Goal: Transaction & Acquisition: Purchase product/service

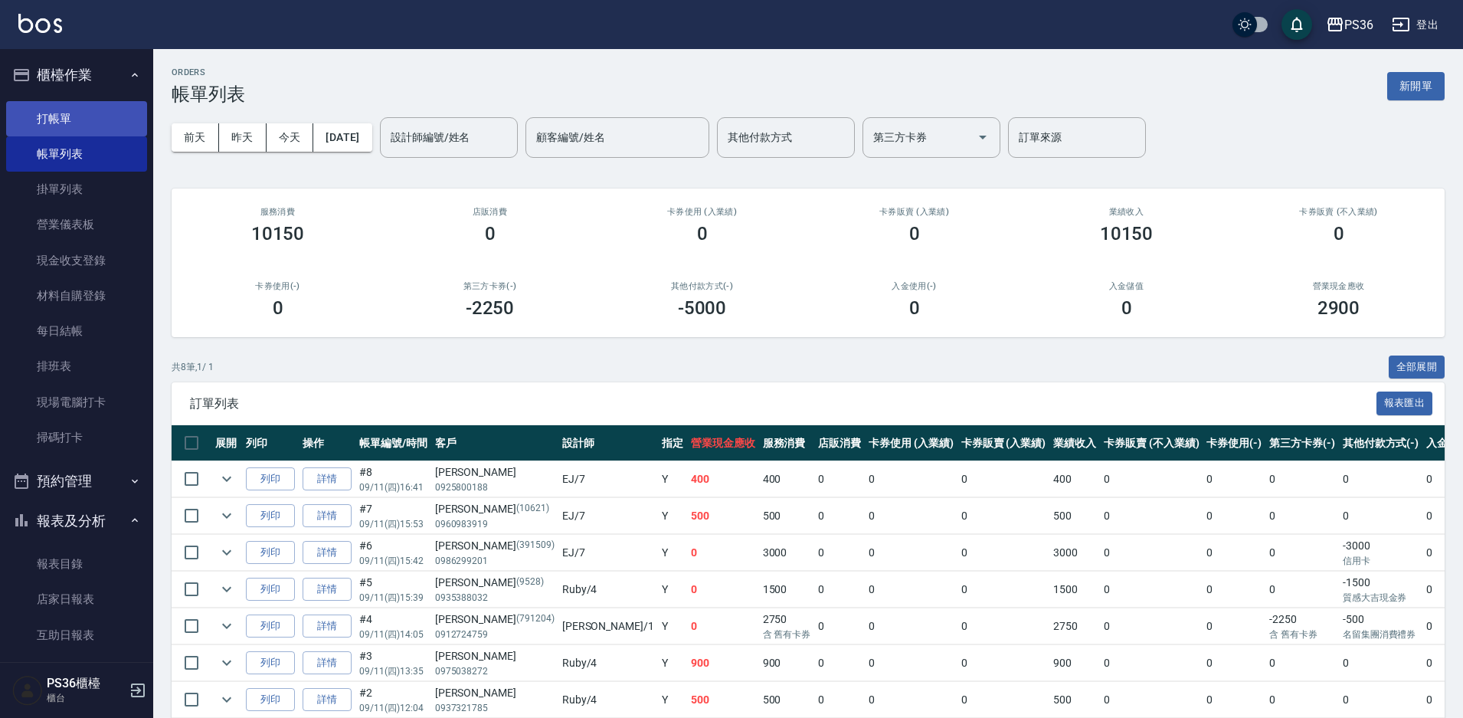
click at [113, 133] on link "打帳單" at bounding box center [76, 118] width 141 height 35
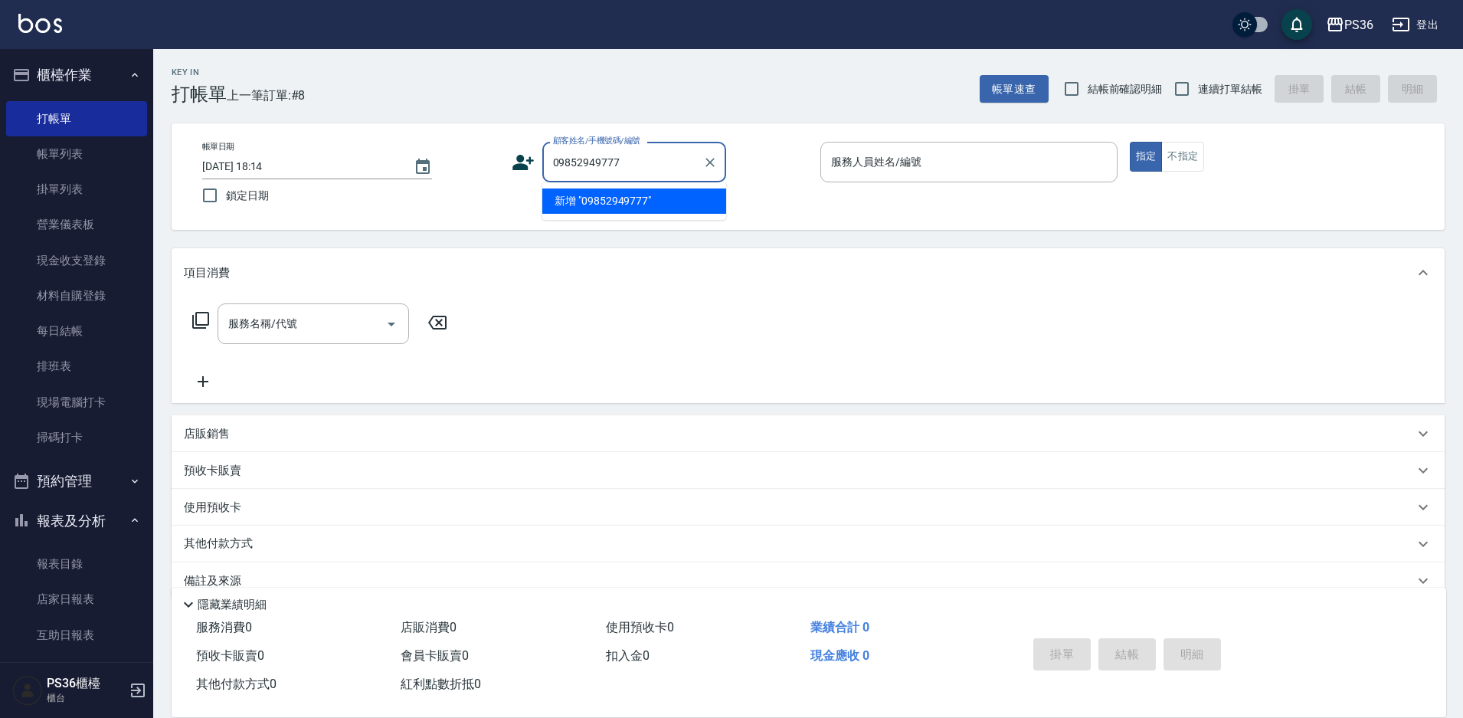
click at [612, 204] on li "新增 "09852949777"" at bounding box center [634, 200] width 184 height 25
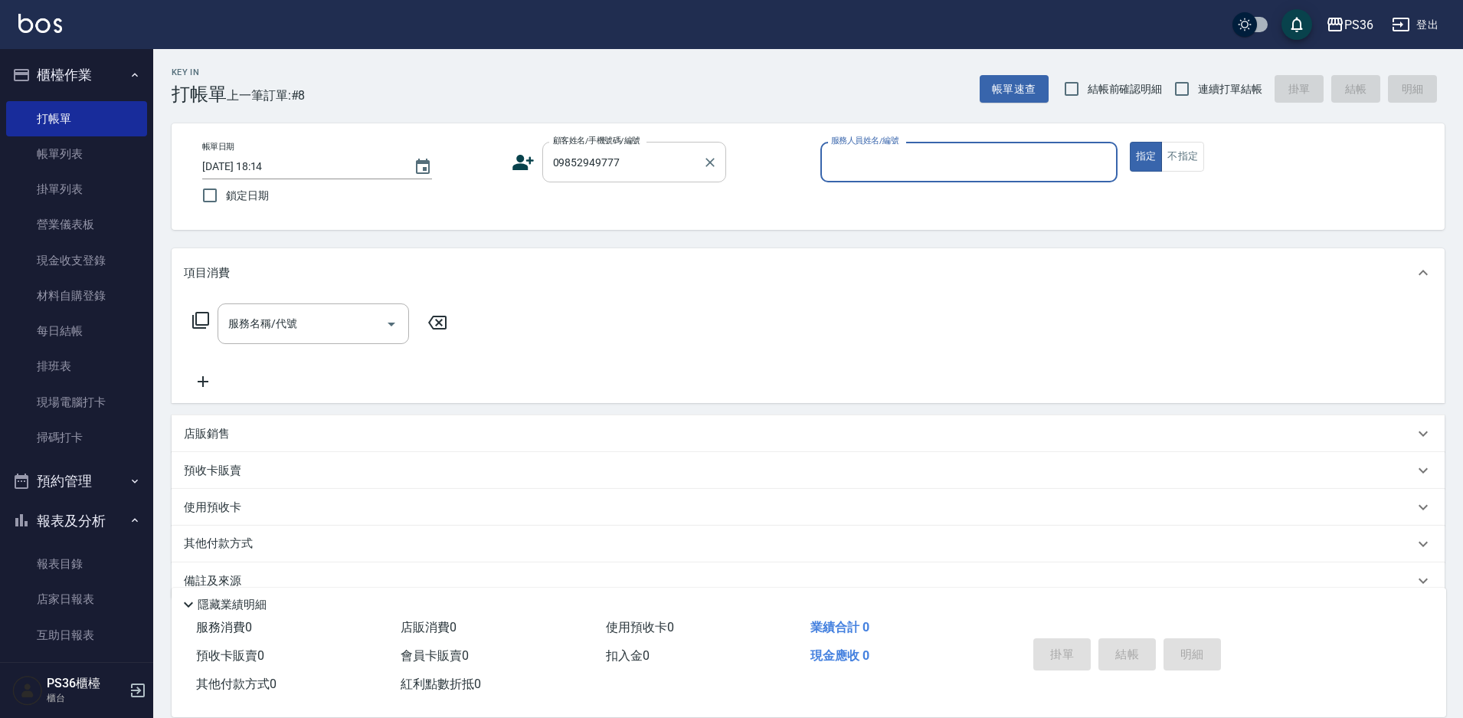
click at [619, 172] on input "09852949777" at bounding box center [622, 162] width 147 height 27
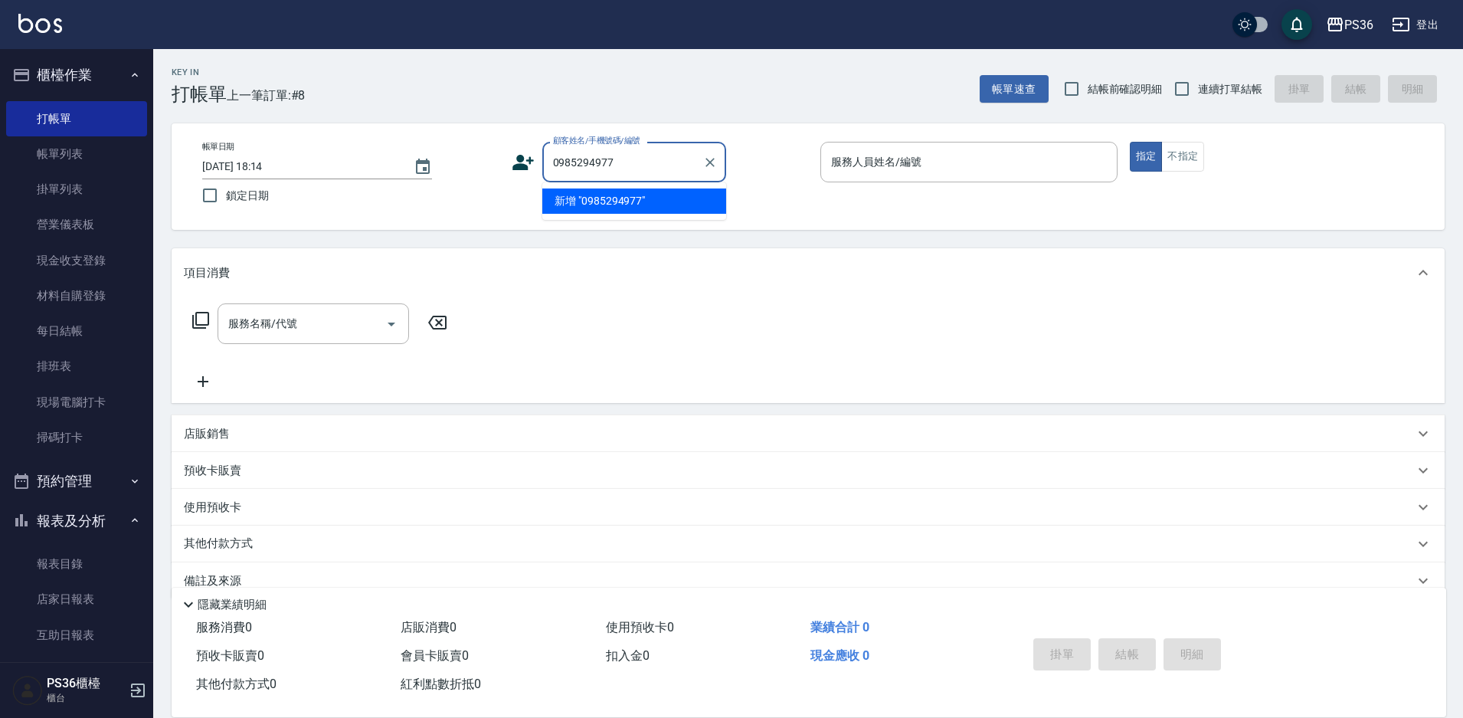
click at [609, 194] on li "新增 "0985294977"" at bounding box center [634, 200] width 184 height 25
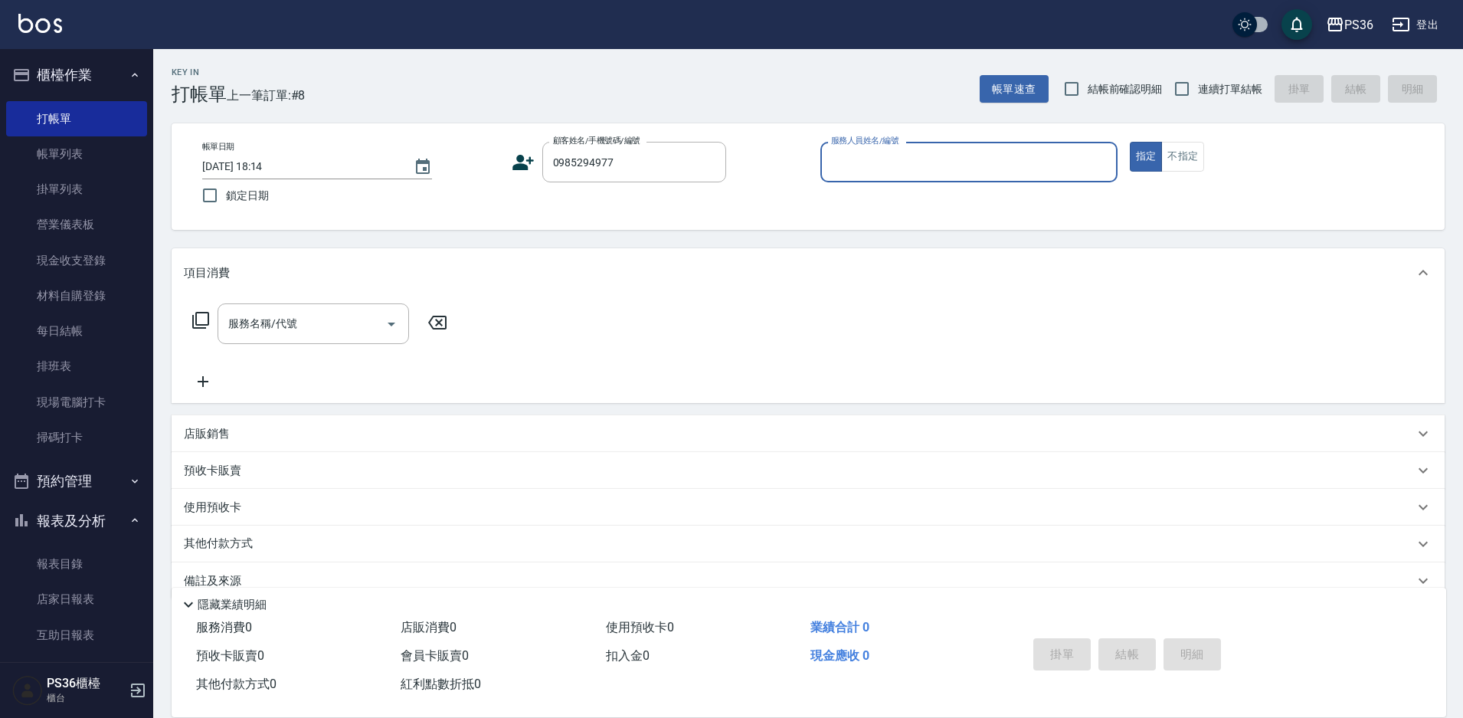
click at [609, 193] on div "帳單日期 [DATE] 18:14 鎖定日期 顧客姓名/手機號碼/編號 0985294977 顧客姓名/手機號碼/編號 服務人員姓名/編號 服務人員姓名/編號…" at bounding box center [808, 177] width 1236 height 70
click at [617, 173] on input "0985294977" at bounding box center [622, 162] width 147 height 27
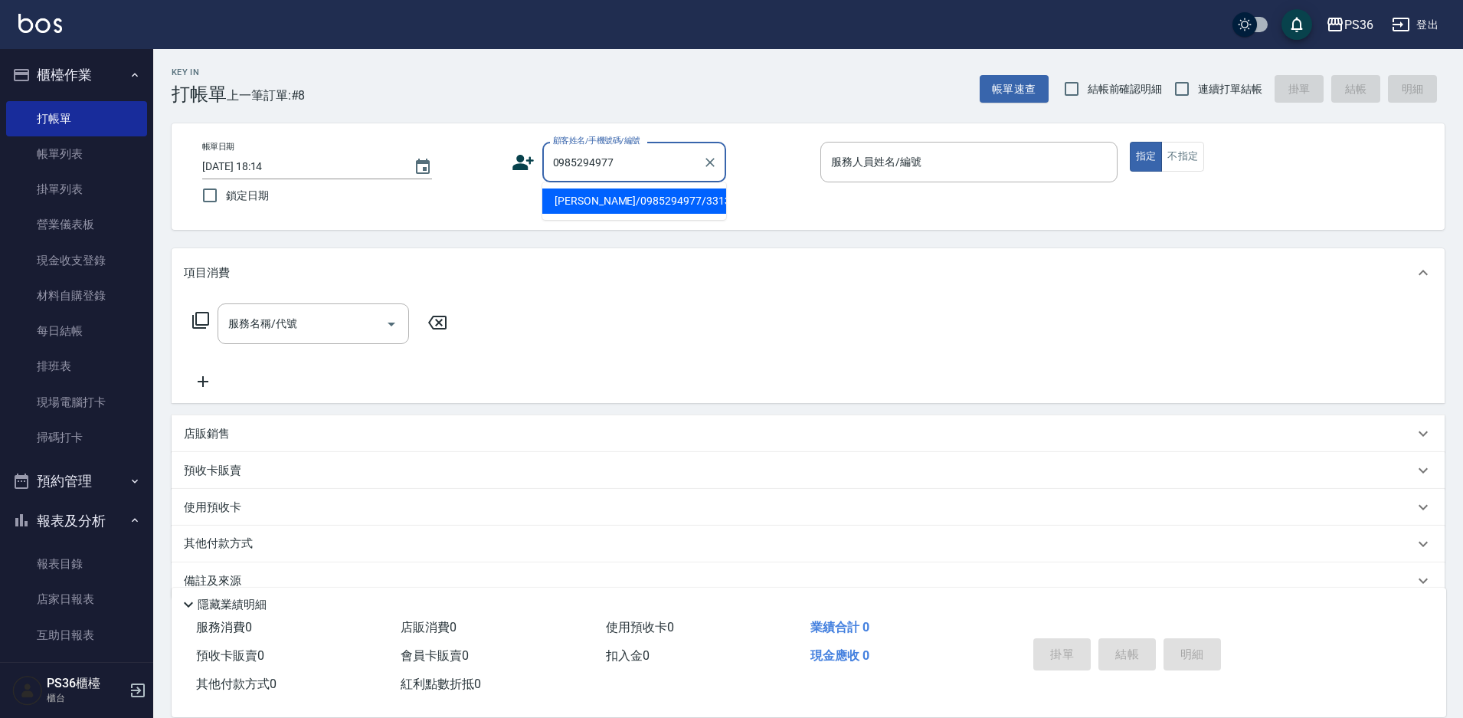
click at [608, 207] on li "[PERSON_NAME]/0985294977/331350" at bounding box center [634, 200] width 184 height 25
type input "[PERSON_NAME]/0985294977/331350"
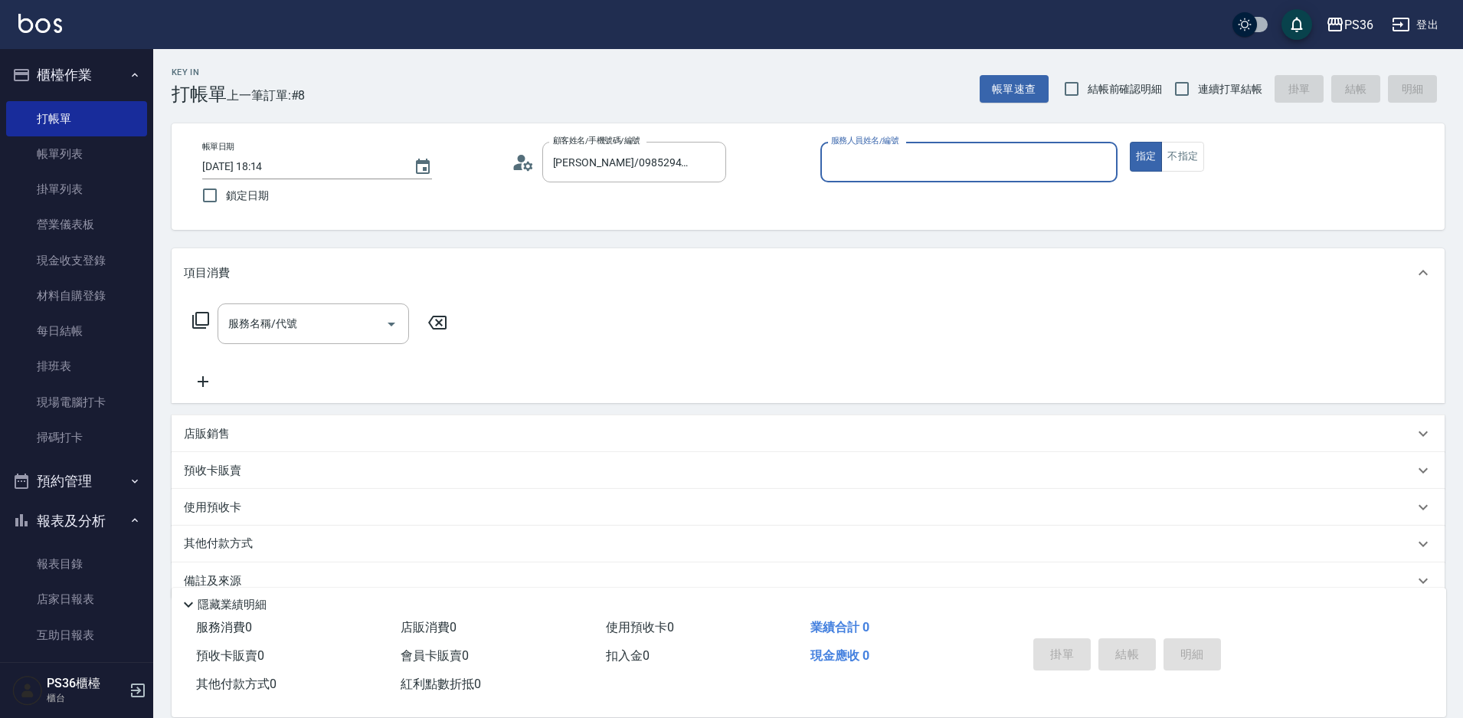
type input "[PERSON_NAME]-1"
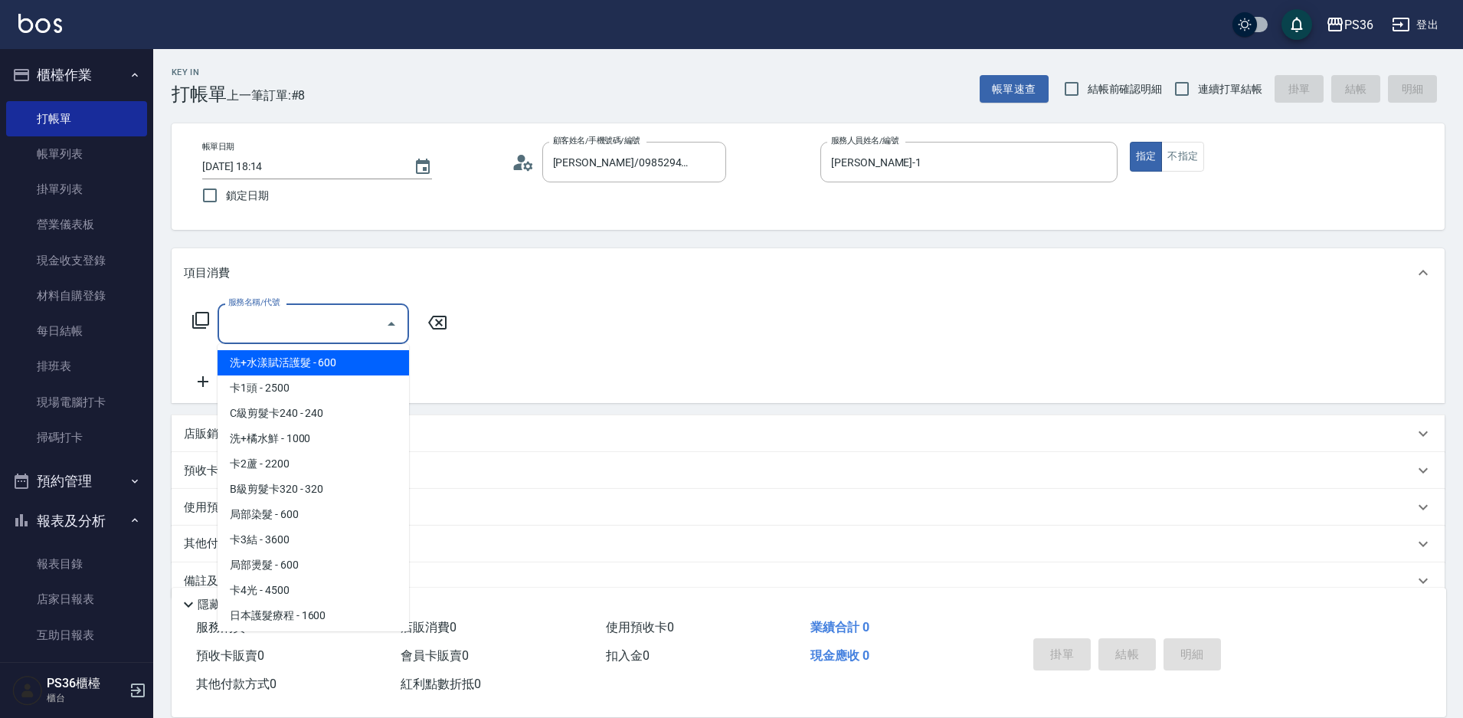
click at [339, 335] on input "服務名稱/代號" at bounding box center [301, 323] width 155 height 27
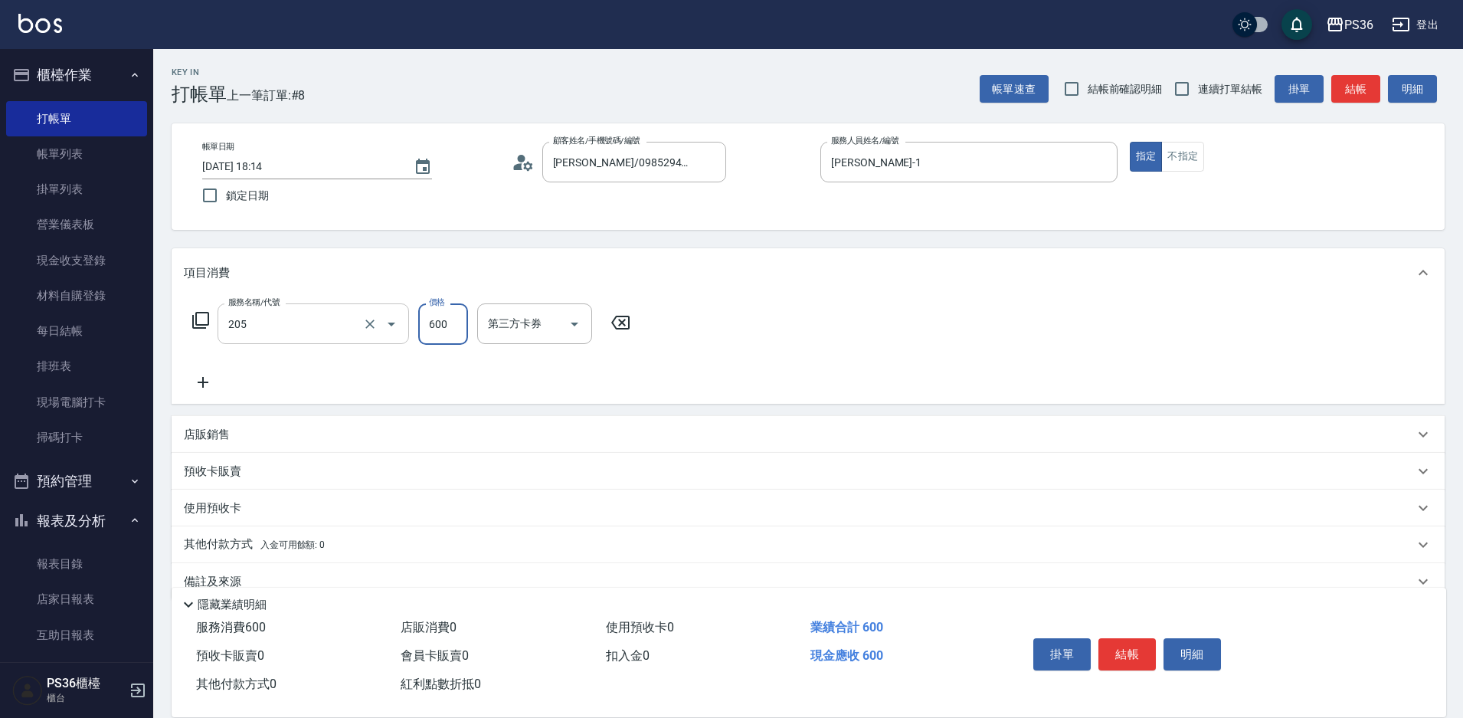
type input "A級洗剪(205)"
type input "[PERSON_NAME]-22"
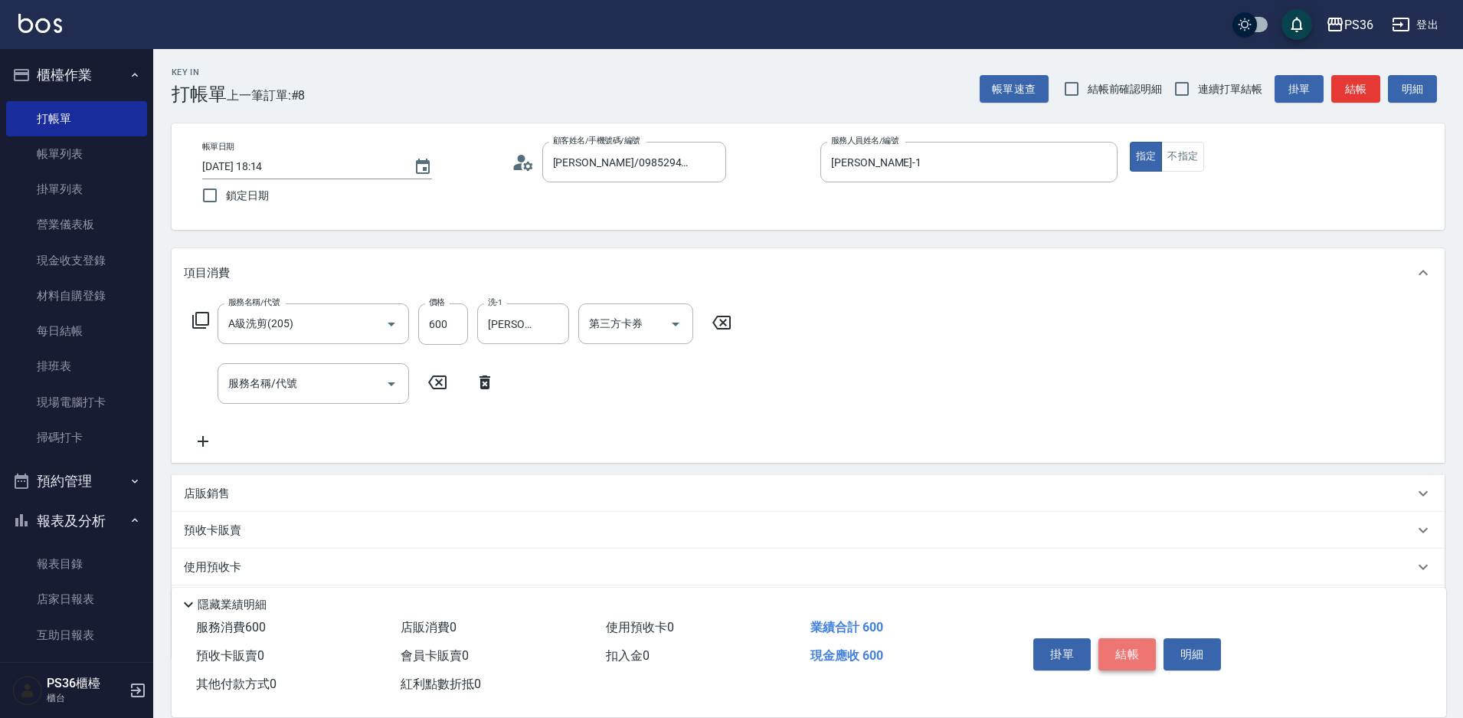
click at [1115, 640] on button "結帳" at bounding box center [1126, 654] width 57 height 32
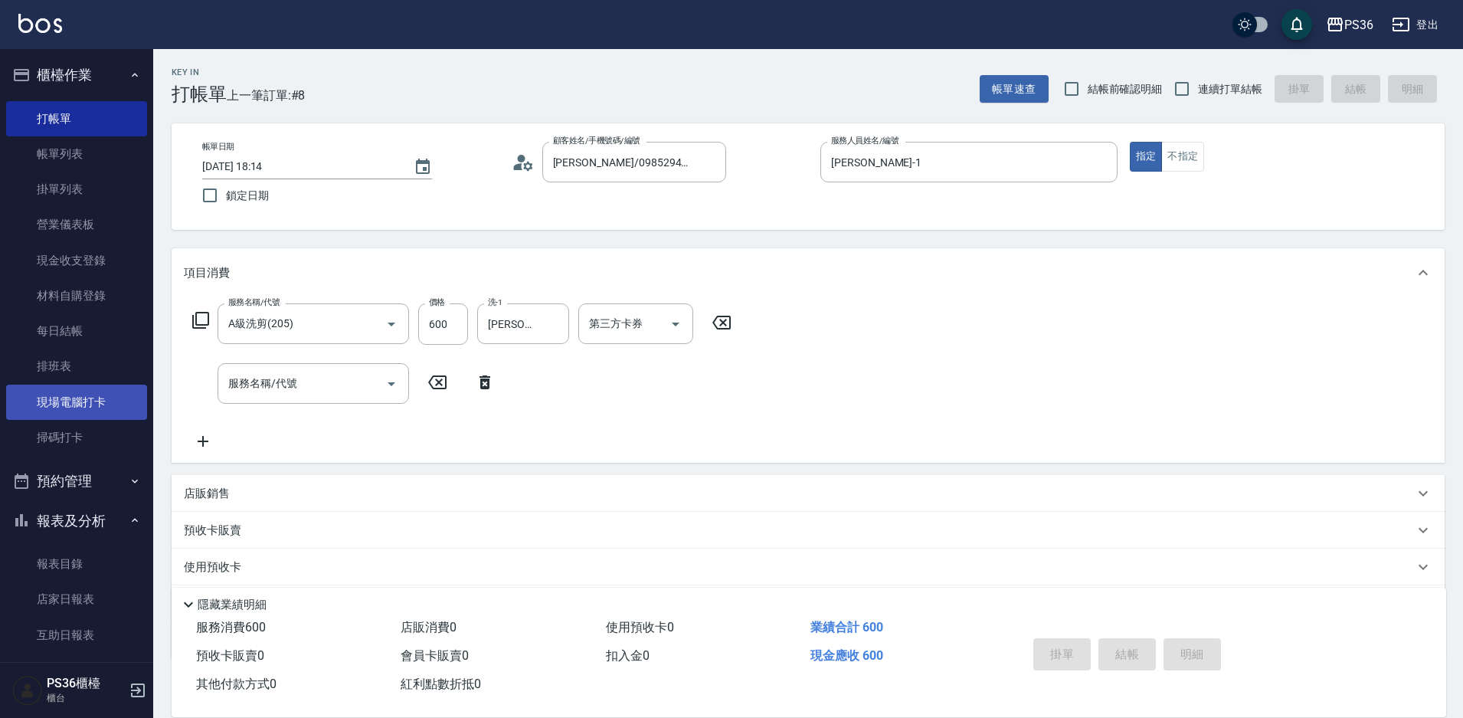
scroll to position [80, 0]
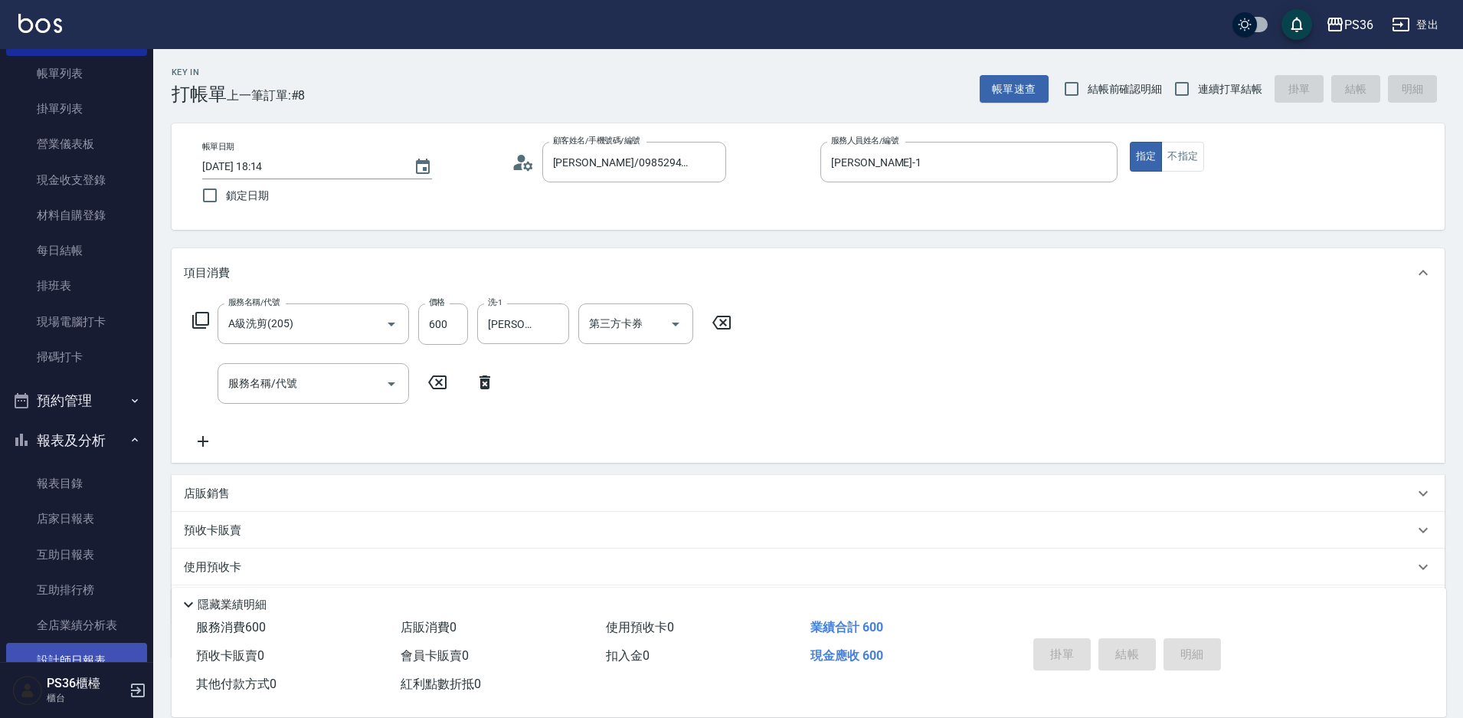
click at [90, 643] on link "設計師日報表" at bounding box center [76, 660] width 141 height 35
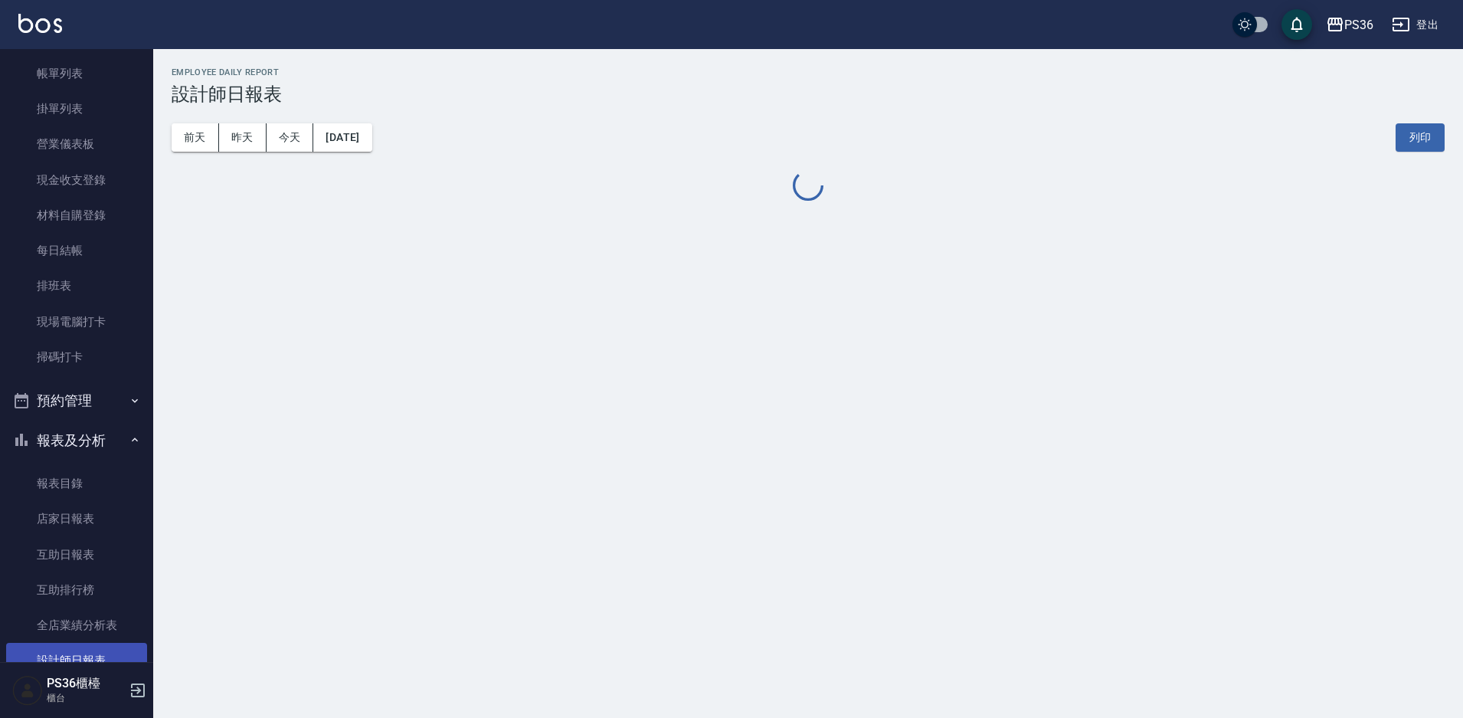
scroll to position [383, 0]
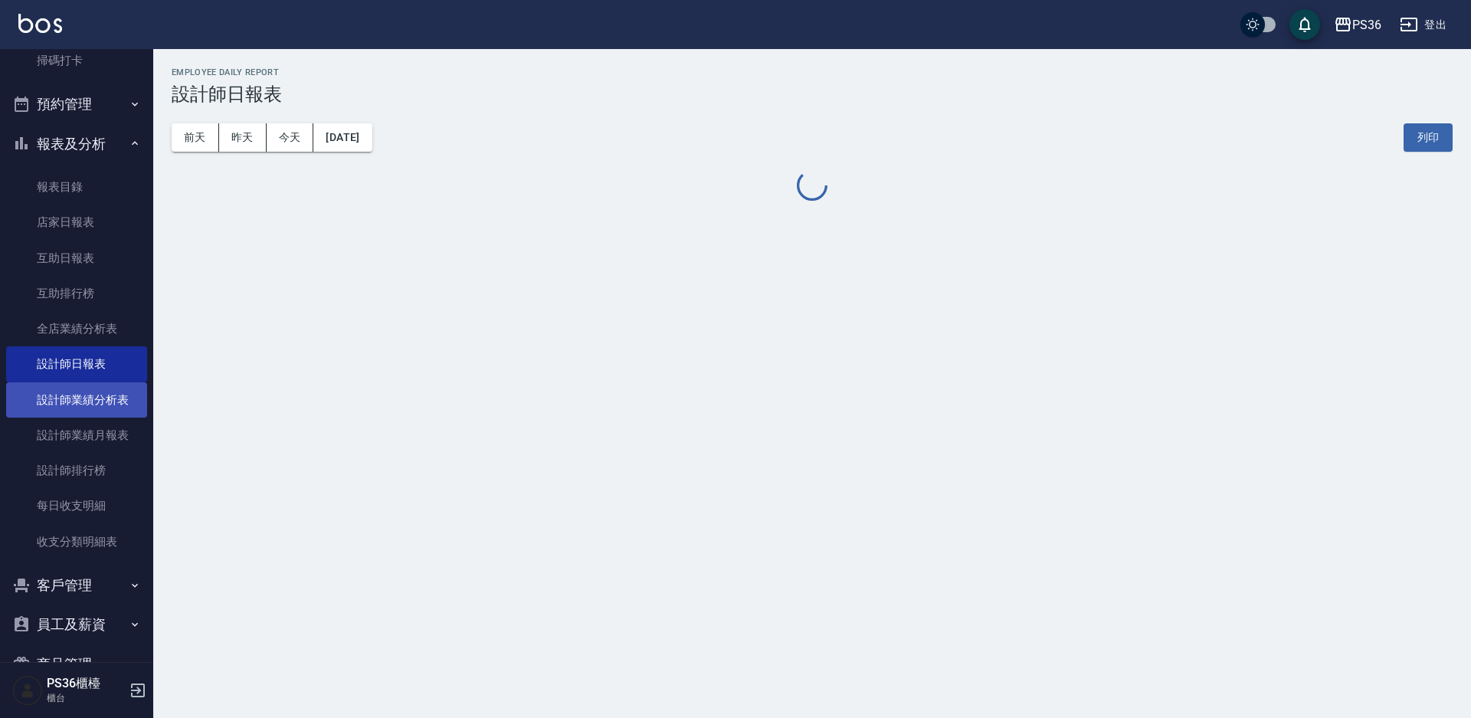
click at [92, 382] on link "設計師業績分析表" at bounding box center [76, 399] width 141 height 35
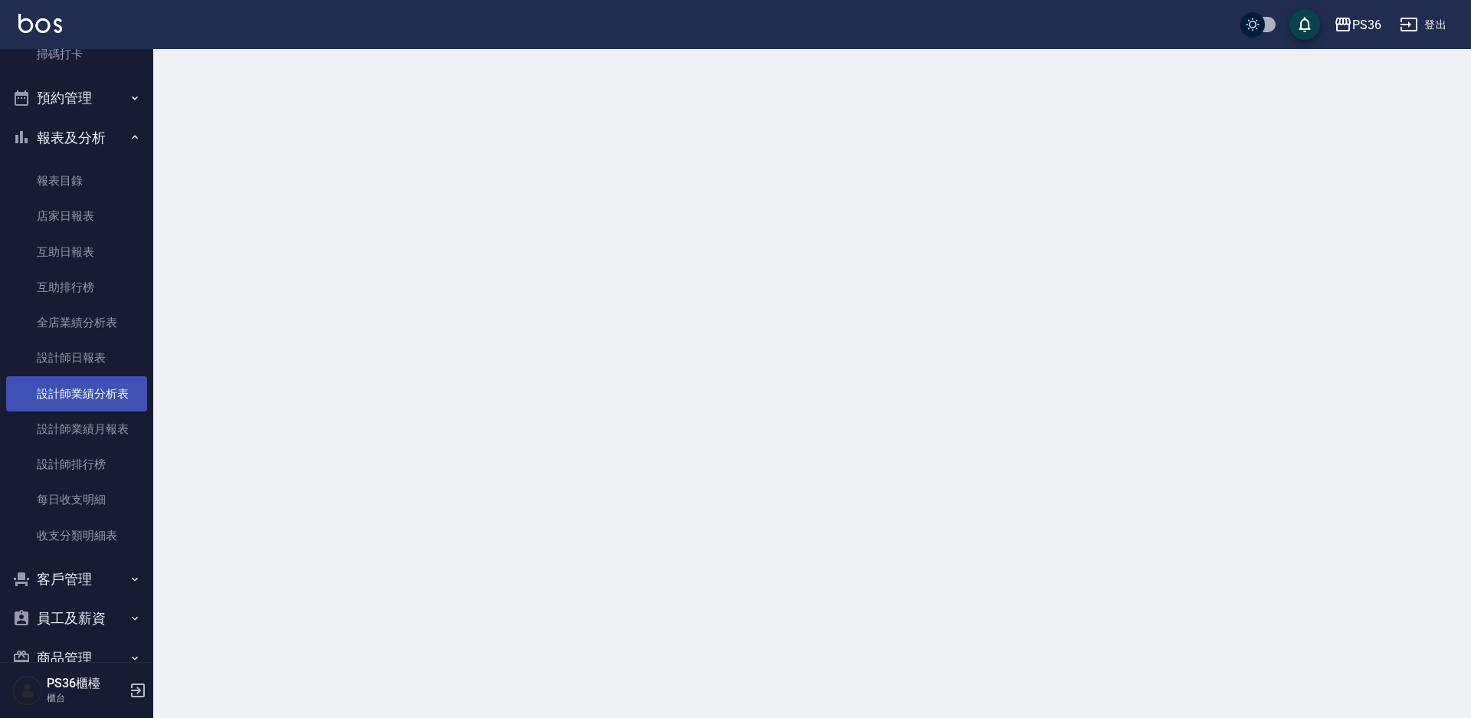
click at [92, 381] on link "設計師業績分析表" at bounding box center [76, 393] width 141 height 35
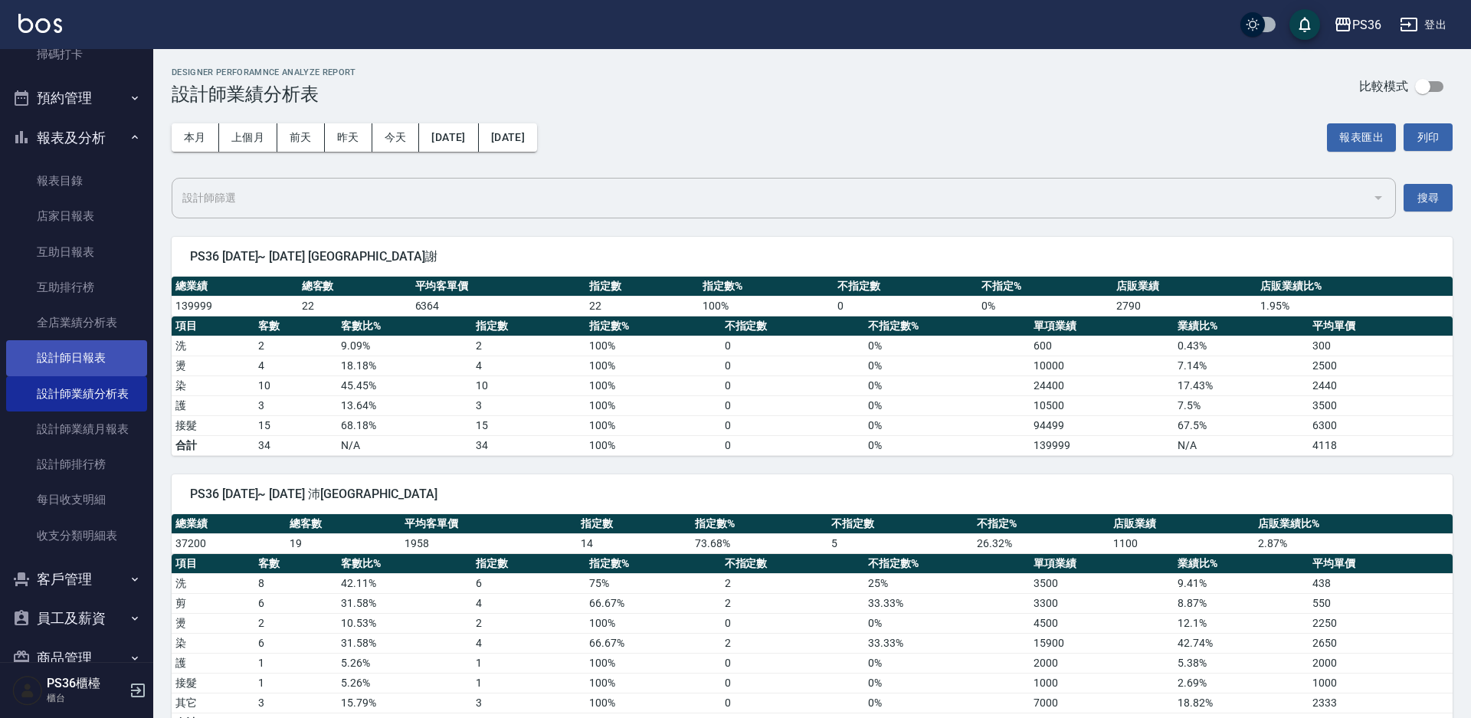
click at [96, 372] on link "設計師日報表" at bounding box center [76, 357] width 141 height 35
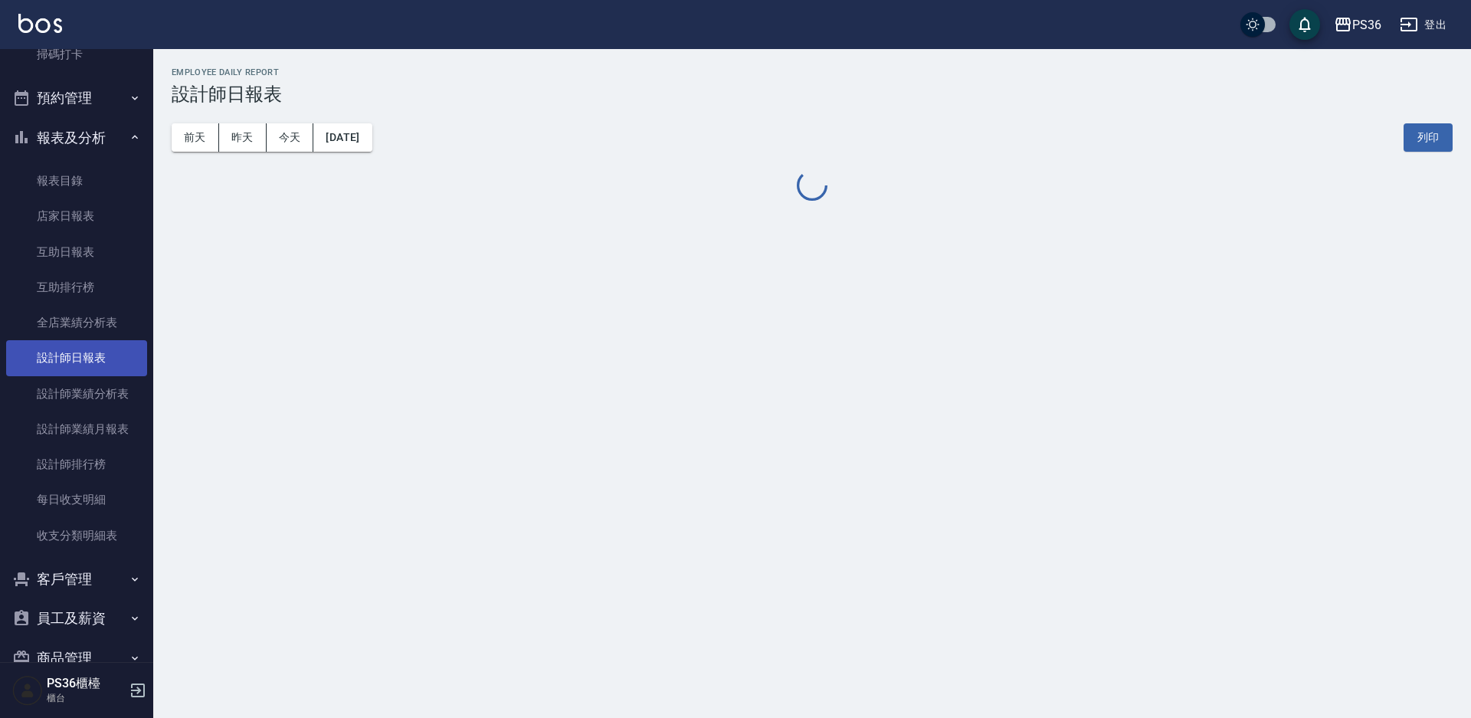
click at [96, 372] on link "設計師日報表" at bounding box center [76, 357] width 141 height 35
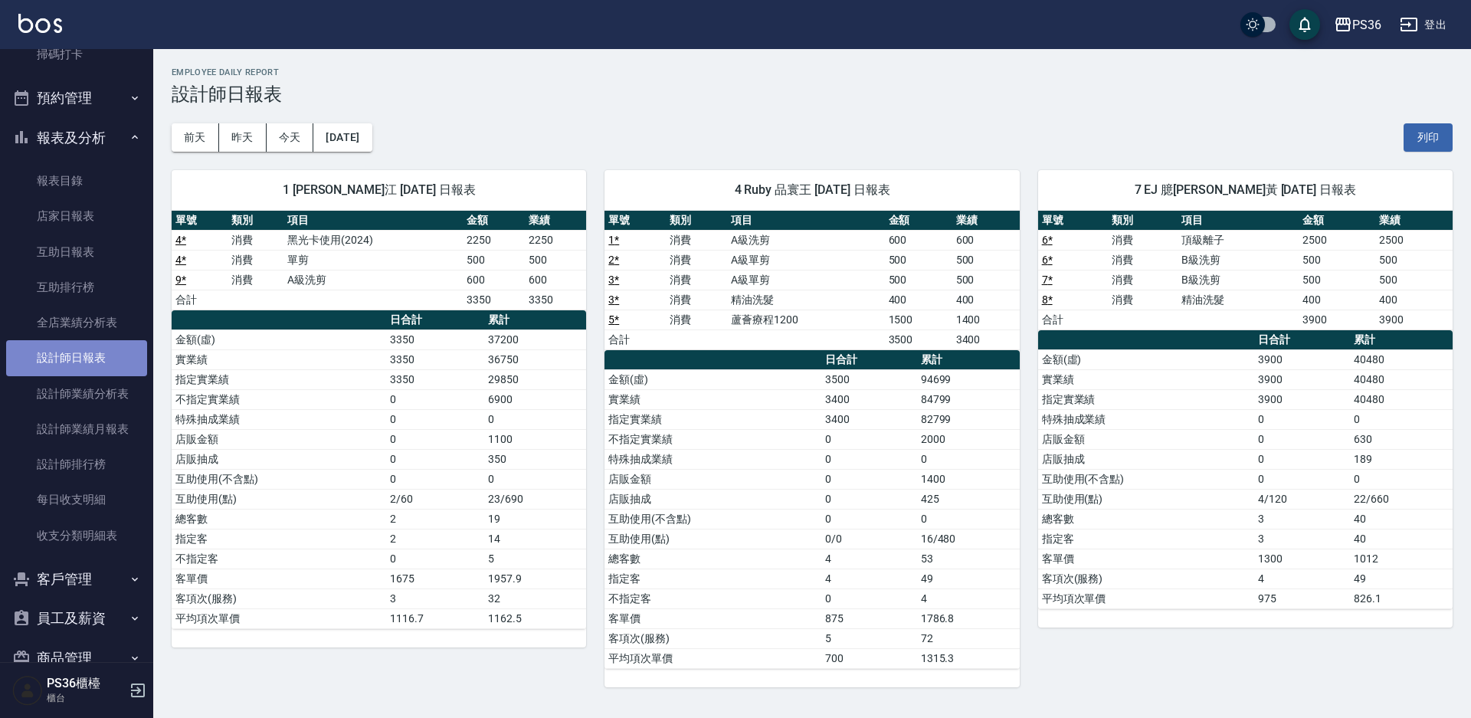
click at [96, 372] on link "設計師日報表" at bounding box center [76, 357] width 141 height 35
click at [394, 382] on td "3350" at bounding box center [435, 379] width 98 height 20
click at [227, 127] on button "昨天" at bounding box center [242, 137] width 47 height 28
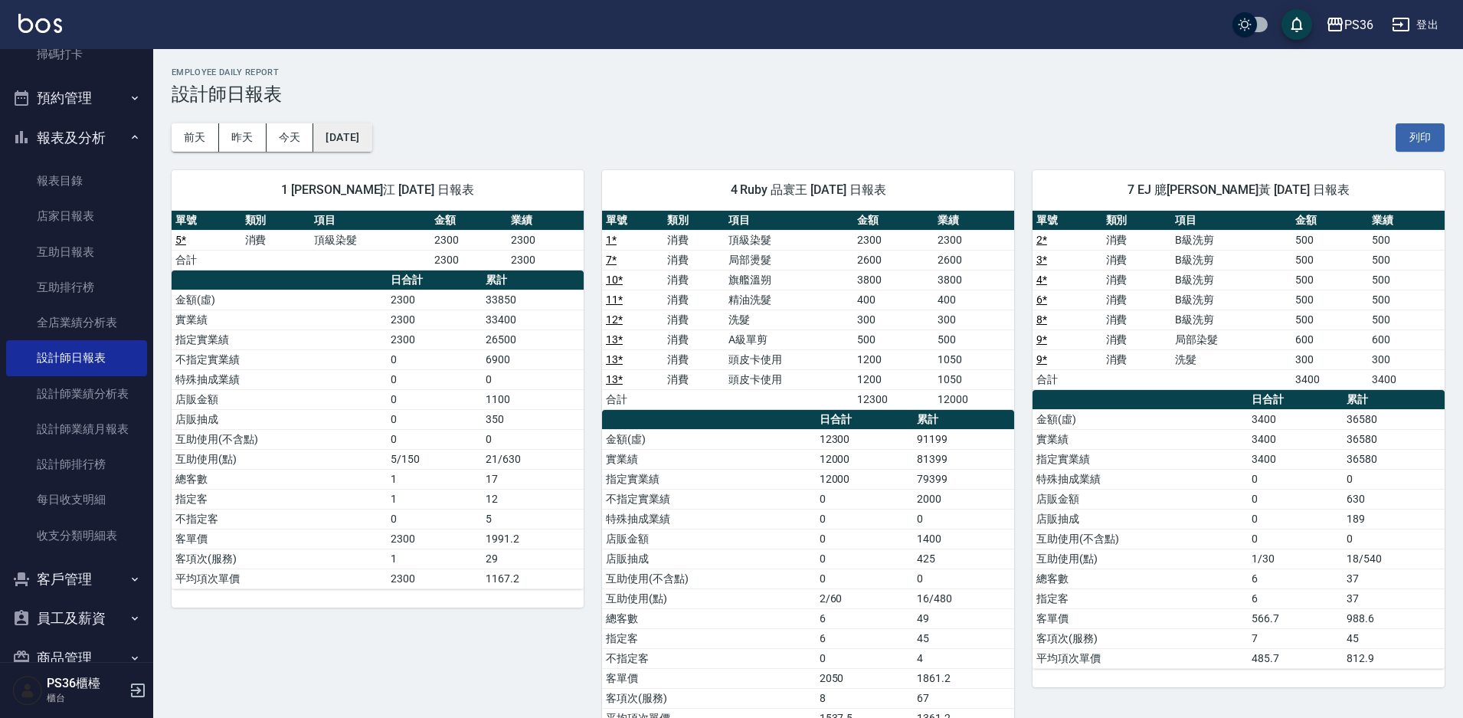
click at [349, 133] on button "[DATE]" at bounding box center [342, 137] width 58 height 28
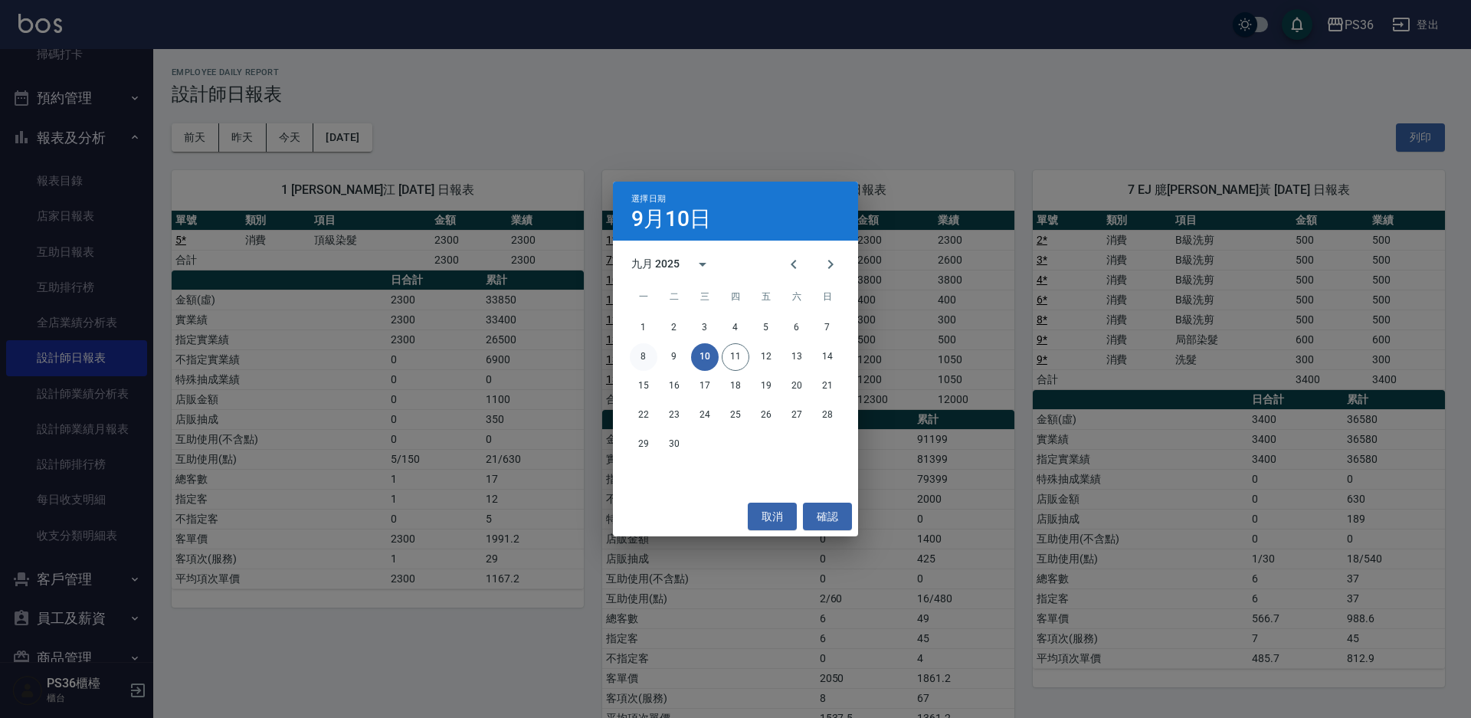
click at [645, 351] on button "8" at bounding box center [644, 357] width 28 height 28
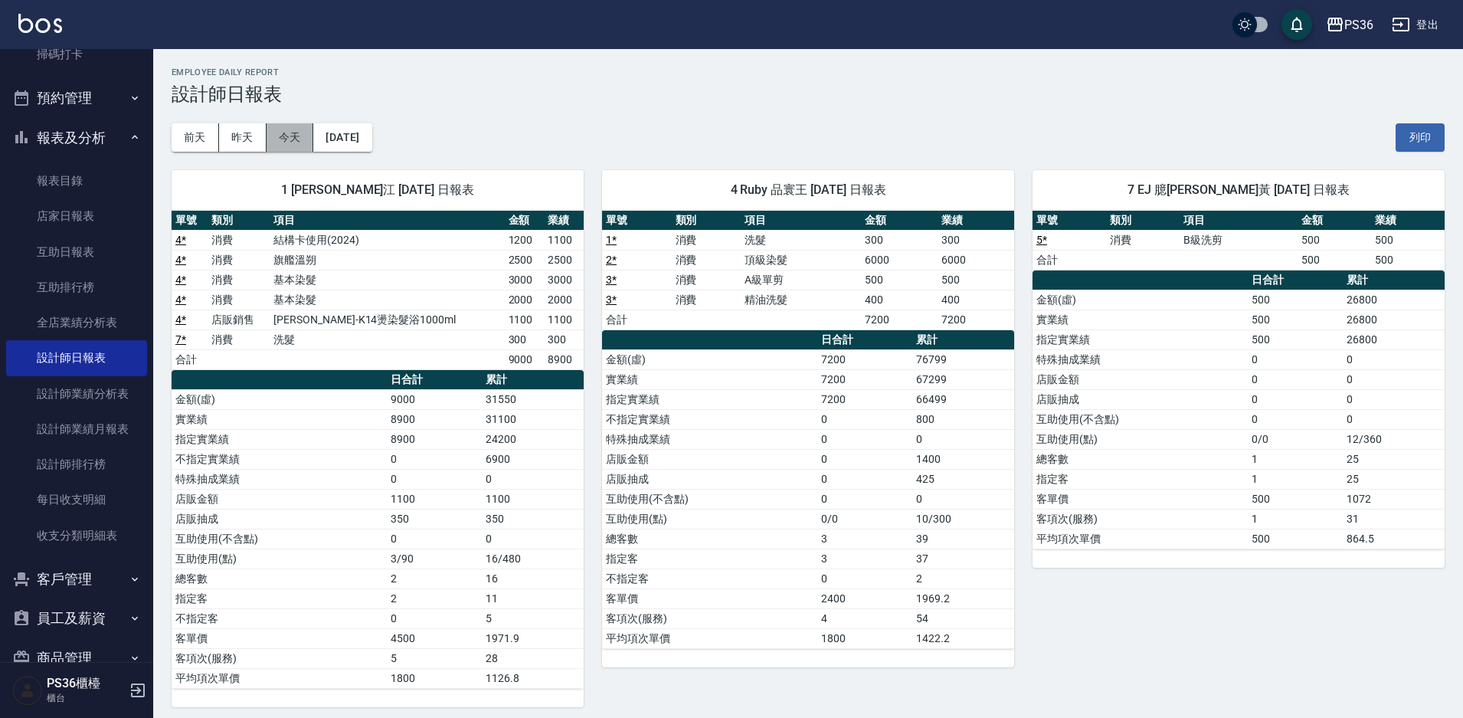
click at [283, 146] on button "今天" at bounding box center [290, 137] width 47 height 28
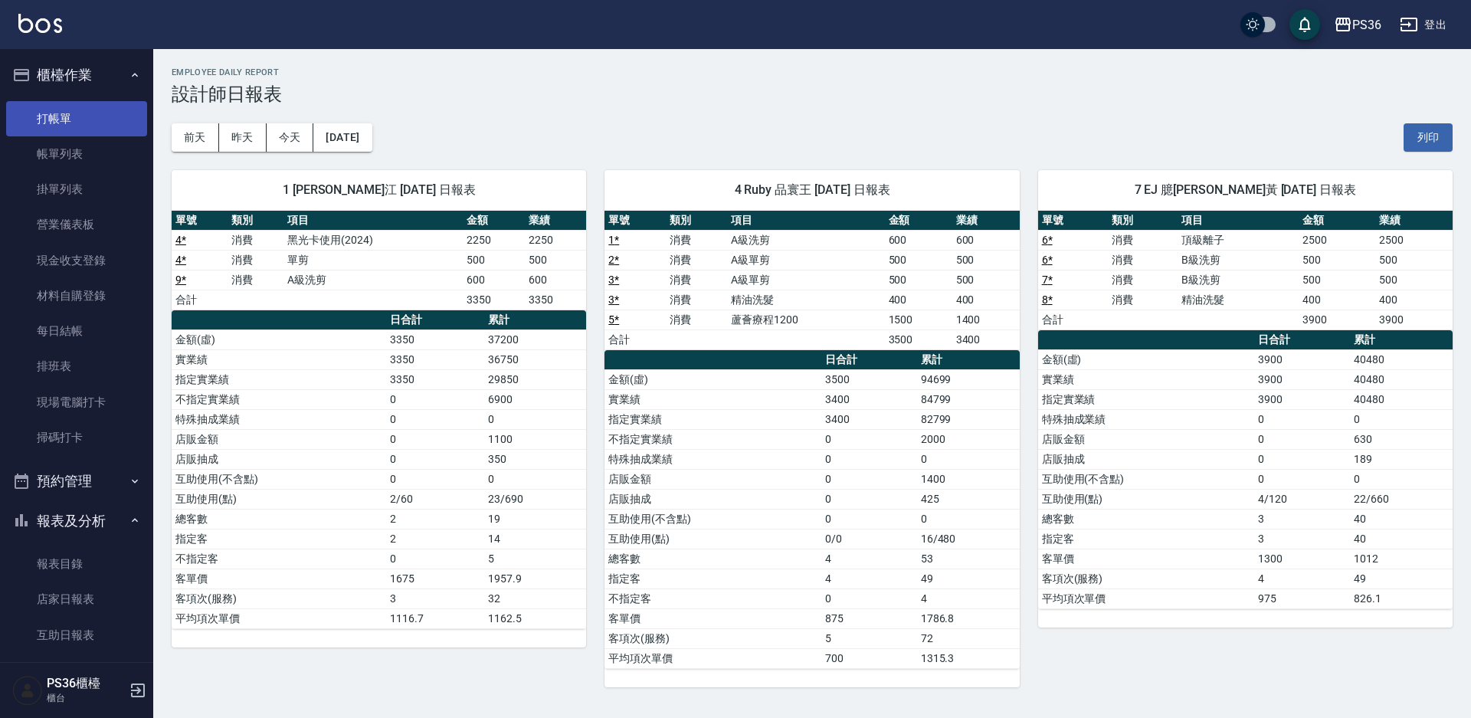
click at [81, 124] on link "打帳單" at bounding box center [76, 118] width 141 height 35
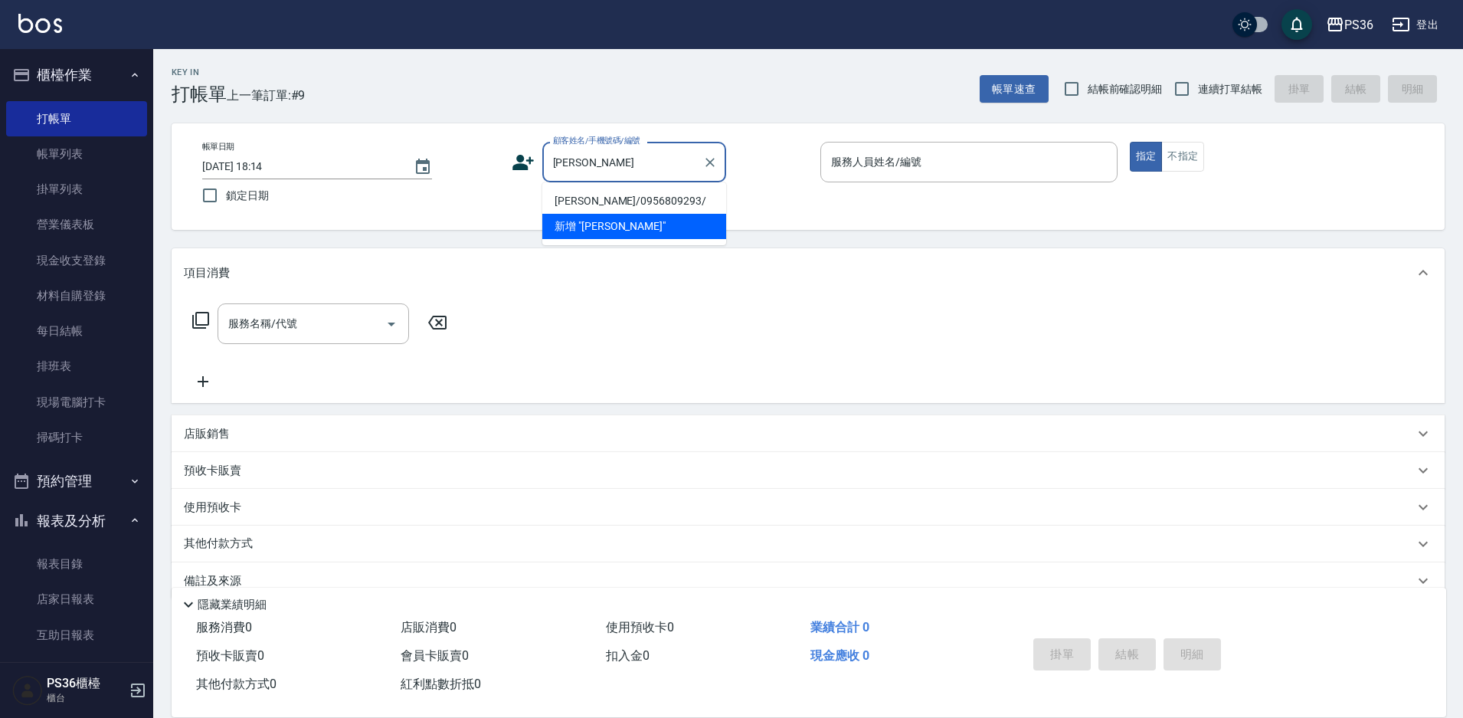
click at [631, 200] on li "[PERSON_NAME]/0956809293/" at bounding box center [634, 200] width 184 height 25
type input "[PERSON_NAME]/0956809293/"
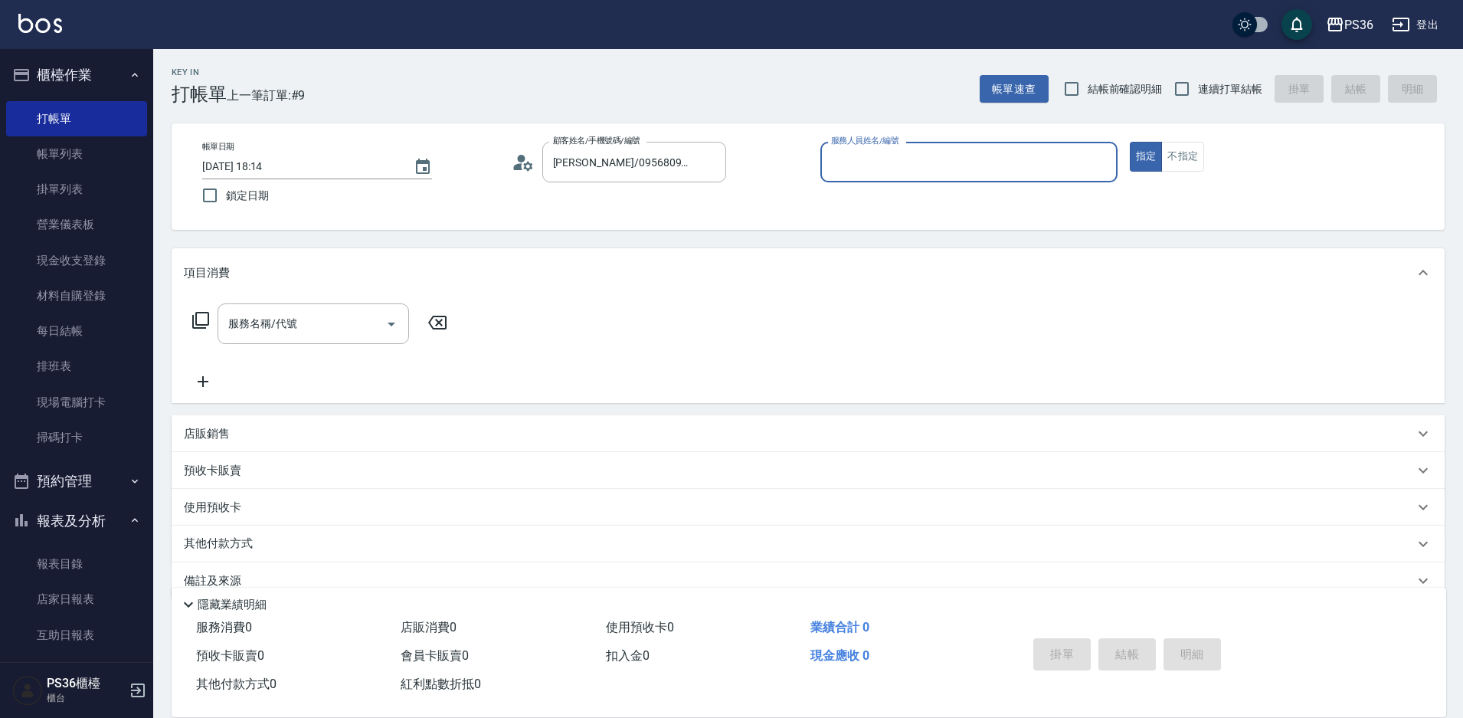
type input "Ruby-4"
click at [306, 318] on input "服務名稱/代號" at bounding box center [301, 323] width 155 height 27
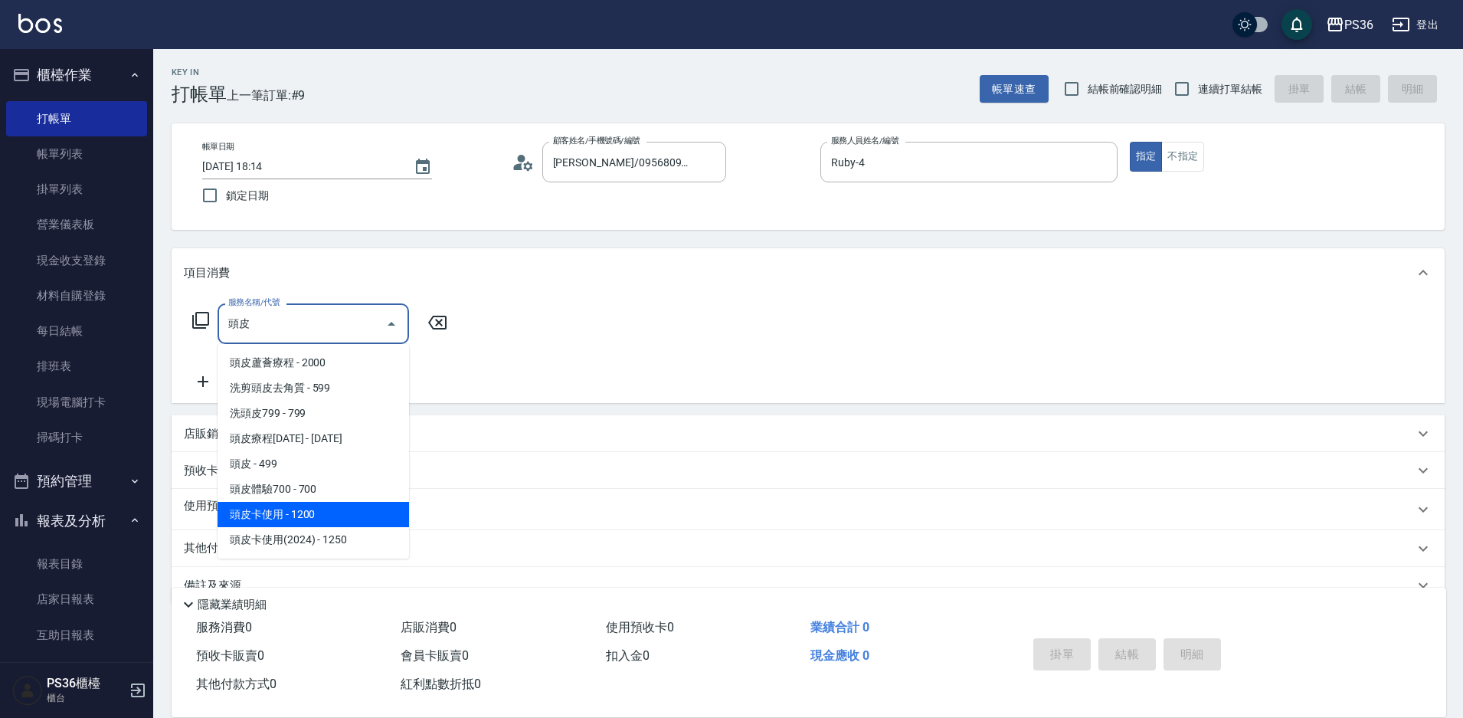
click at [372, 506] on span "頭皮卡使用 - 1200" at bounding box center [313, 514] width 191 height 25
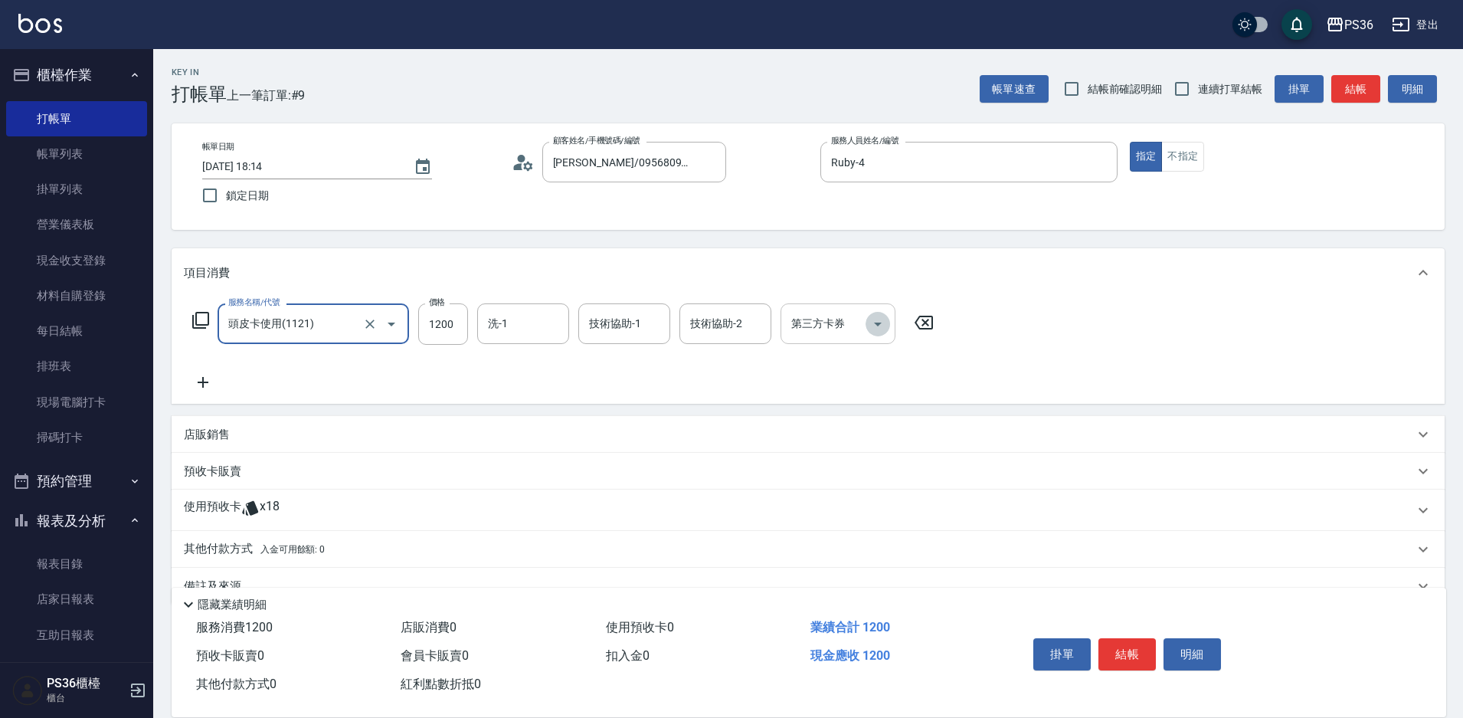
click at [882, 325] on icon "Open" at bounding box center [878, 324] width 18 height 18
type input "頭皮卡使用(1121)"
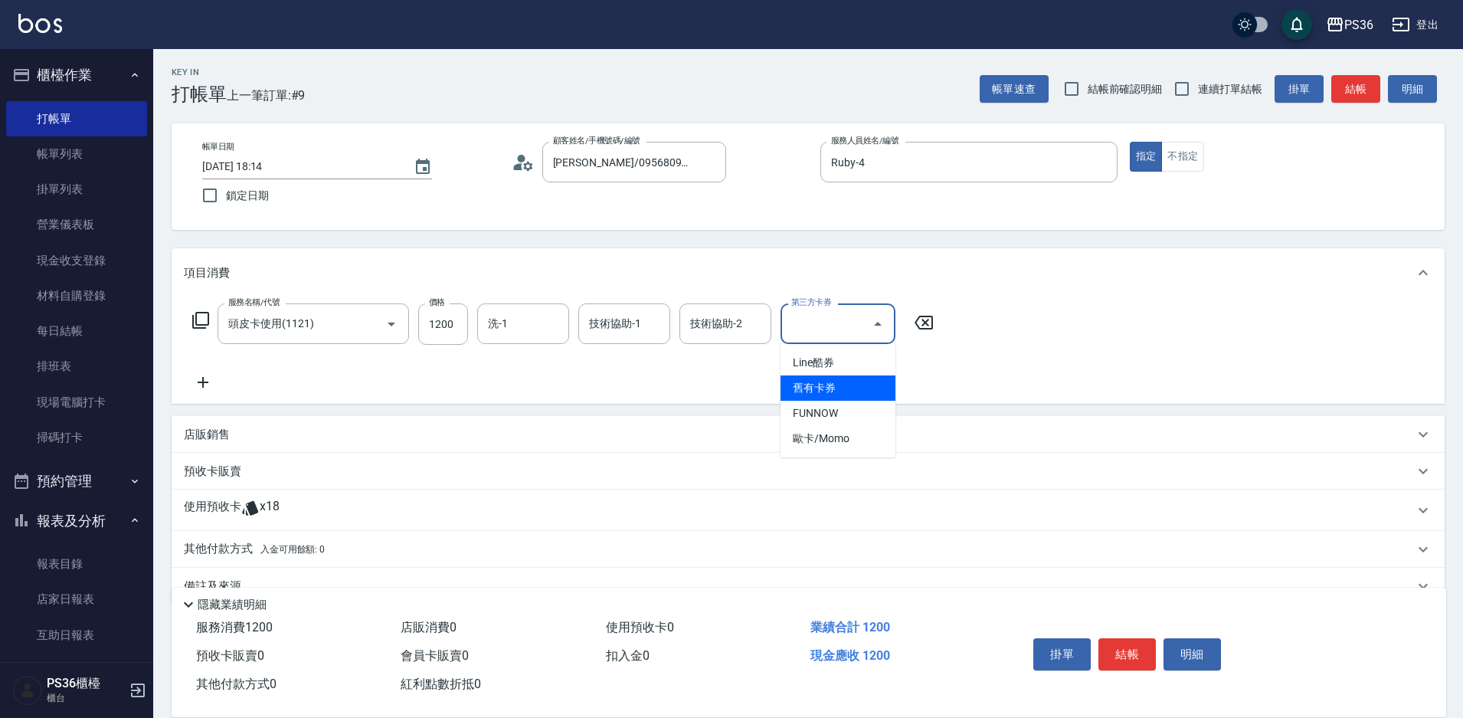
click at [863, 385] on span "舊有卡券" at bounding box center [837, 387] width 115 height 25
type input "舊有卡券"
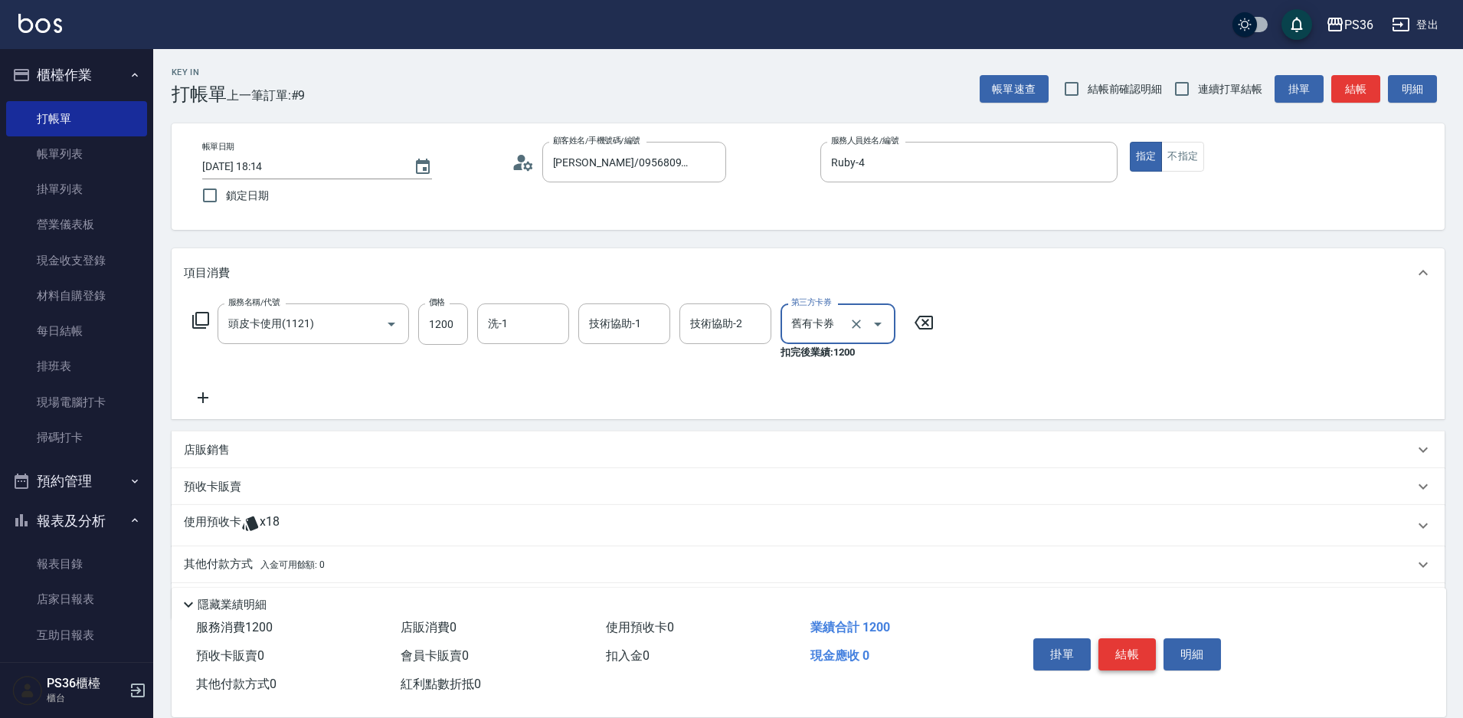
click at [1133, 650] on button "結帳" at bounding box center [1126, 654] width 57 height 32
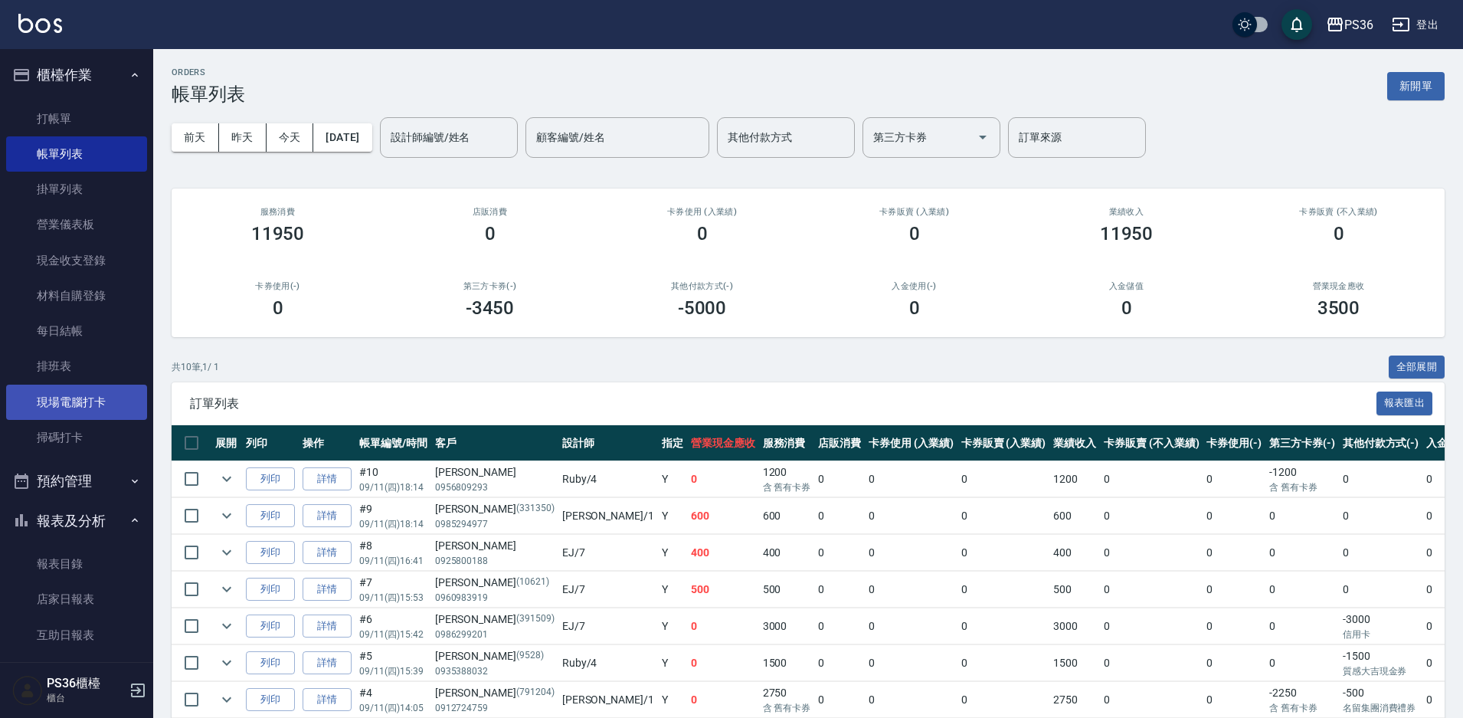
scroll to position [306, 0]
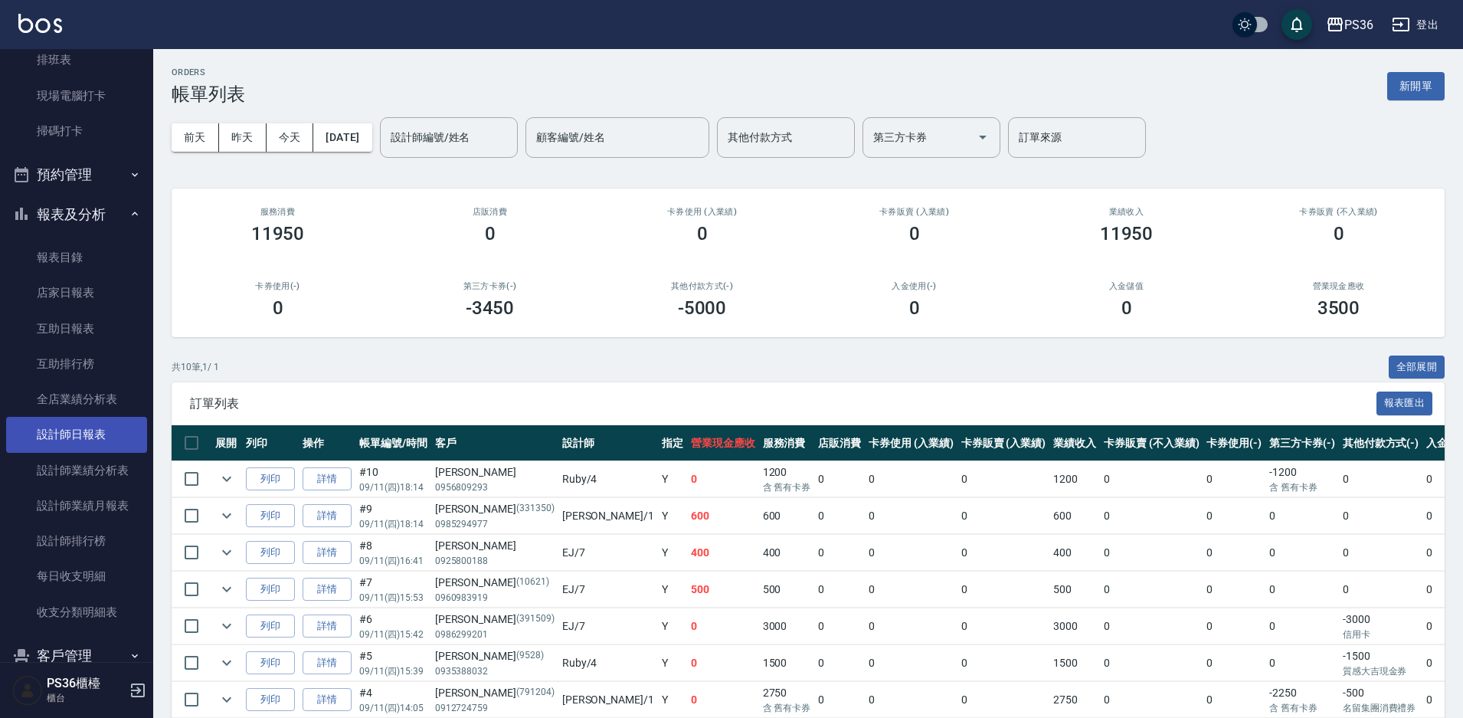
click at [93, 442] on link "設計師日報表" at bounding box center [76, 434] width 141 height 35
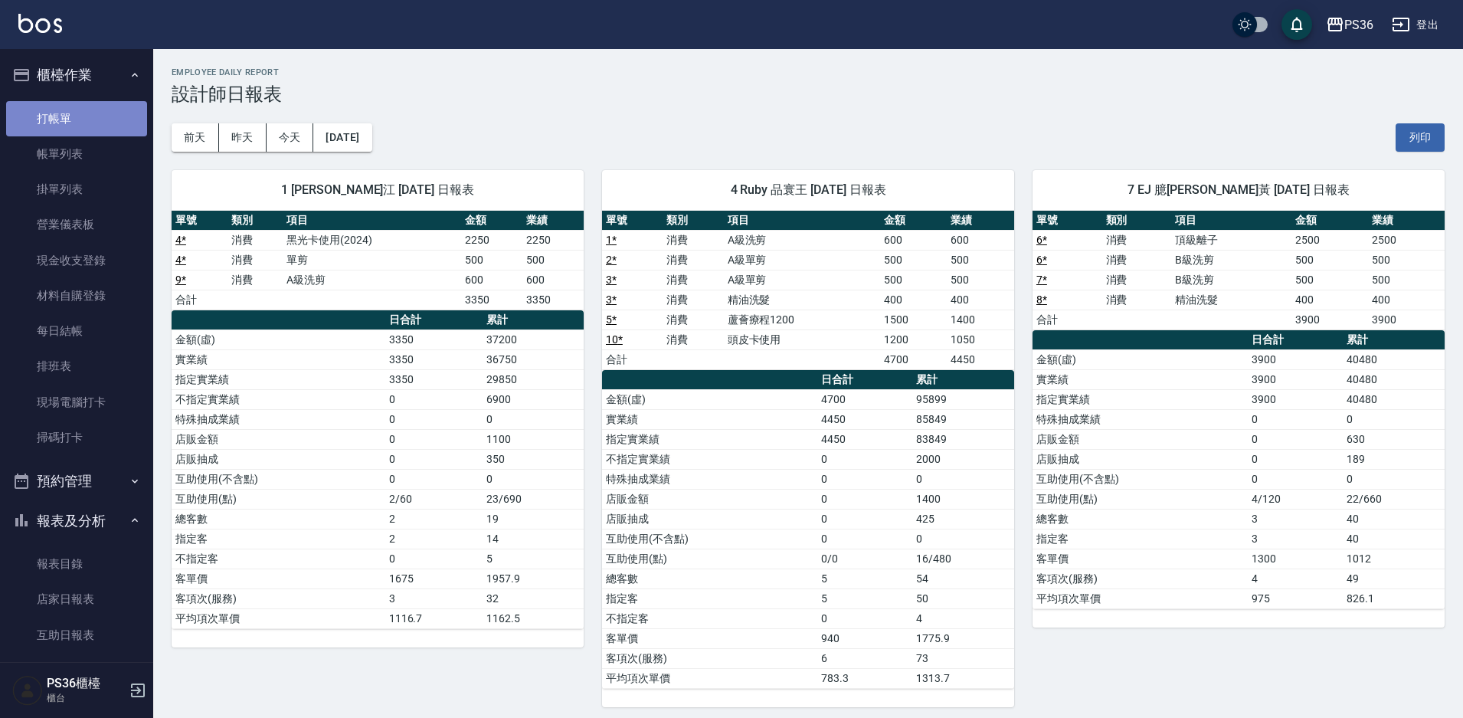
click at [84, 121] on link "打帳單" at bounding box center [76, 118] width 141 height 35
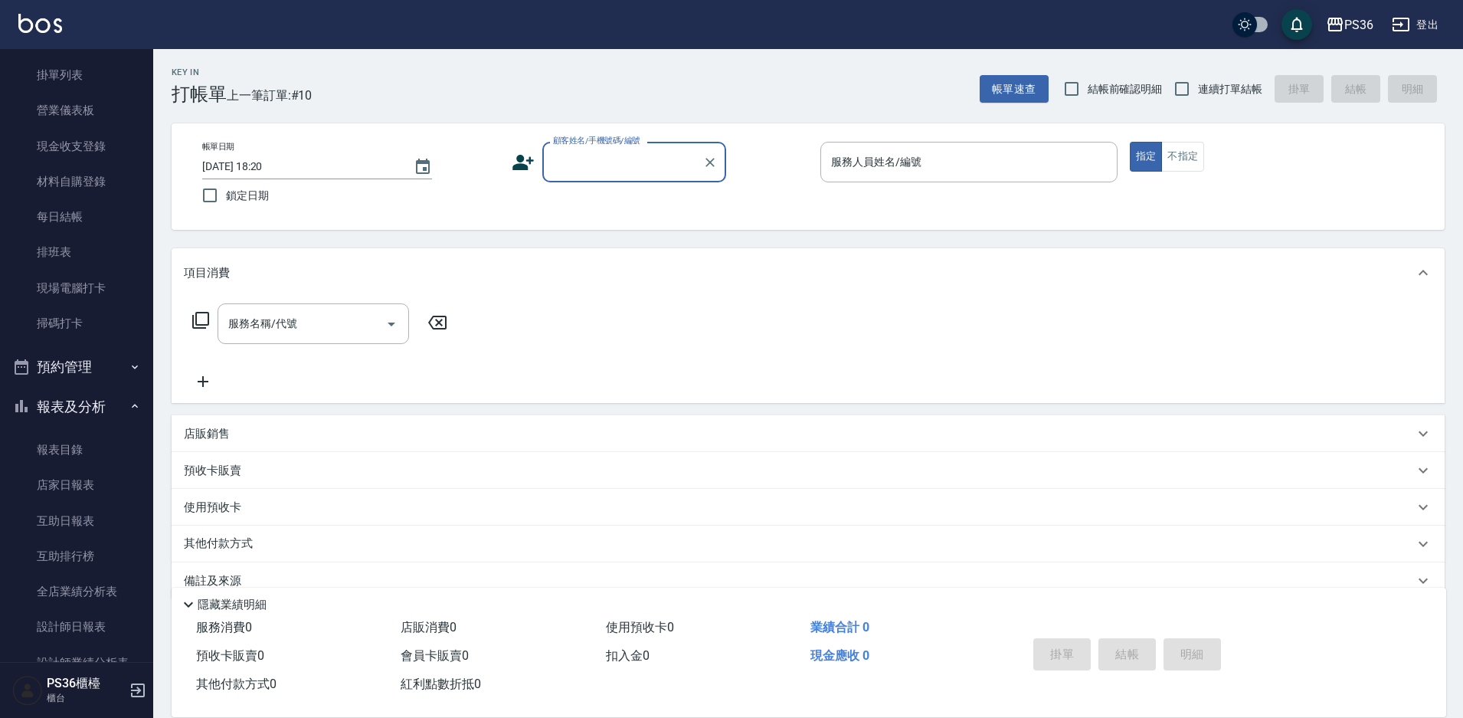
scroll to position [230, 0]
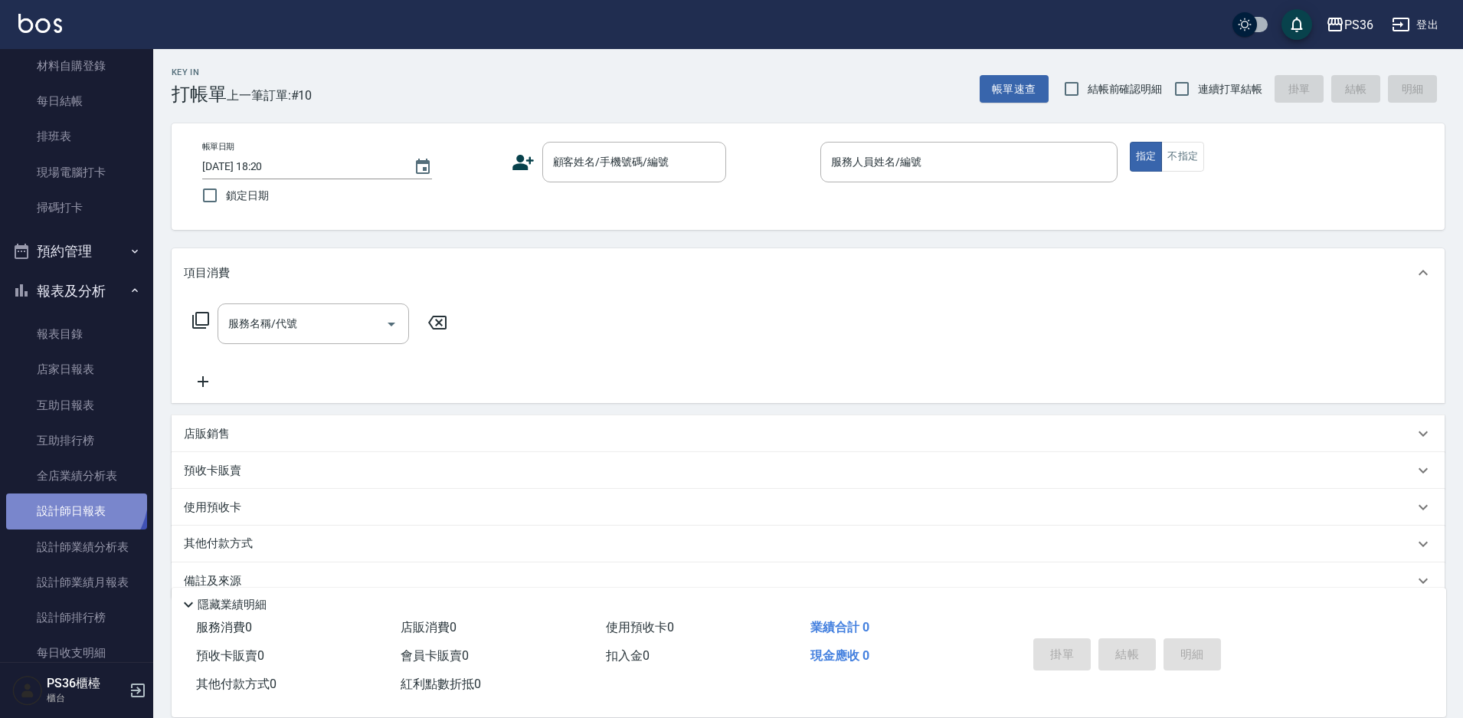
click at [66, 493] on link "設計師日報表" at bounding box center [76, 510] width 141 height 35
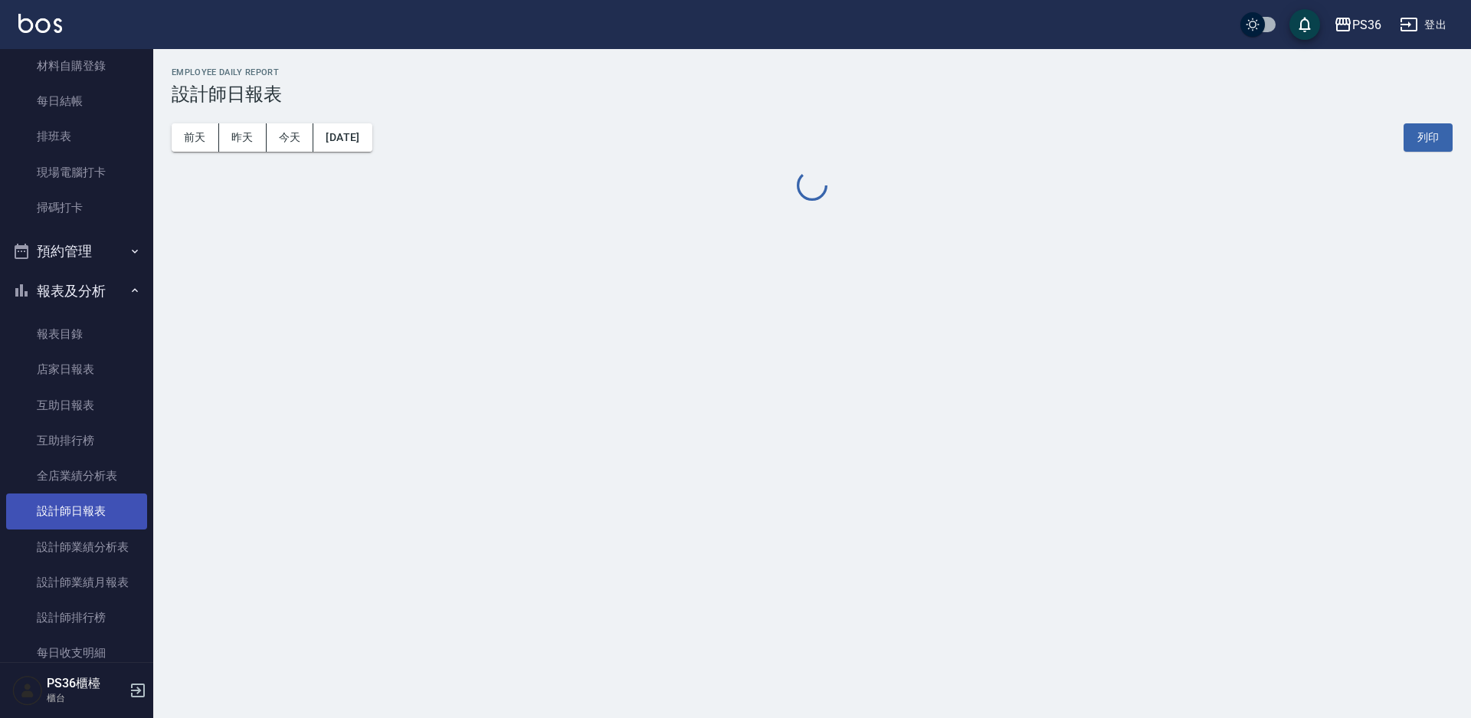
click at [67, 506] on link "設計師日報表" at bounding box center [76, 510] width 141 height 35
click at [67, 502] on link "設計師日報表" at bounding box center [76, 510] width 141 height 35
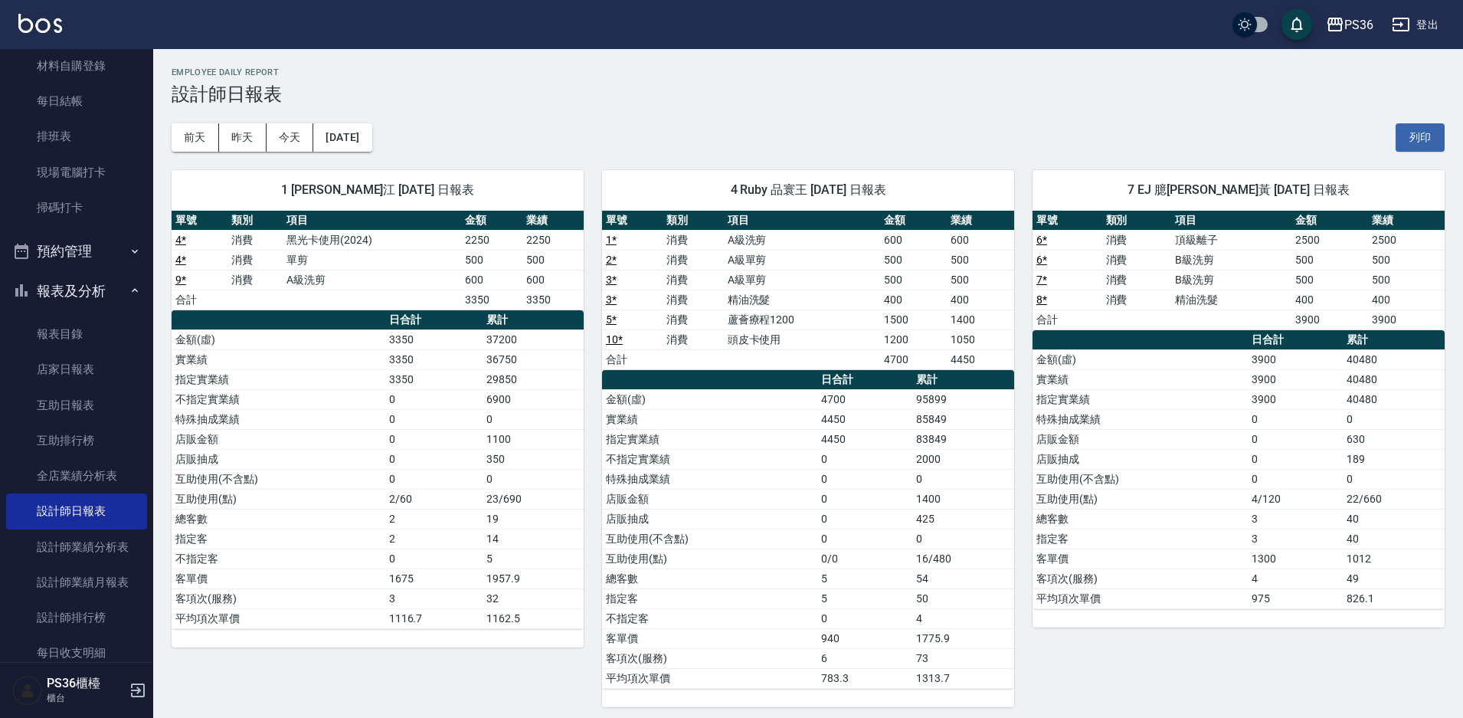
click at [617, 134] on div "[DATE] [DATE] [DATE] [DATE] 列印" at bounding box center [808, 137] width 1273 height 65
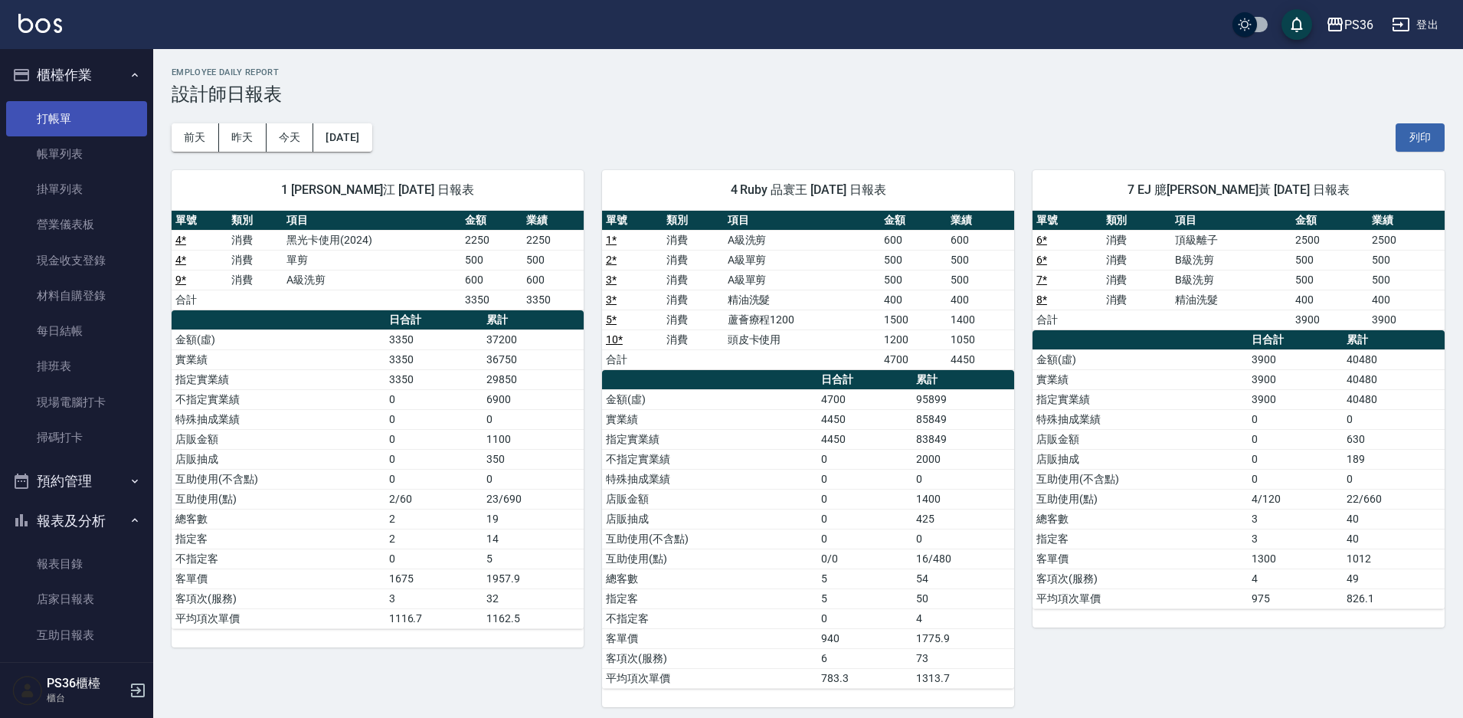
click at [80, 118] on link "打帳單" at bounding box center [76, 118] width 141 height 35
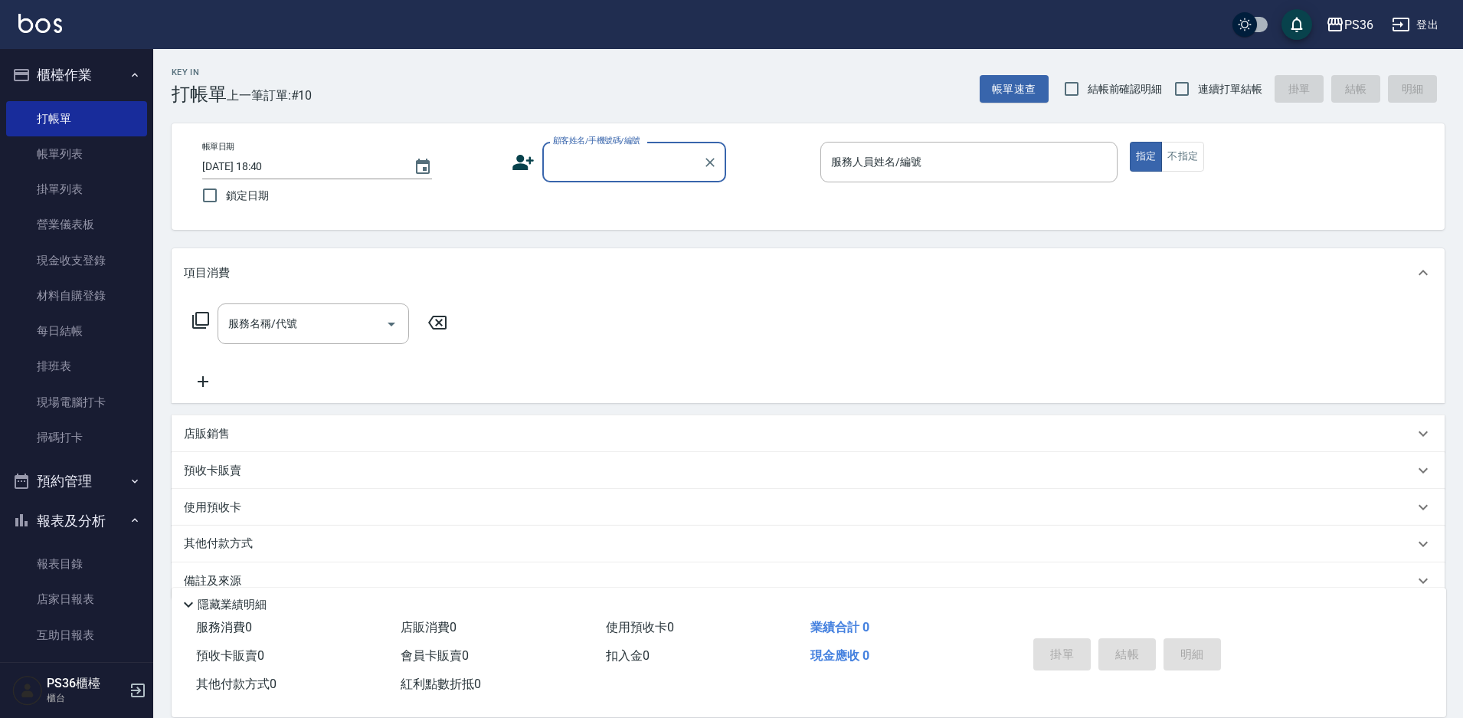
click at [526, 171] on icon at bounding box center [523, 162] width 23 height 23
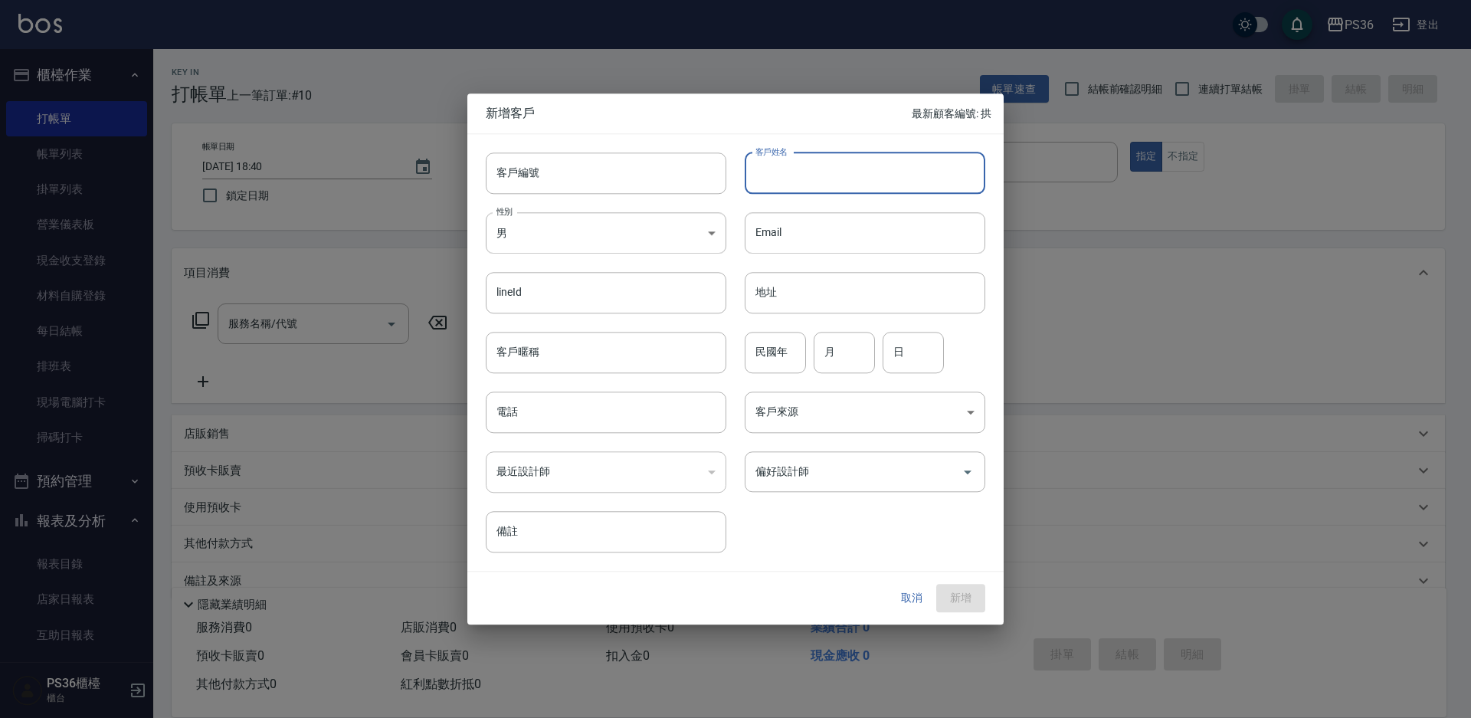
click at [797, 180] on input "客戶姓名" at bounding box center [864, 172] width 241 height 41
type input "[PERSON_NAME]"
type input "68"
type input "09"
type input "29"
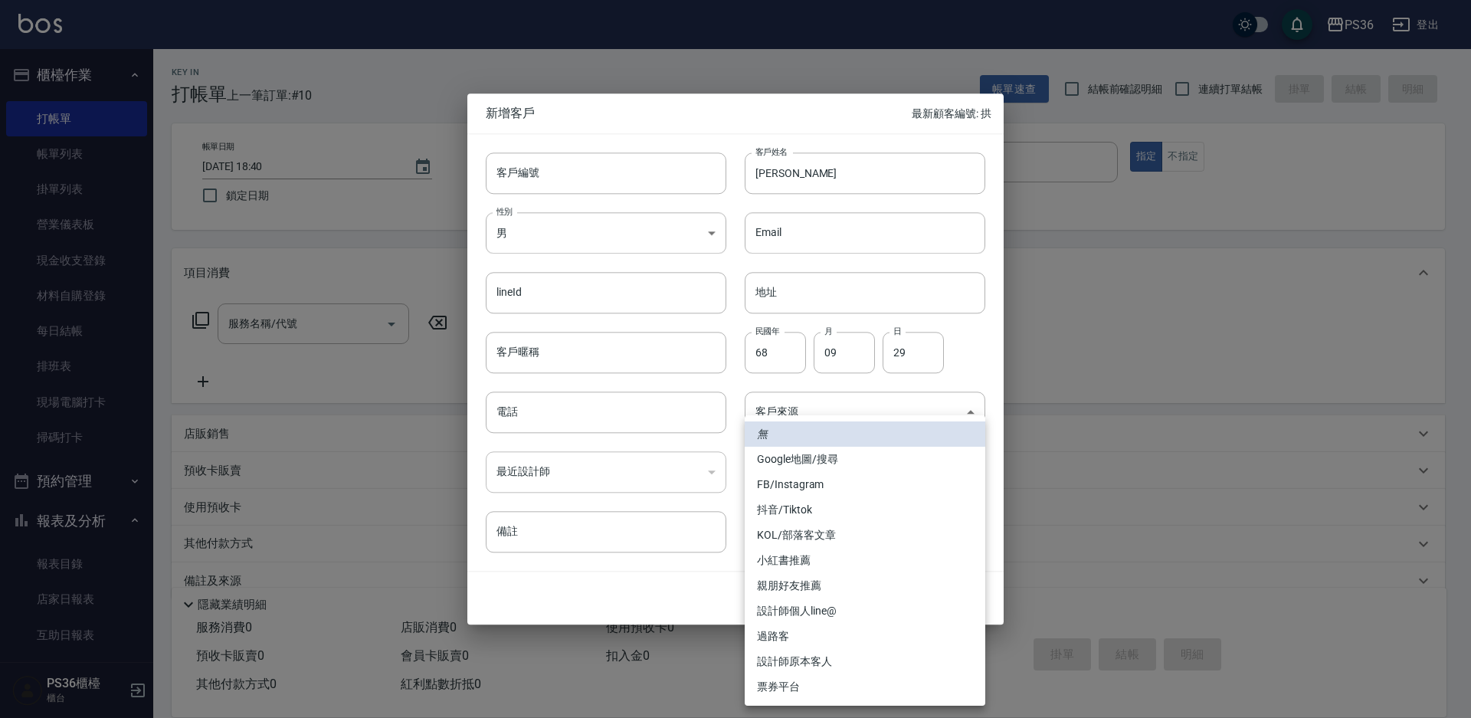
click at [560, 400] on div at bounding box center [735, 359] width 1471 height 718
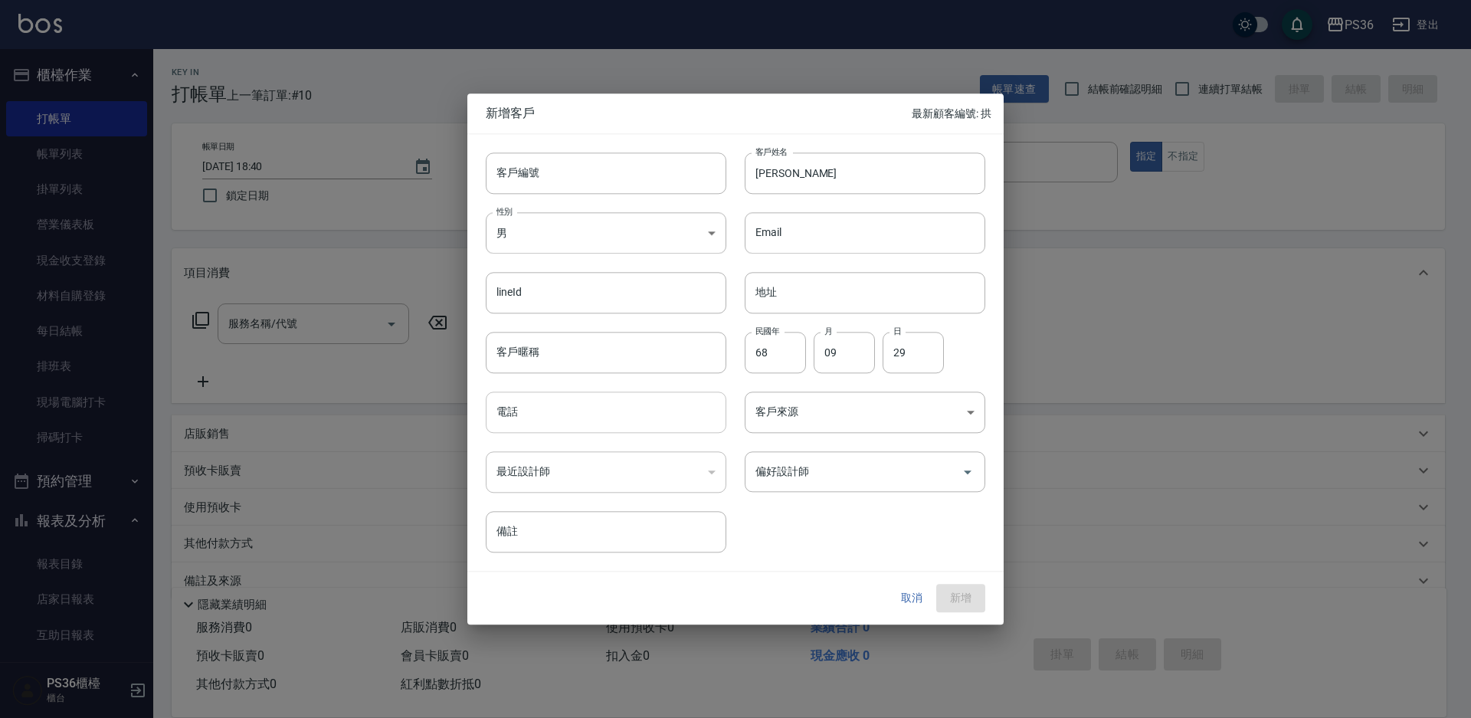
click at [558, 405] on input "電話" at bounding box center [606, 411] width 241 height 41
type input "0988869133"
click at [972, 466] on icon "Open" at bounding box center [967, 472] width 18 height 18
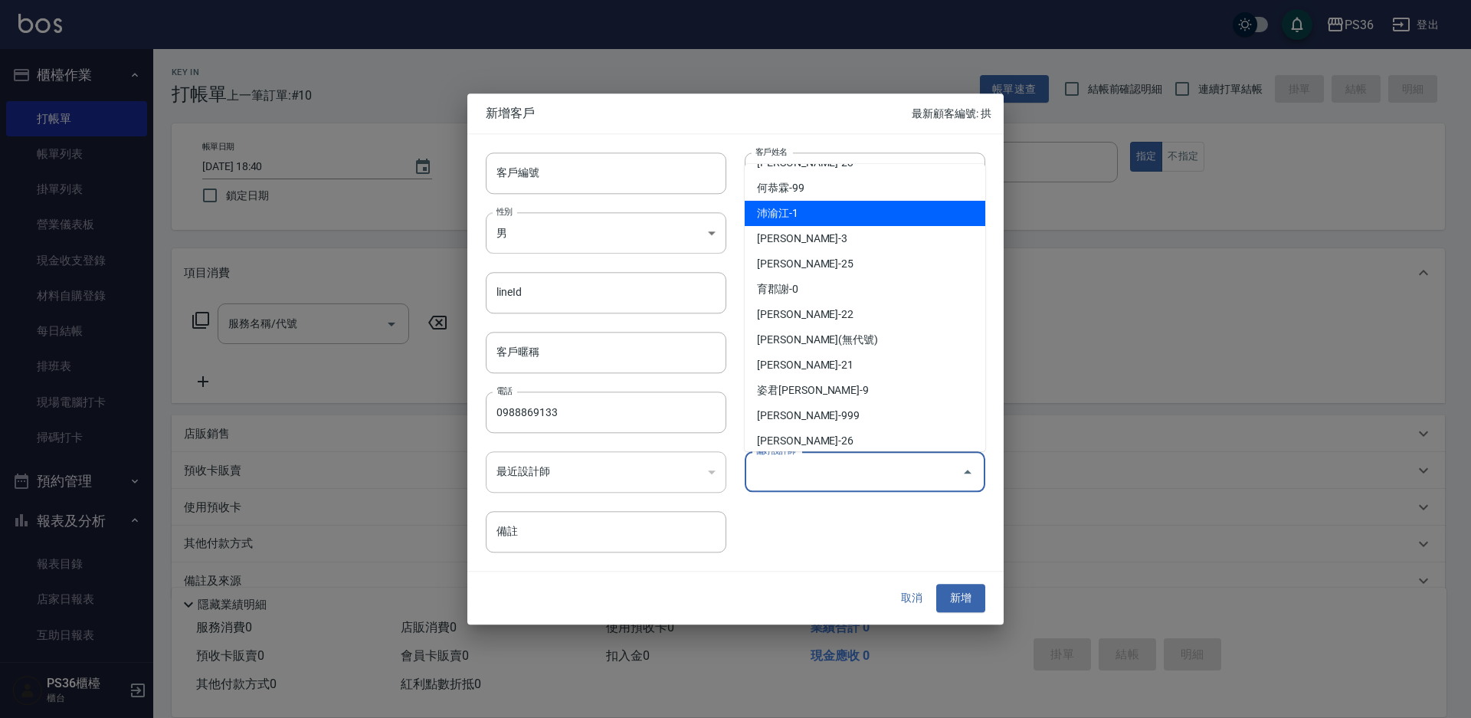
scroll to position [180, 0]
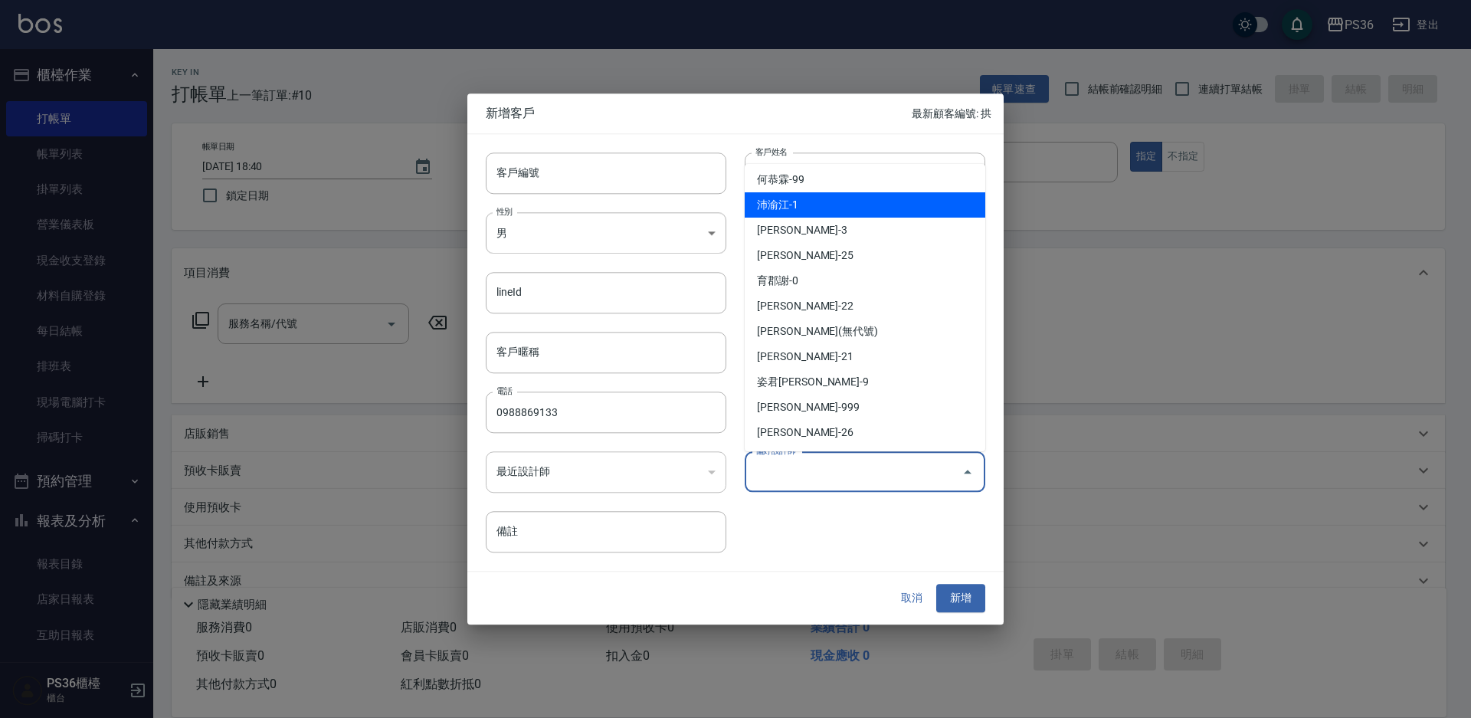
click at [877, 386] on li "姿君[PERSON_NAME]-9" at bounding box center [864, 381] width 241 height 25
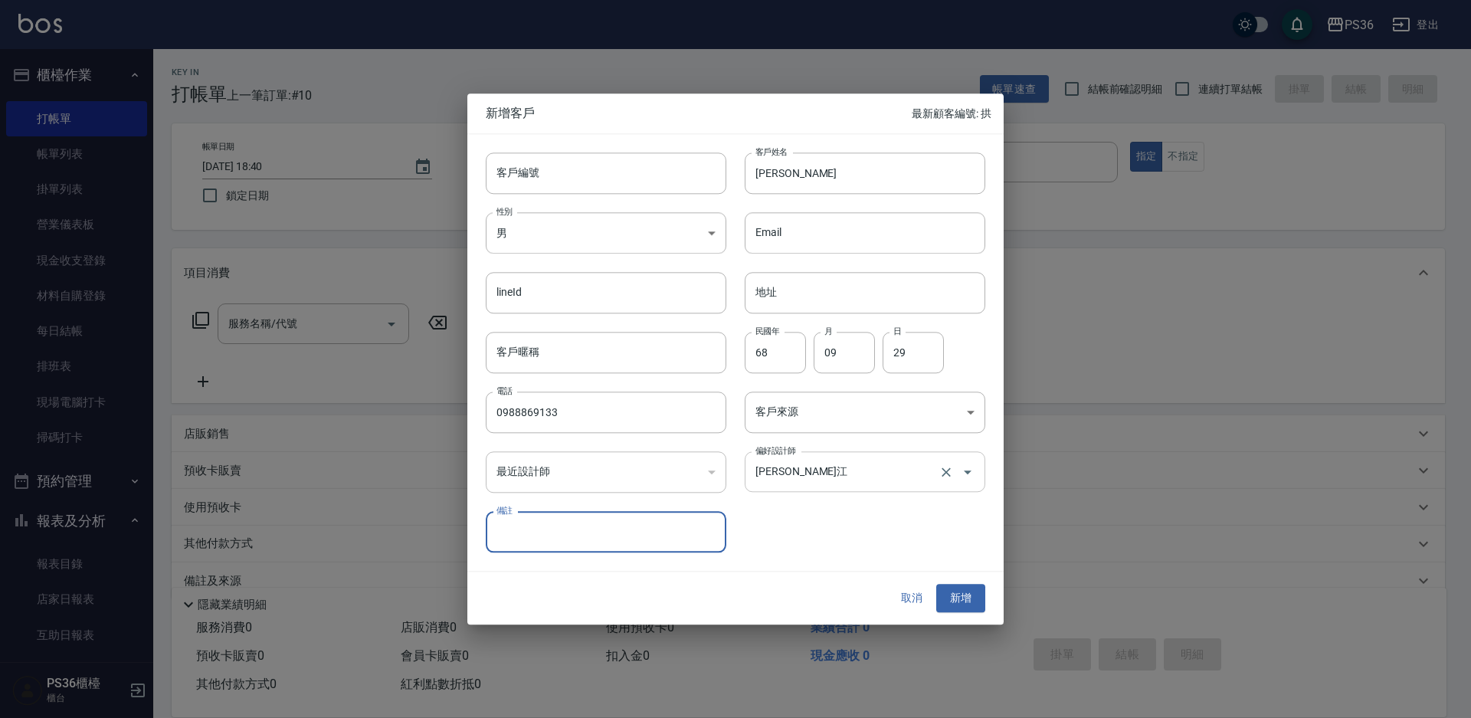
click at [972, 478] on icon "Open" at bounding box center [967, 472] width 18 height 18
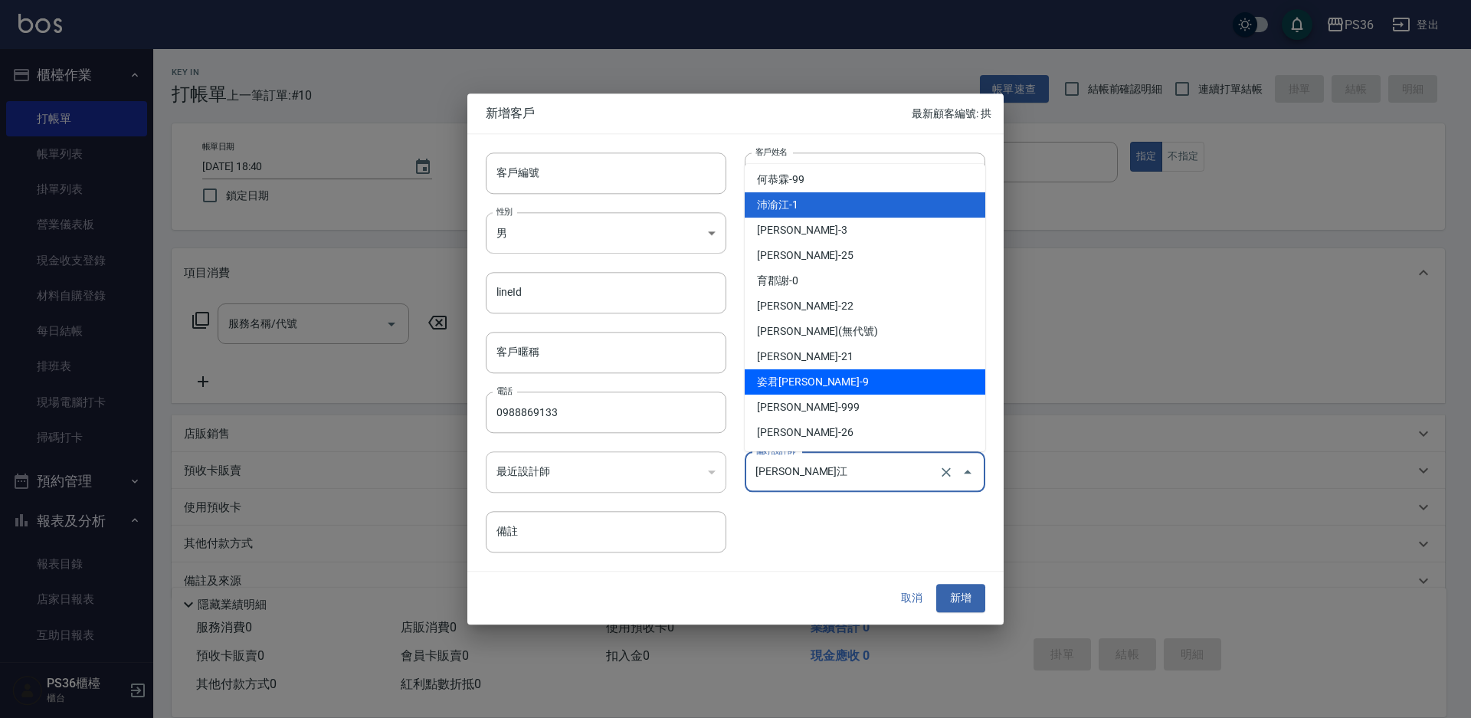
click at [863, 383] on li "姿君[PERSON_NAME]-9" at bounding box center [864, 381] width 241 height 25
type input "姿君[PERSON_NAME]"
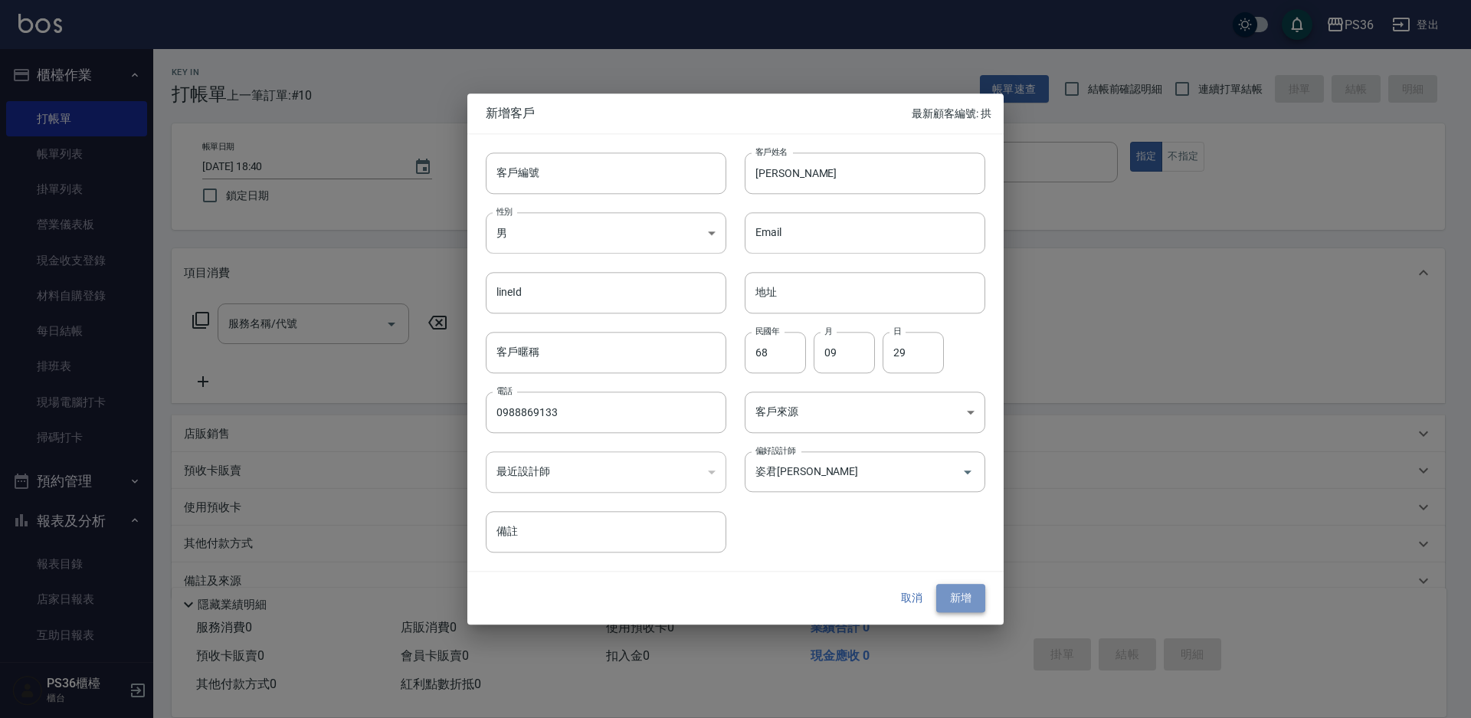
click at [962, 586] on button "新增" at bounding box center [960, 598] width 49 height 28
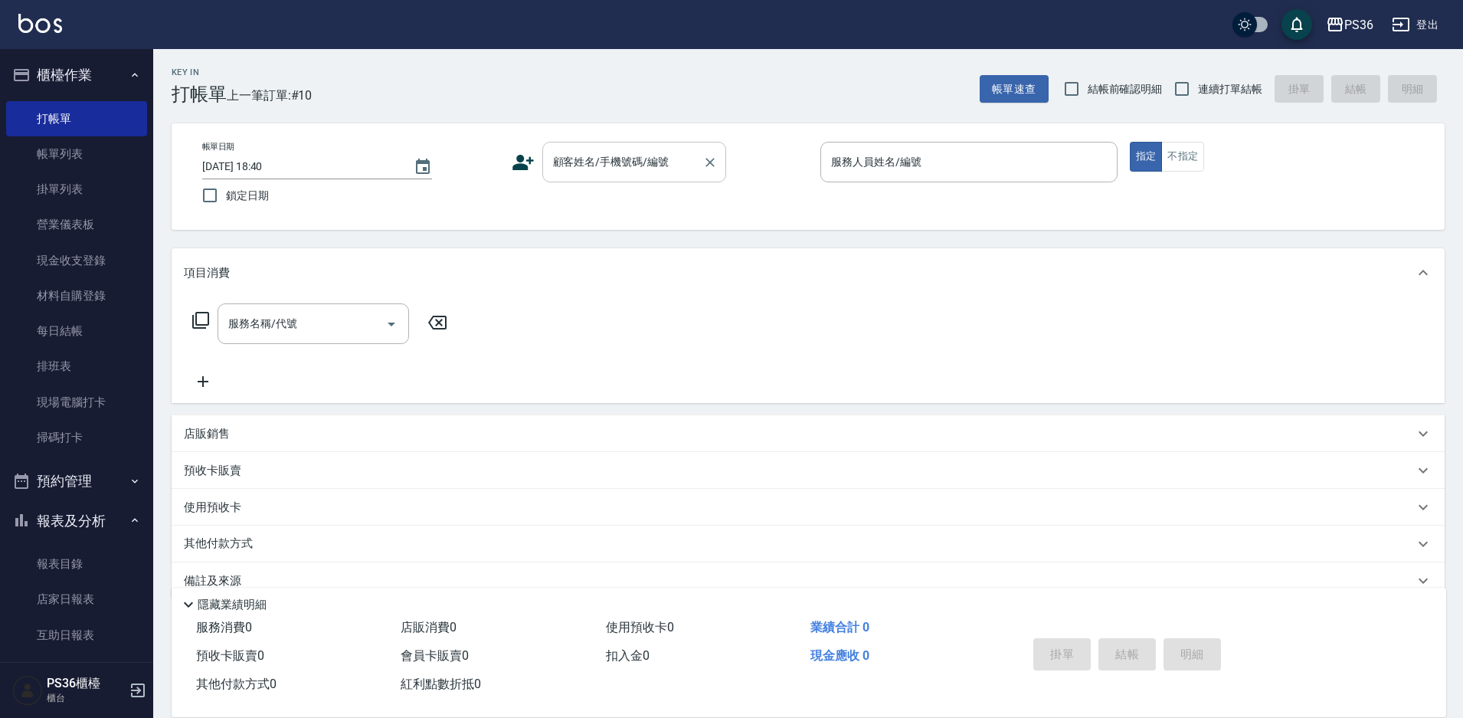
click at [610, 158] on input "顧客姓名/手機號碼/編號" at bounding box center [622, 162] width 147 height 27
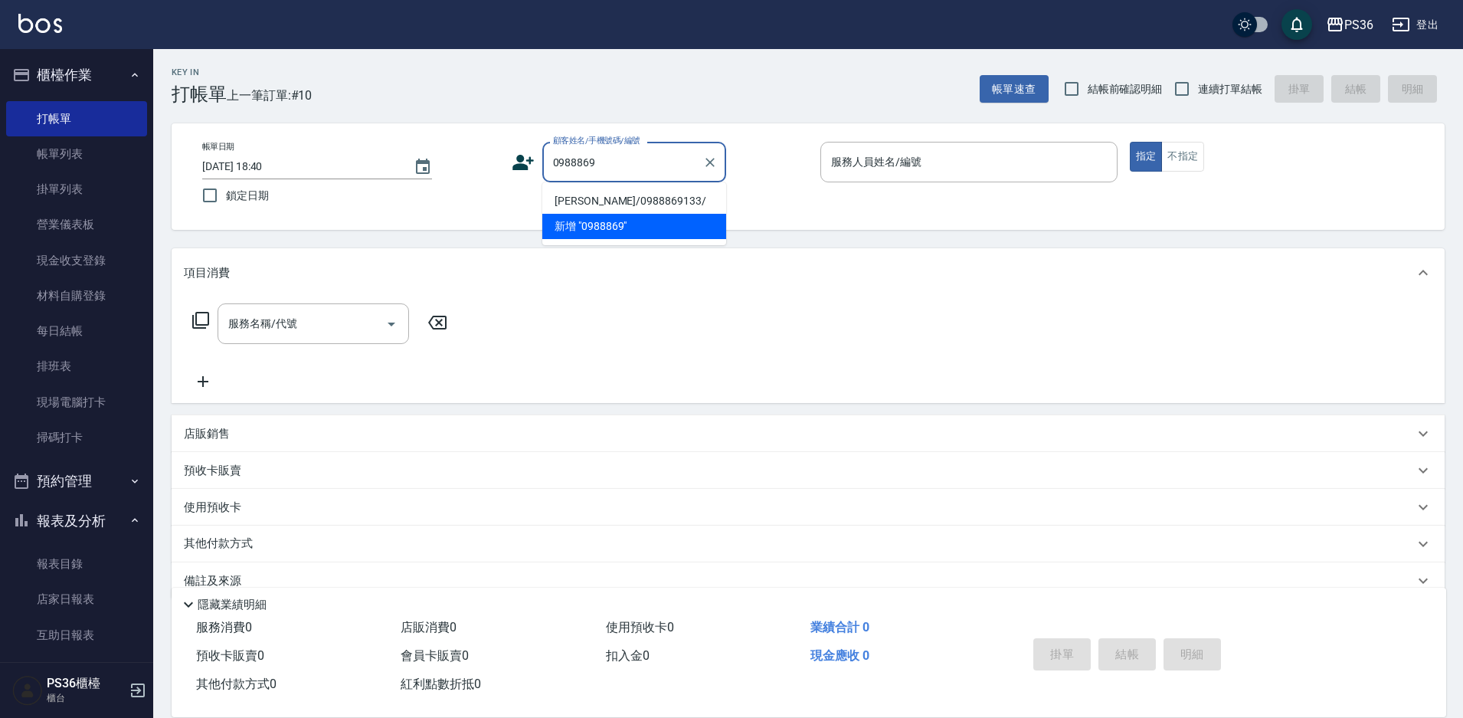
click at [578, 205] on li "[PERSON_NAME]/0988869133/" at bounding box center [634, 200] width 184 height 25
type input "[PERSON_NAME]/0988869133/"
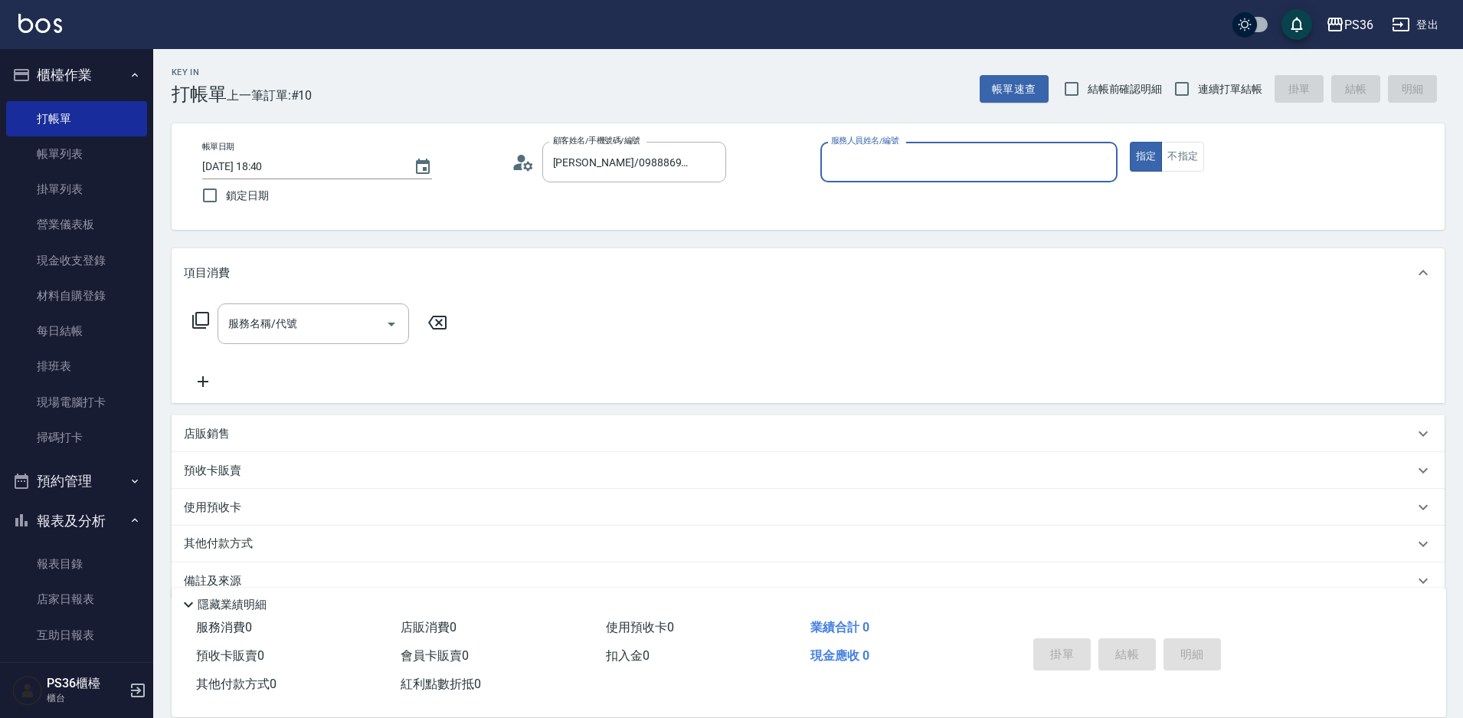
type input "小布-9"
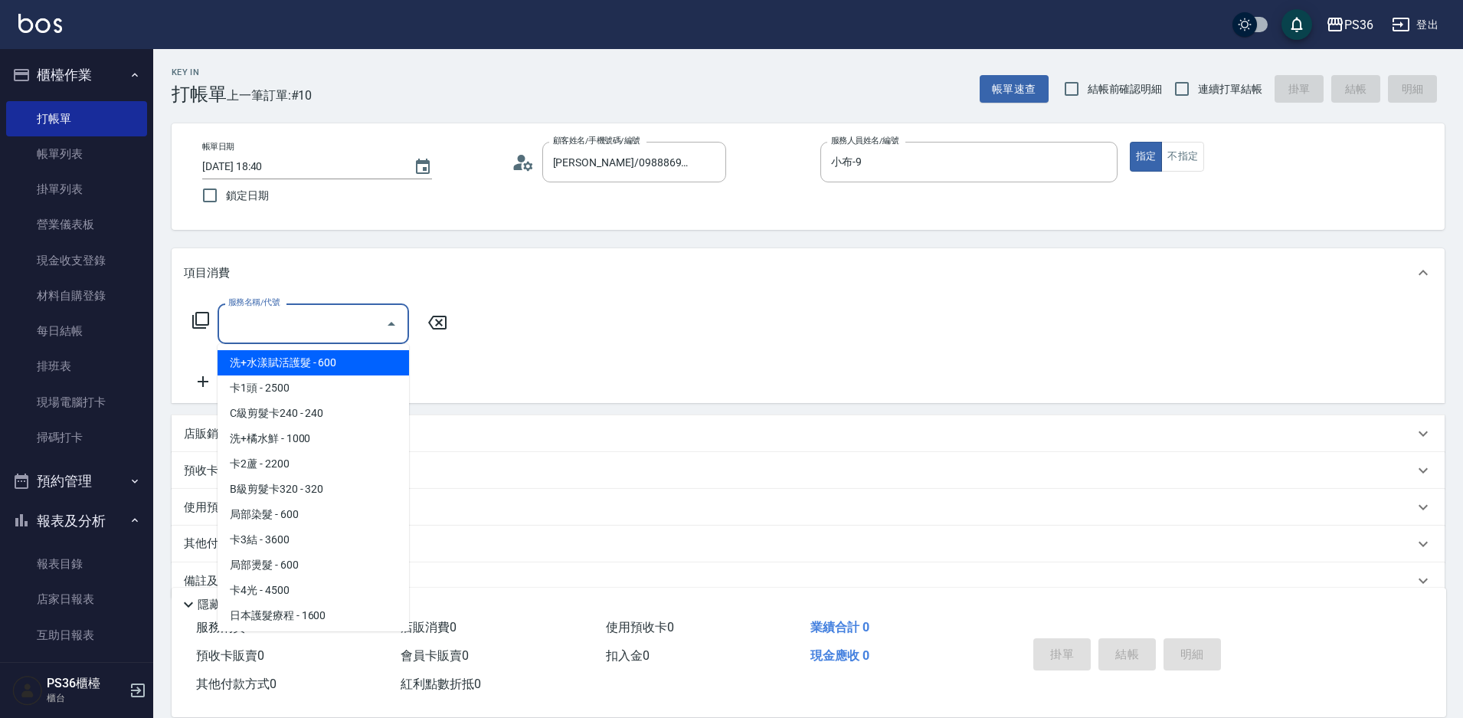
click at [309, 328] on input "服務名稱/代號" at bounding box center [301, 323] width 155 height 27
click at [195, 315] on icon at bounding box center [200, 320] width 17 height 17
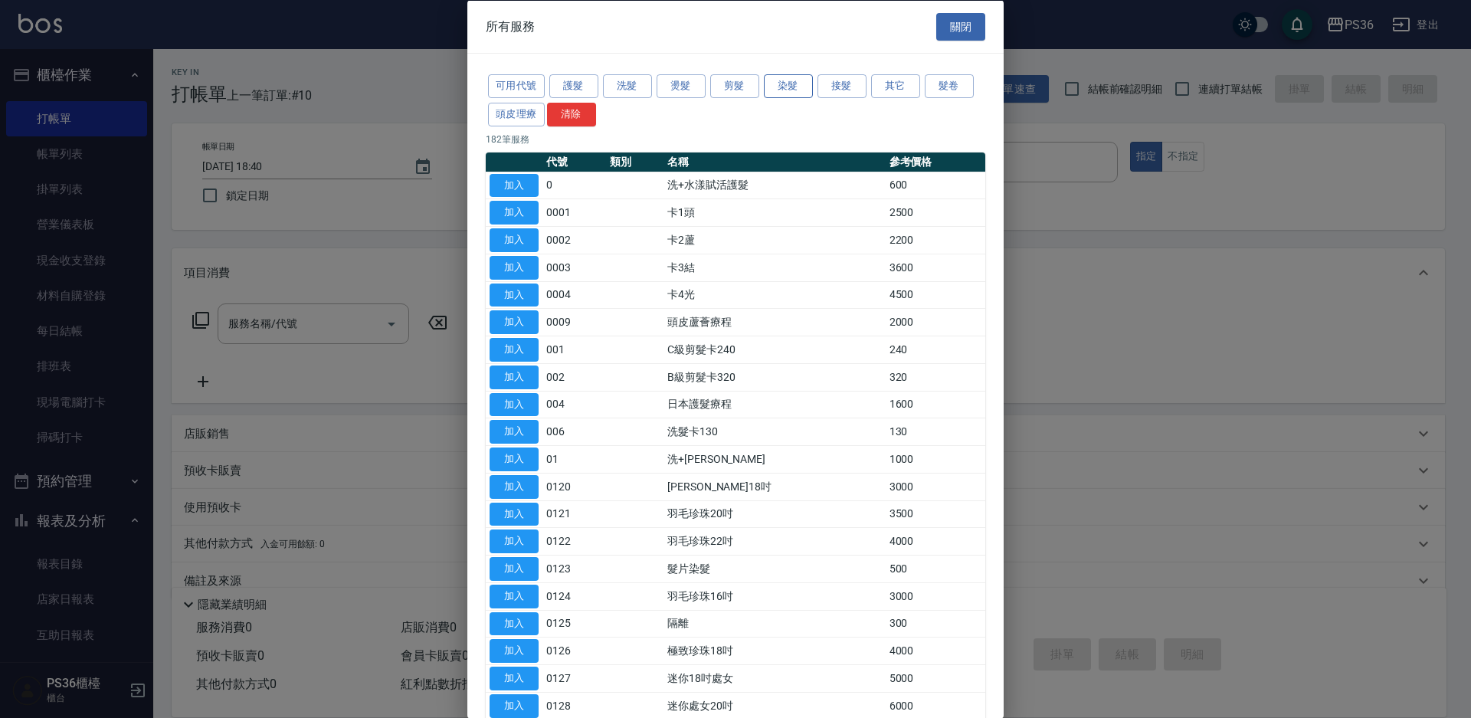
click at [787, 85] on button "染髮" at bounding box center [788, 86] width 49 height 24
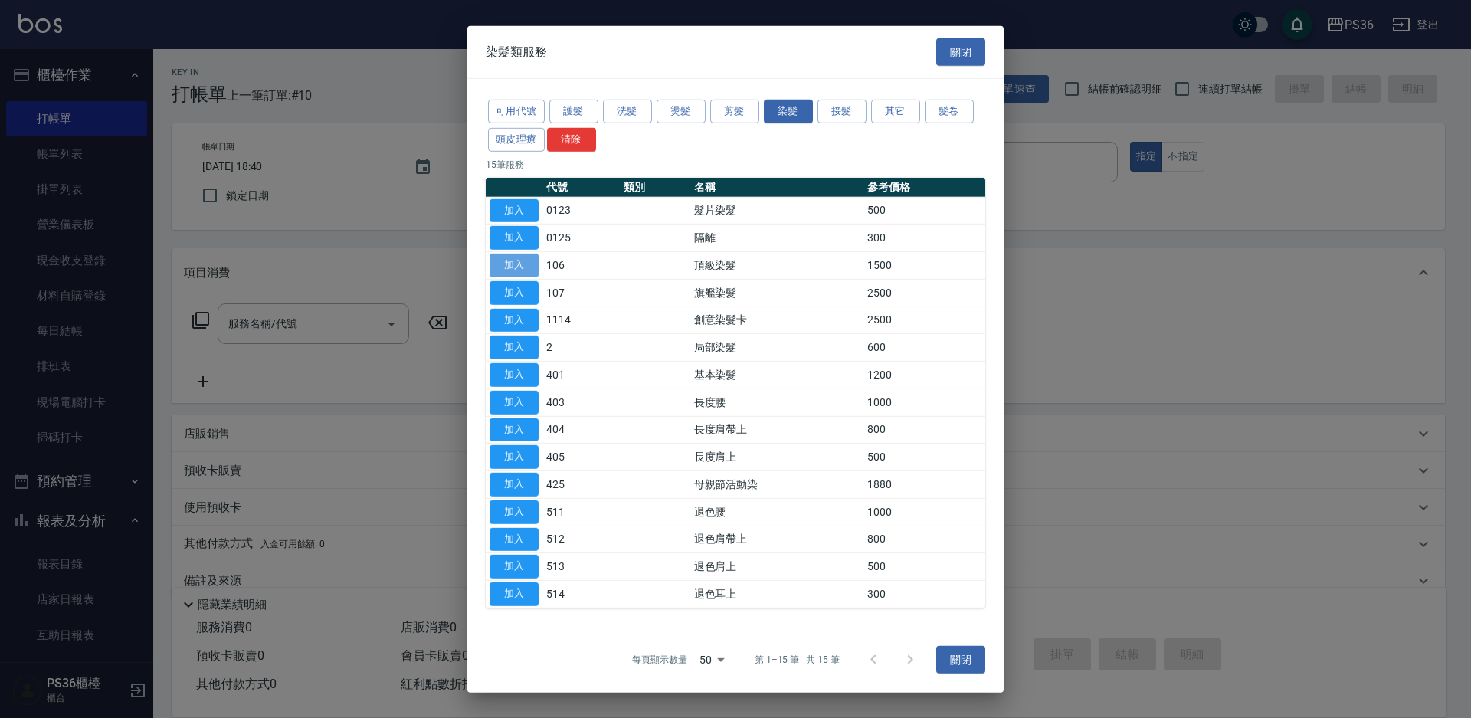
click at [512, 264] on button "加入" at bounding box center [513, 266] width 49 height 24
type input "頂級染髮(106)"
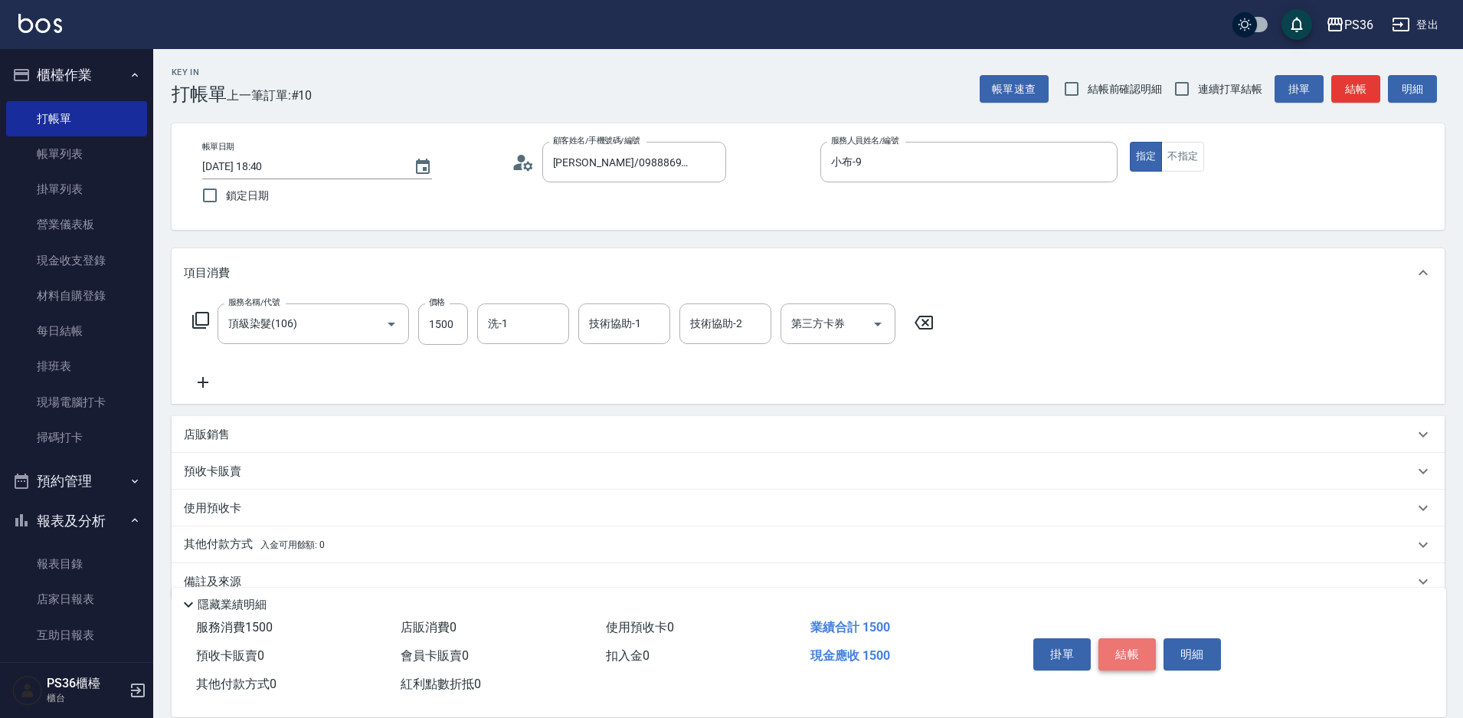
click at [1132, 651] on button "結帳" at bounding box center [1126, 654] width 57 height 32
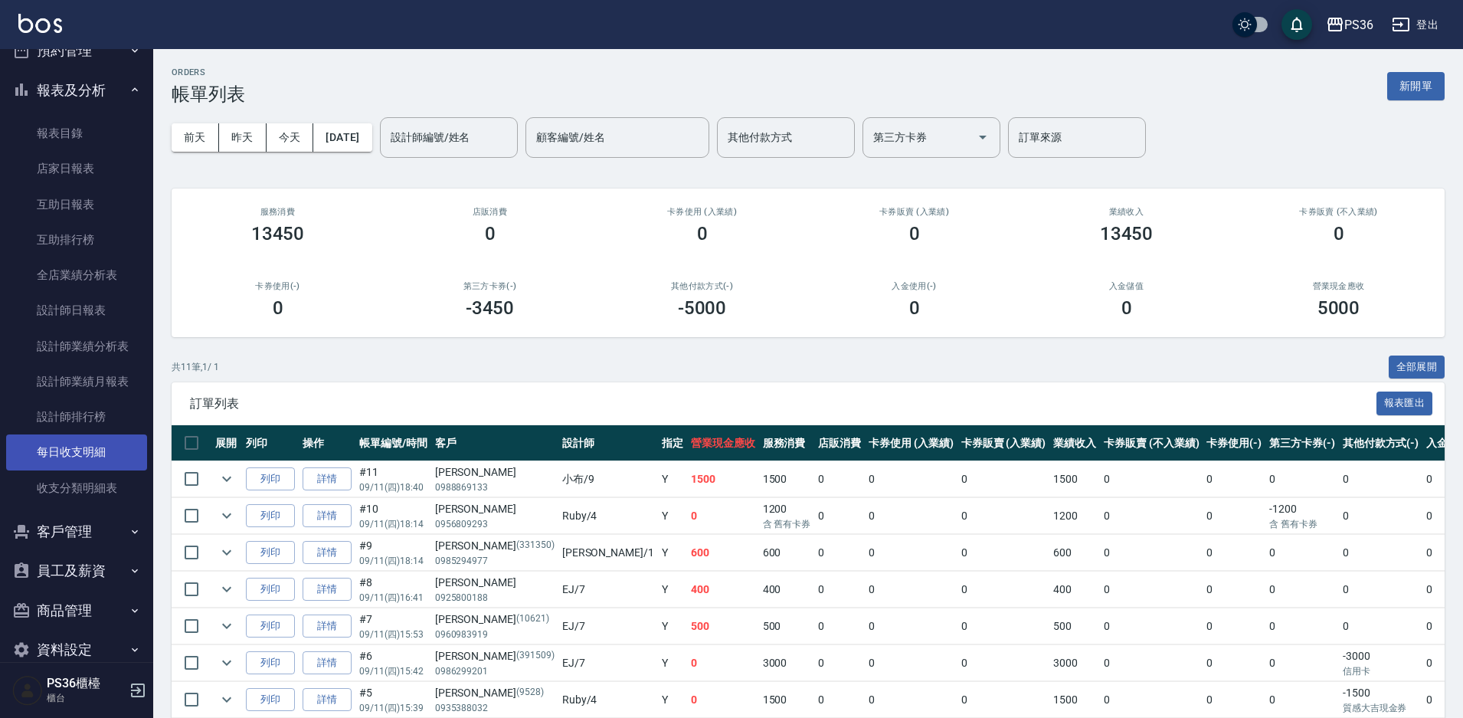
scroll to position [457, 0]
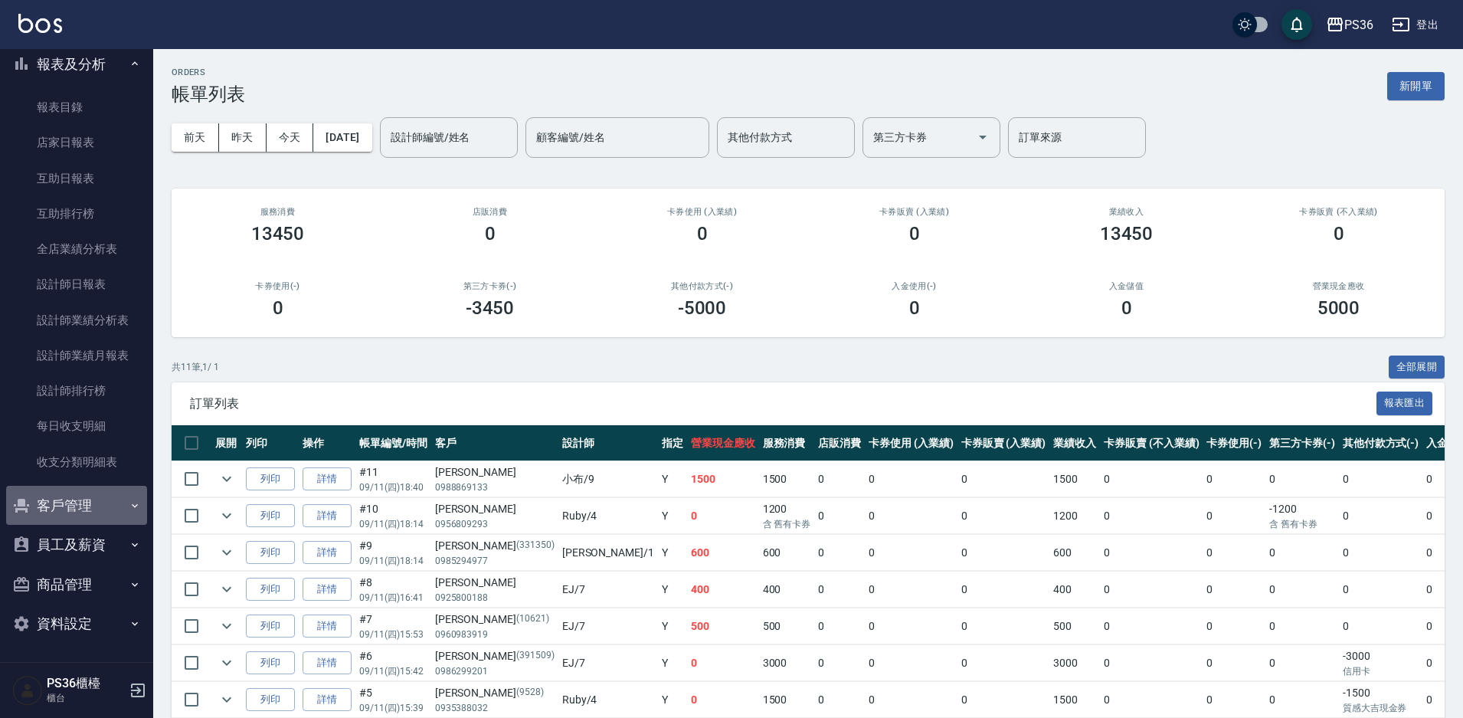
click at [89, 504] on button "客戶管理" at bounding box center [76, 506] width 141 height 40
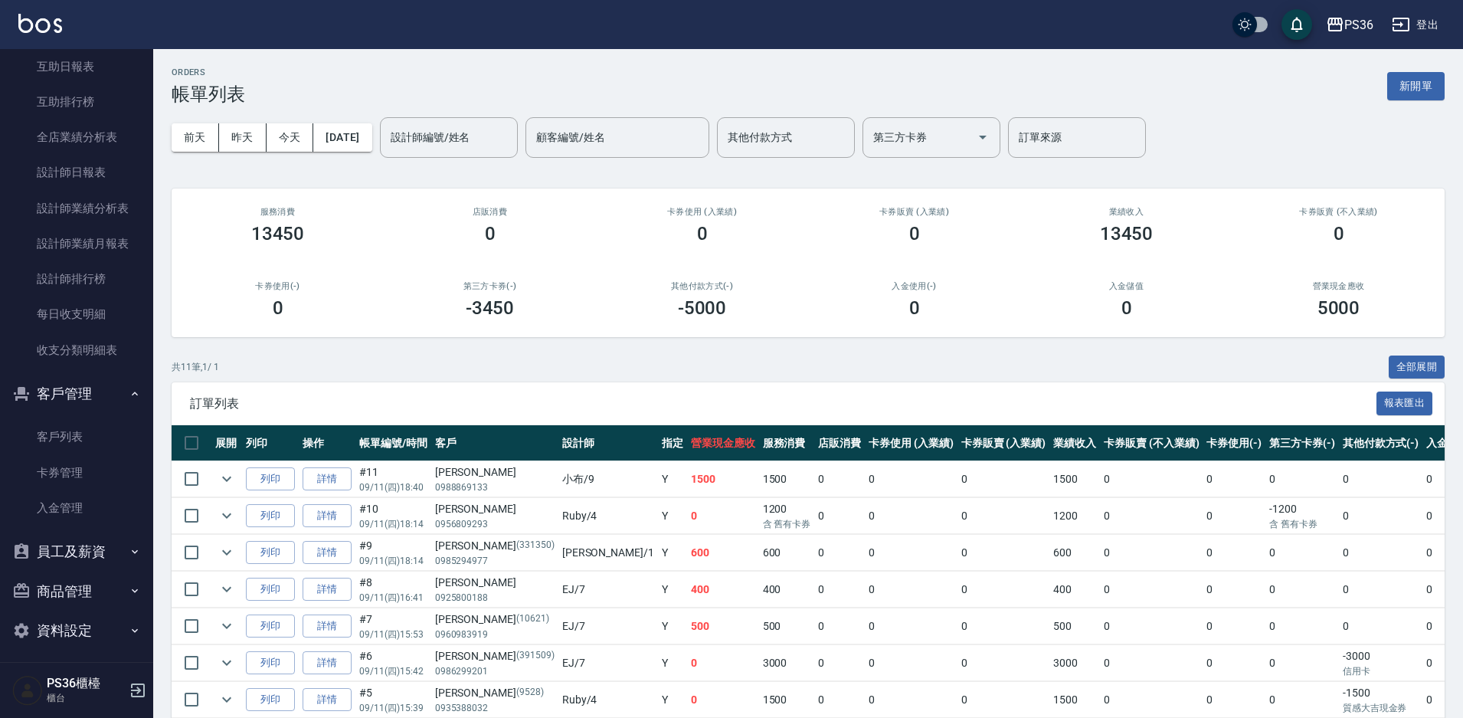
scroll to position [575, 0]
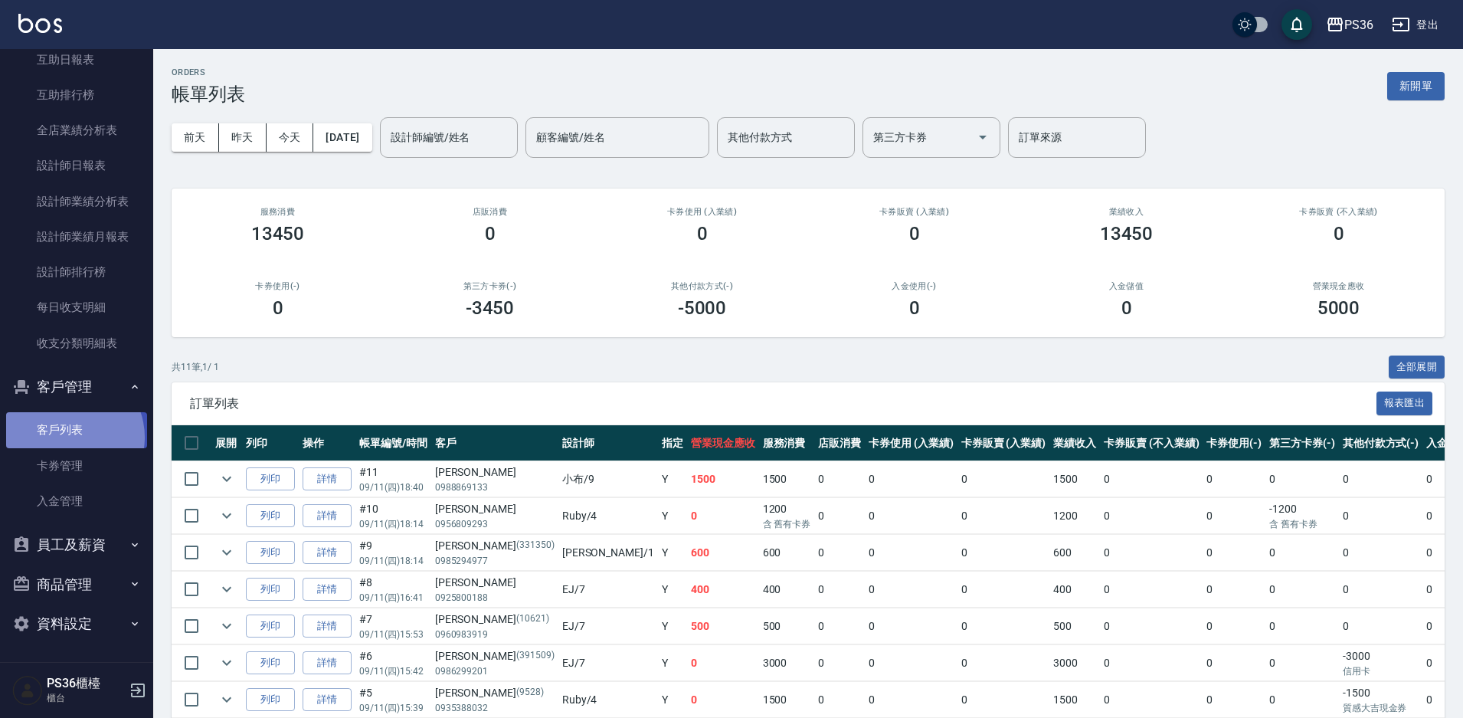
click at [67, 437] on link "客戶列表" at bounding box center [76, 429] width 141 height 35
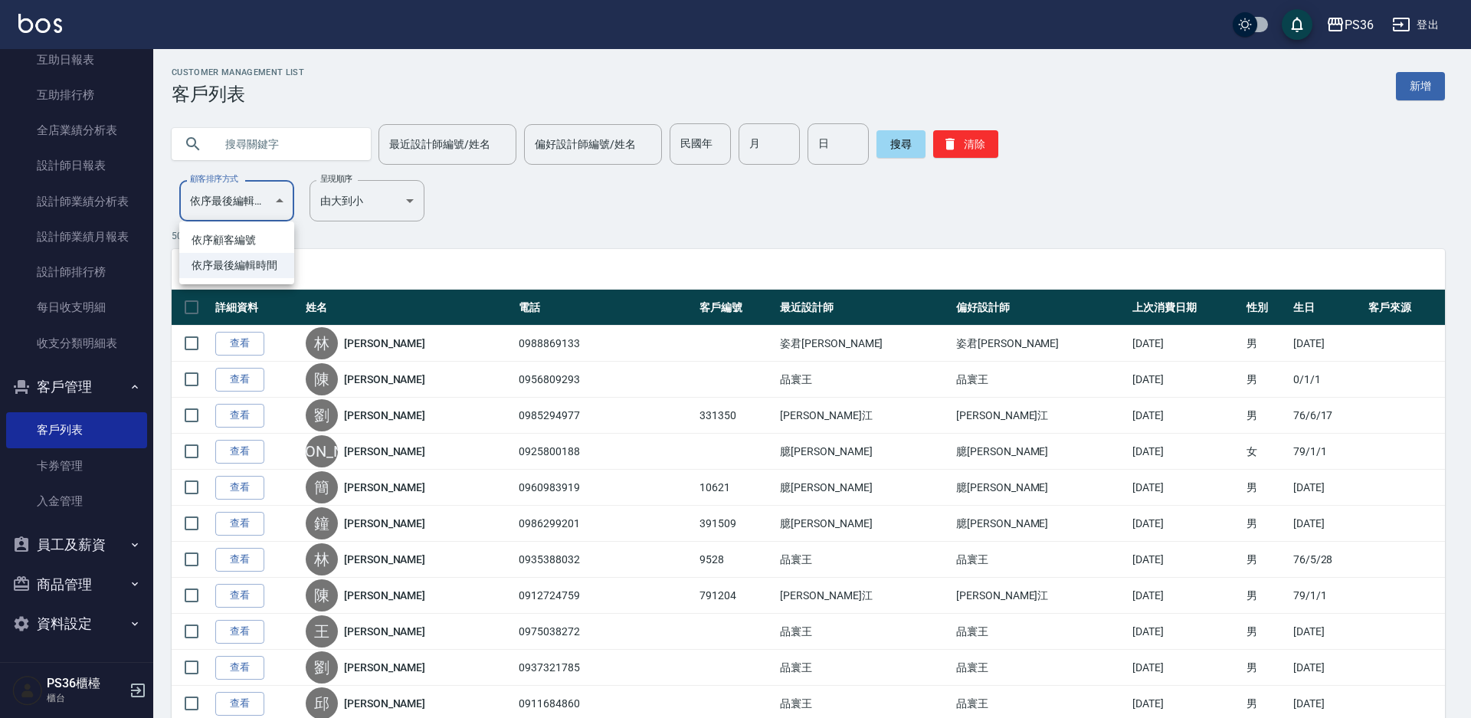
click at [577, 214] on div at bounding box center [735, 359] width 1471 height 718
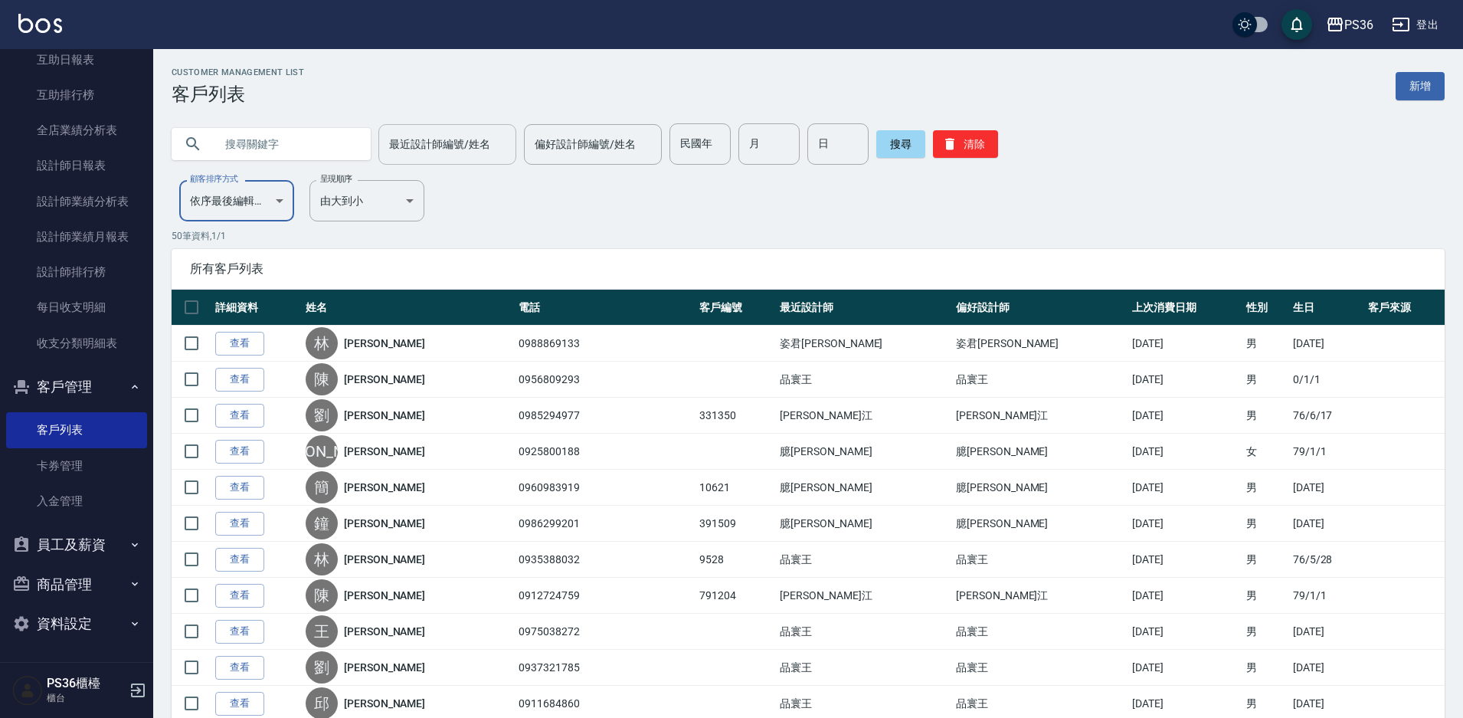
click at [470, 149] on input "最近設計師編號/姓名" at bounding box center [447, 144] width 124 height 27
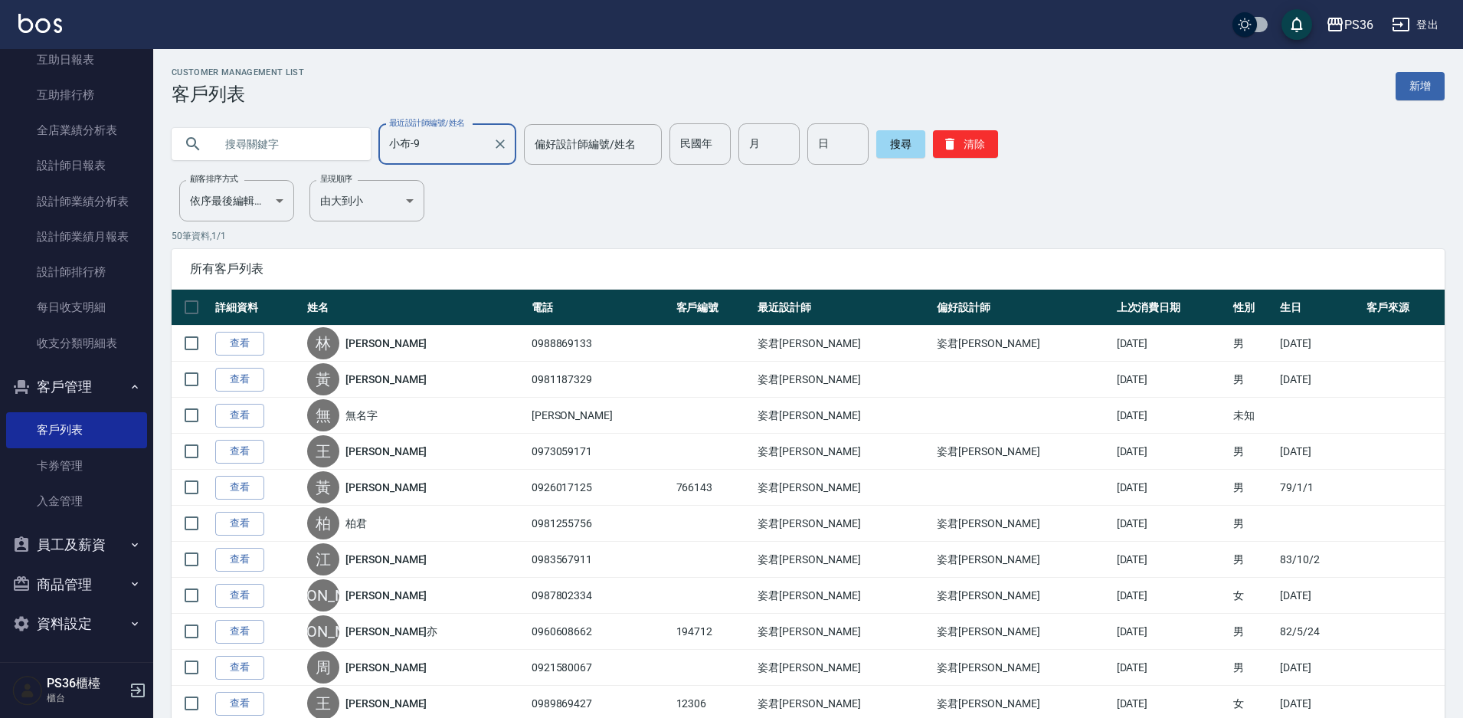
type input "小布-9"
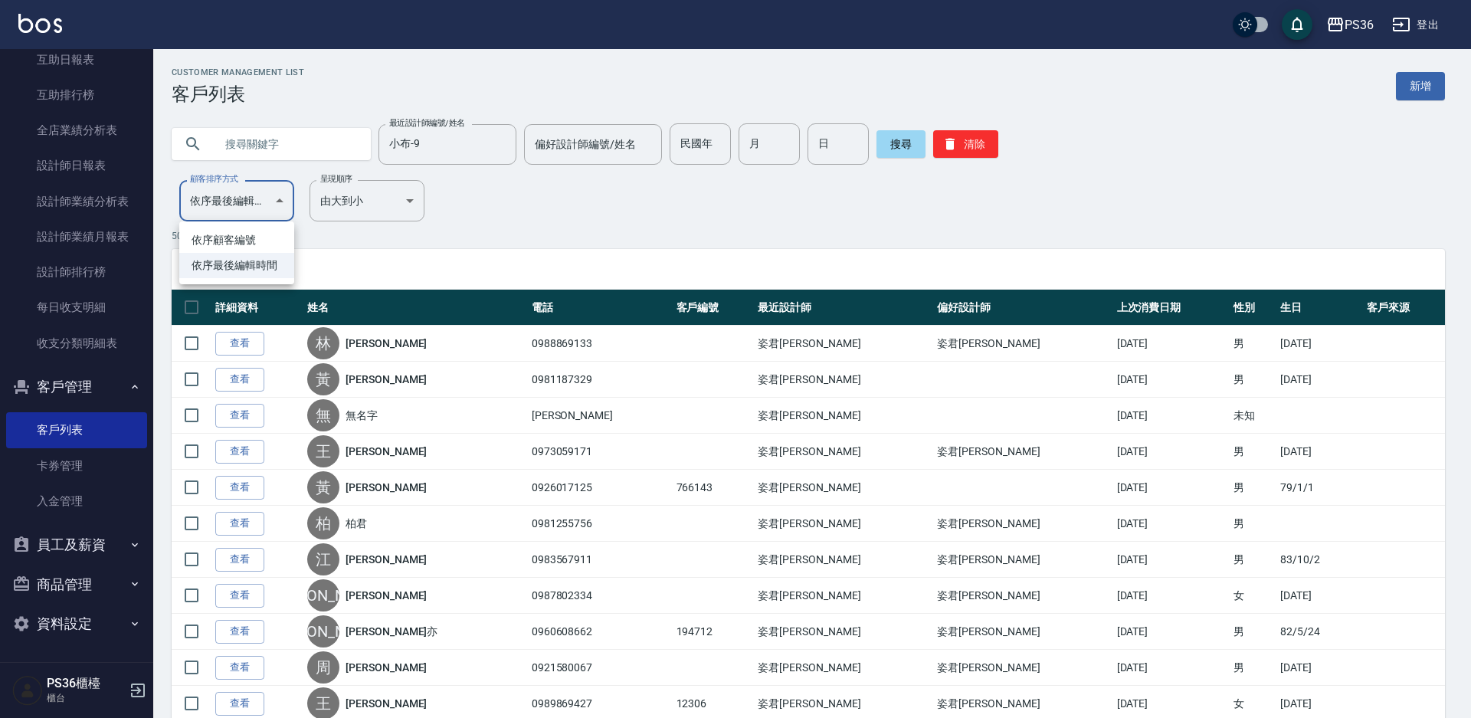
click at [653, 212] on div at bounding box center [735, 359] width 1471 height 718
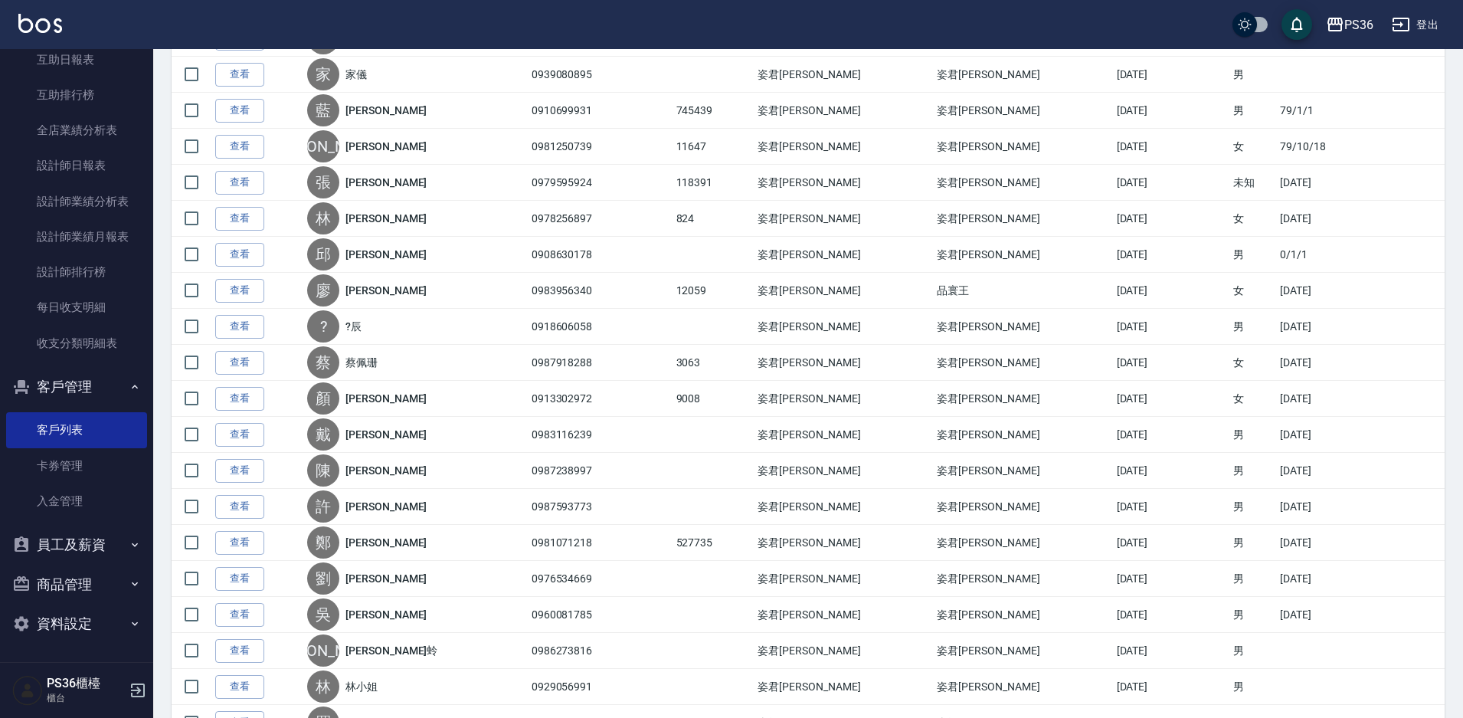
scroll to position [1480, 0]
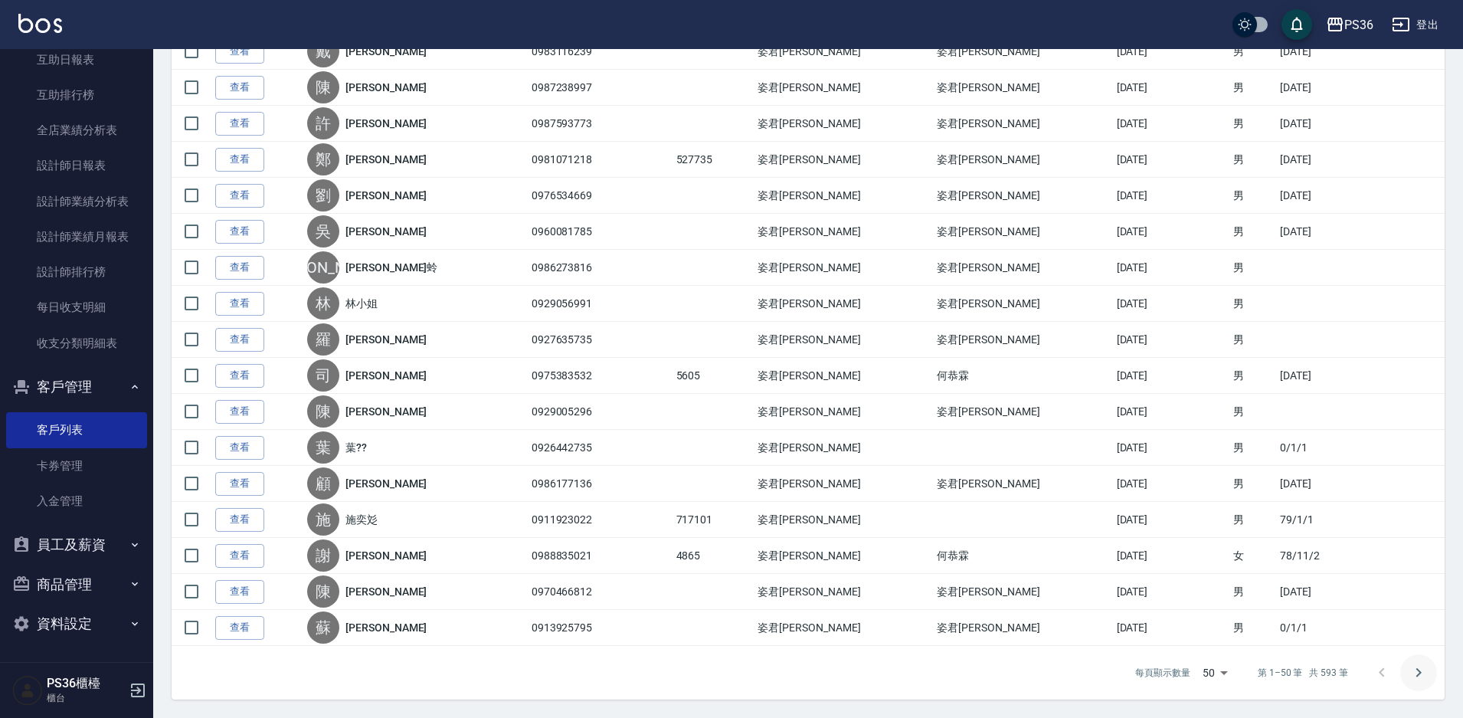
click at [1422, 675] on icon "Go to next page" at bounding box center [1418, 672] width 18 height 18
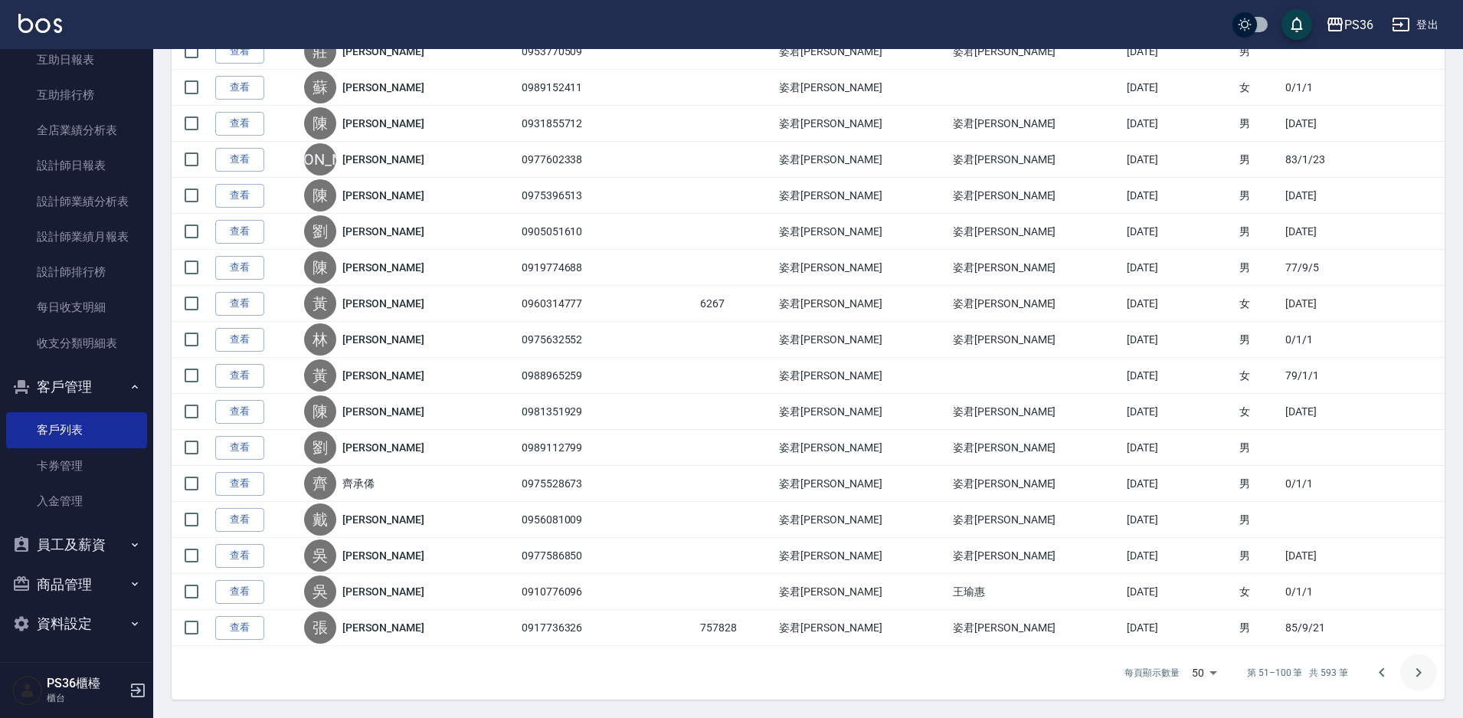
click at [1421, 676] on icon "Go to next page" at bounding box center [1418, 672] width 18 height 18
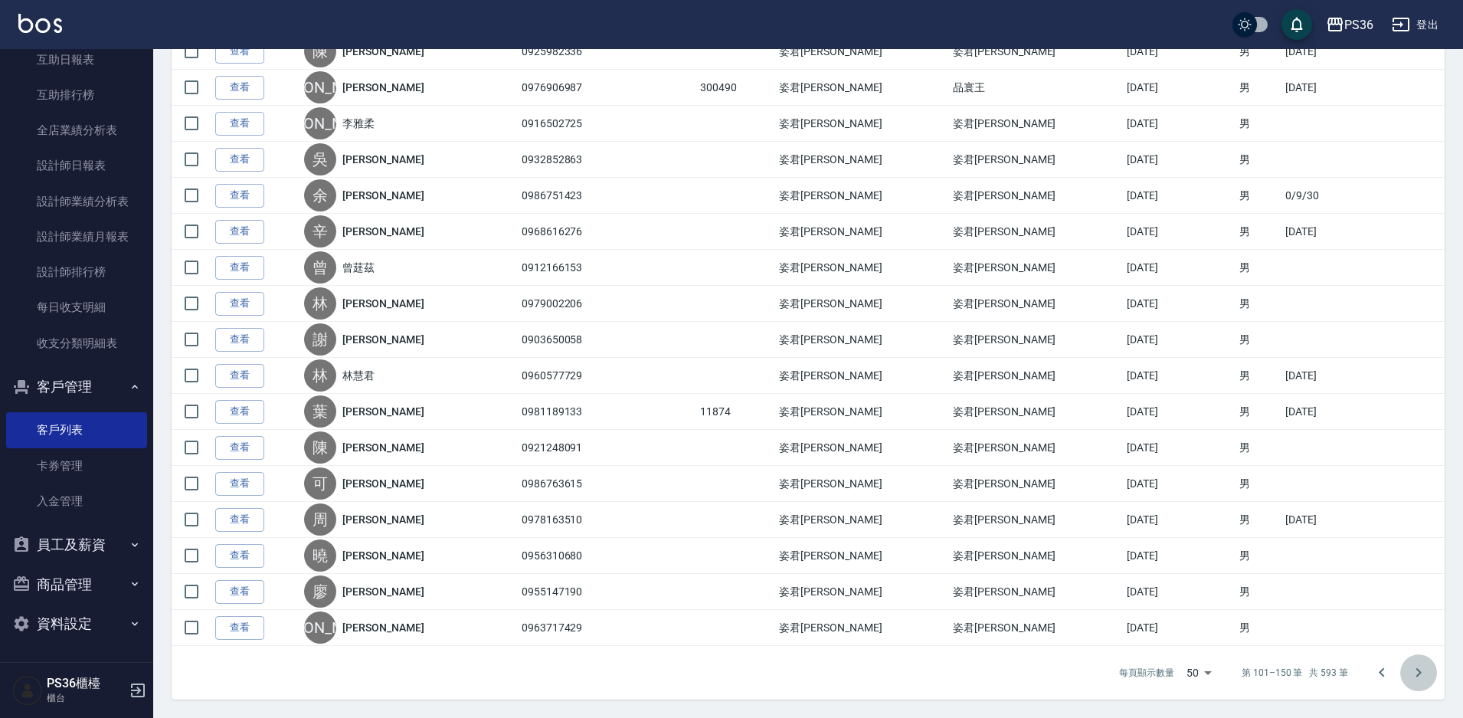
click at [1421, 676] on icon "Go to next page" at bounding box center [1418, 672] width 18 height 18
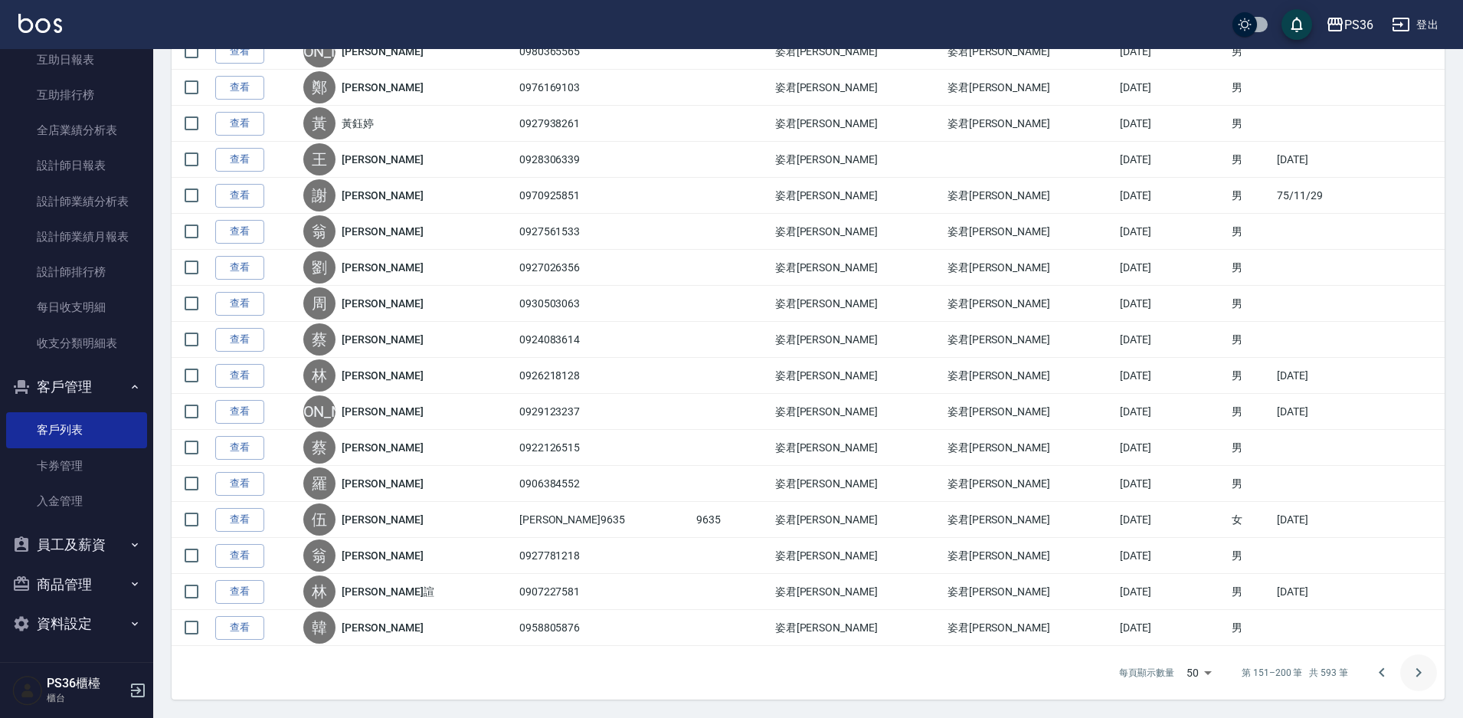
click at [1410, 669] on icon "Go to next page" at bounding box center [1418, 672] width 18 height 18
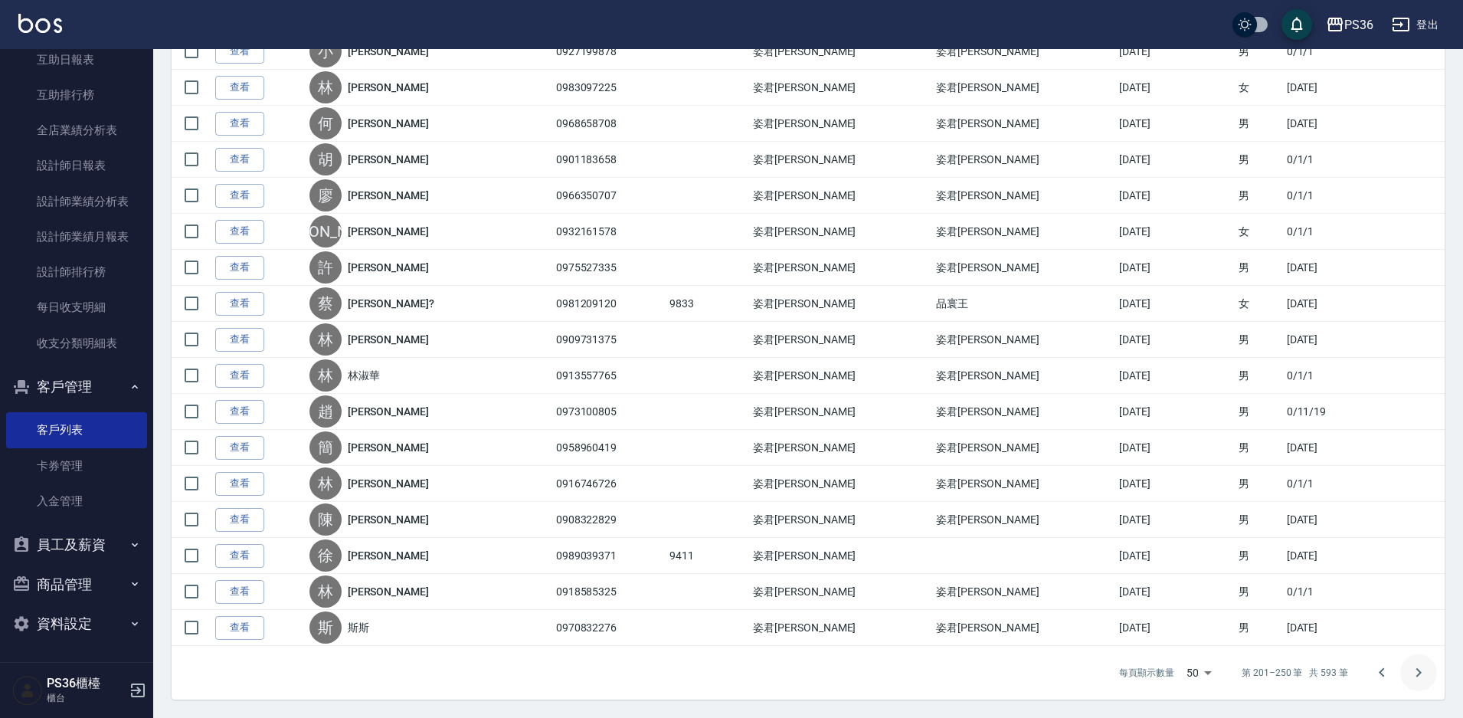
click at [1412, 669] on icon "Go to next page" at bounding box center [1418, 672] width 18 height 18
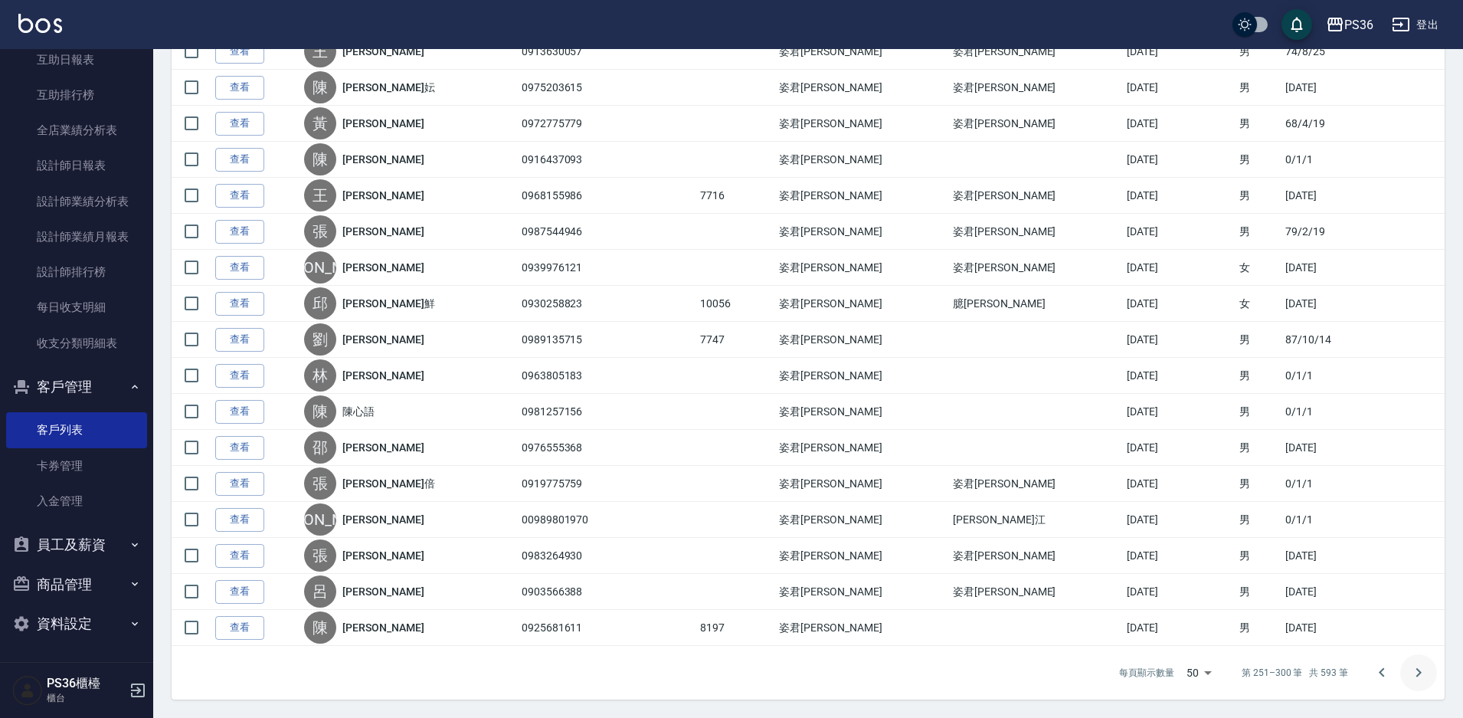
click at [1411, 671] on icon "Go to next page" at bounding box center [1418, 672] width 18 height 18
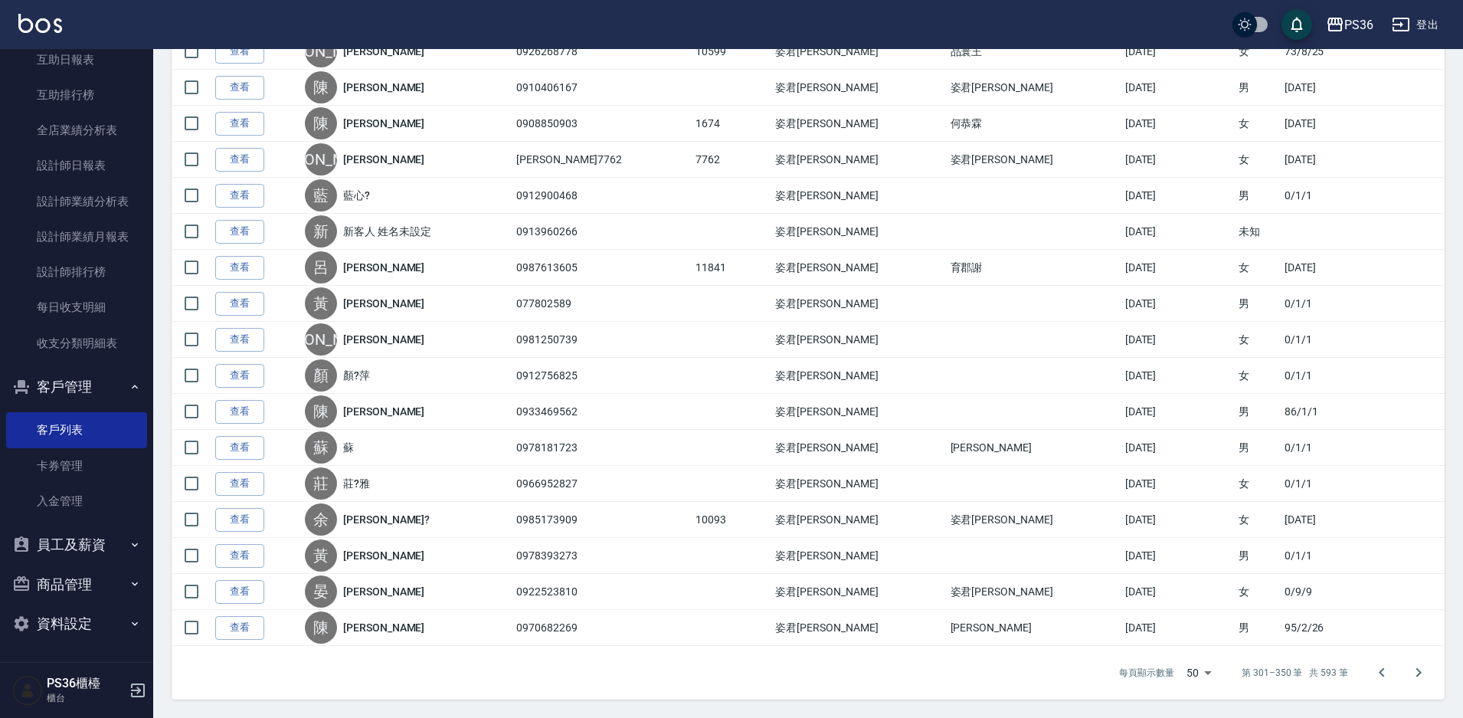
click at [1411, 671] on icon "Go to next page" at bounding box center [1418, 672] width 18 height 18
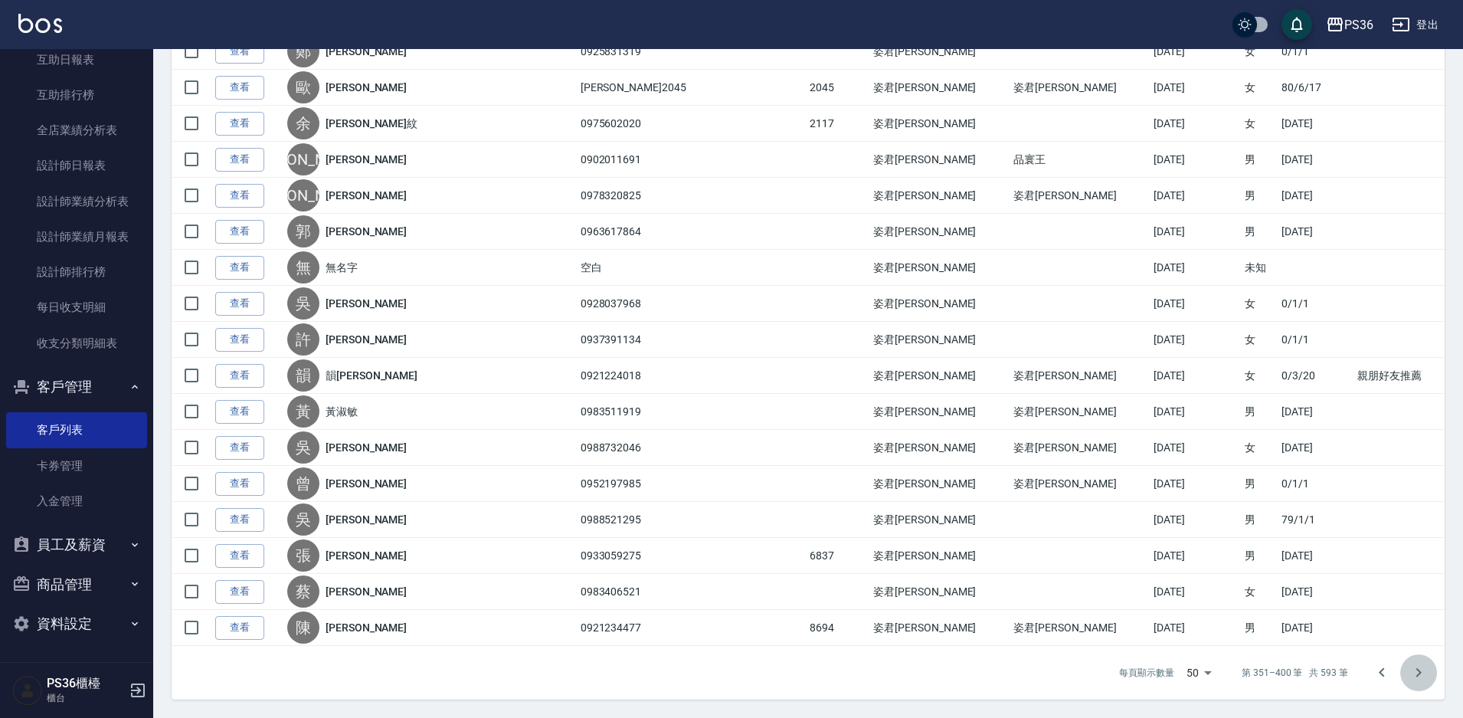
click at [1417, 673] on icon "Go to next page" at bounding box center [1418, 672] width 18 height 18
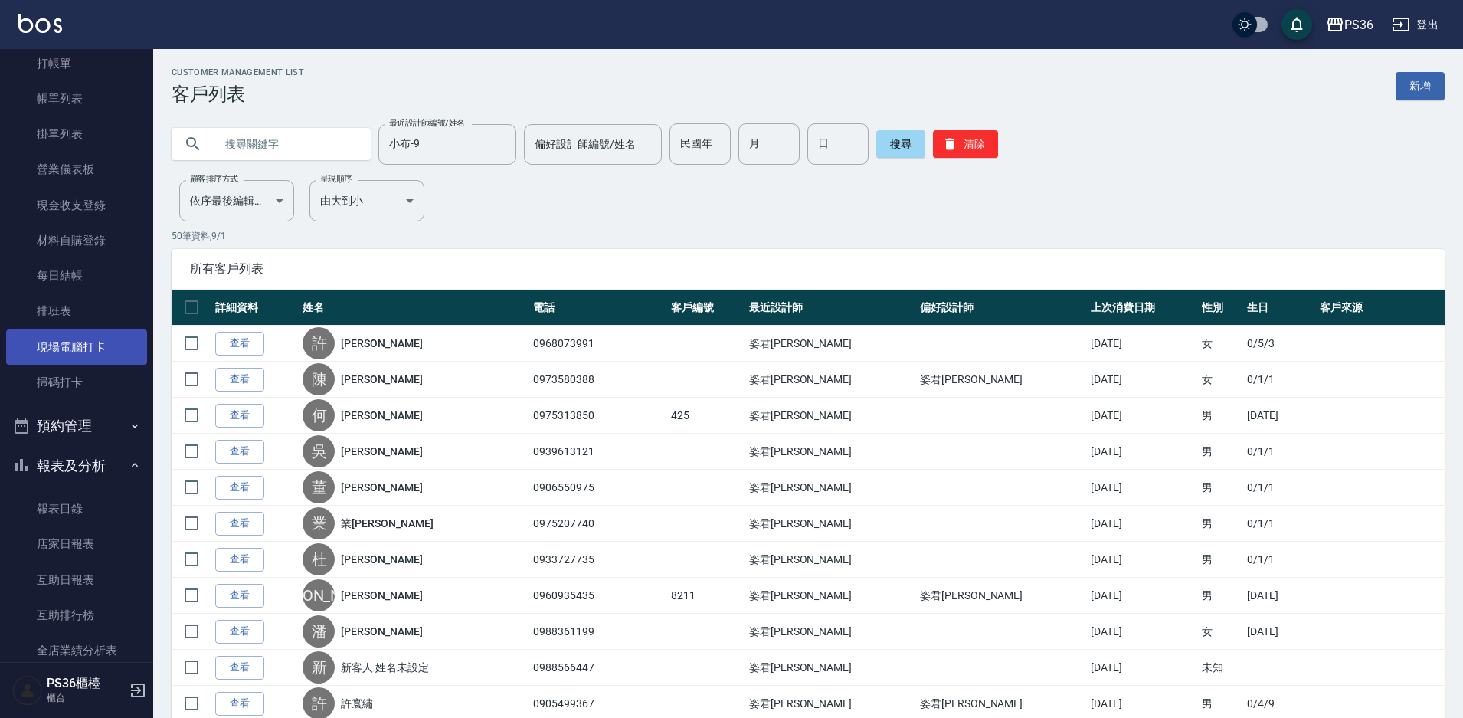
scroll to position [0, 0]
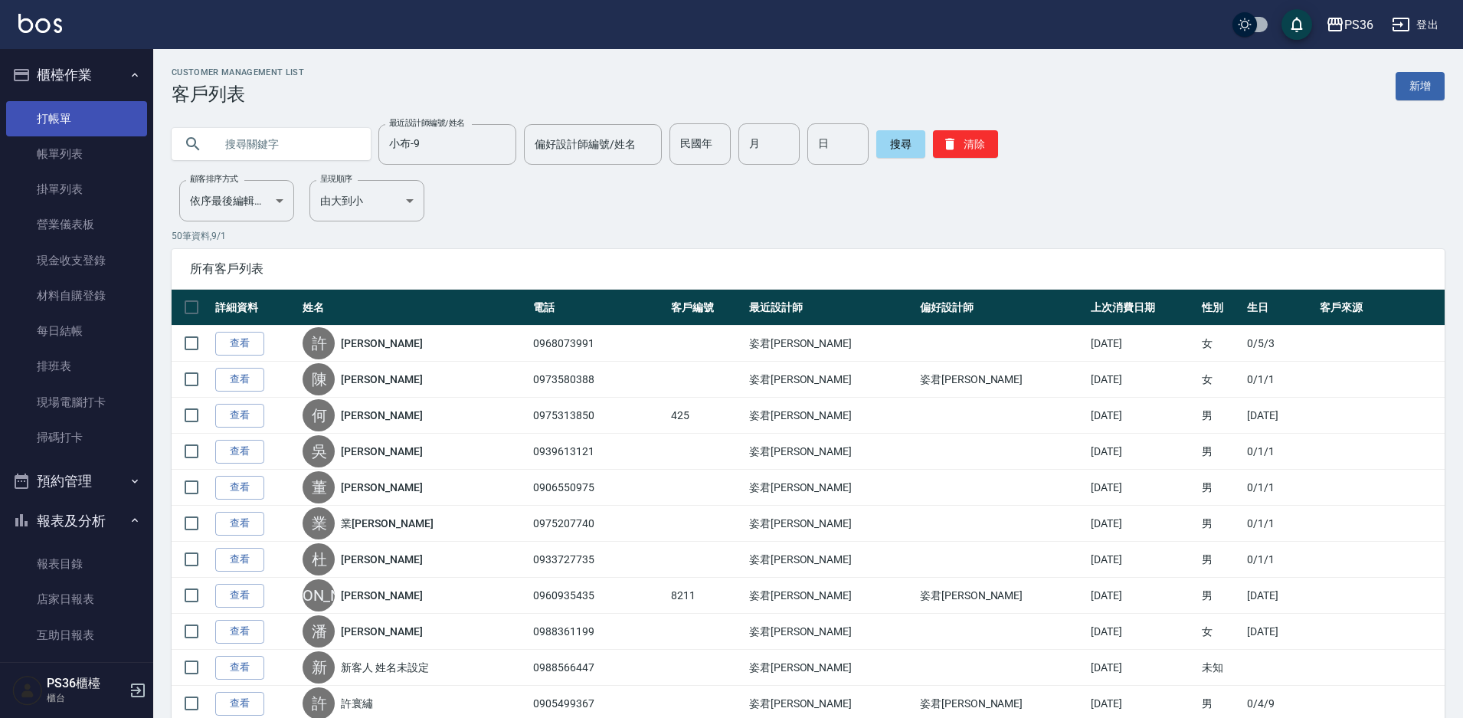
click at [102, 116] on link "打帳單" at bounding box center [76, 118] width 141 height 35
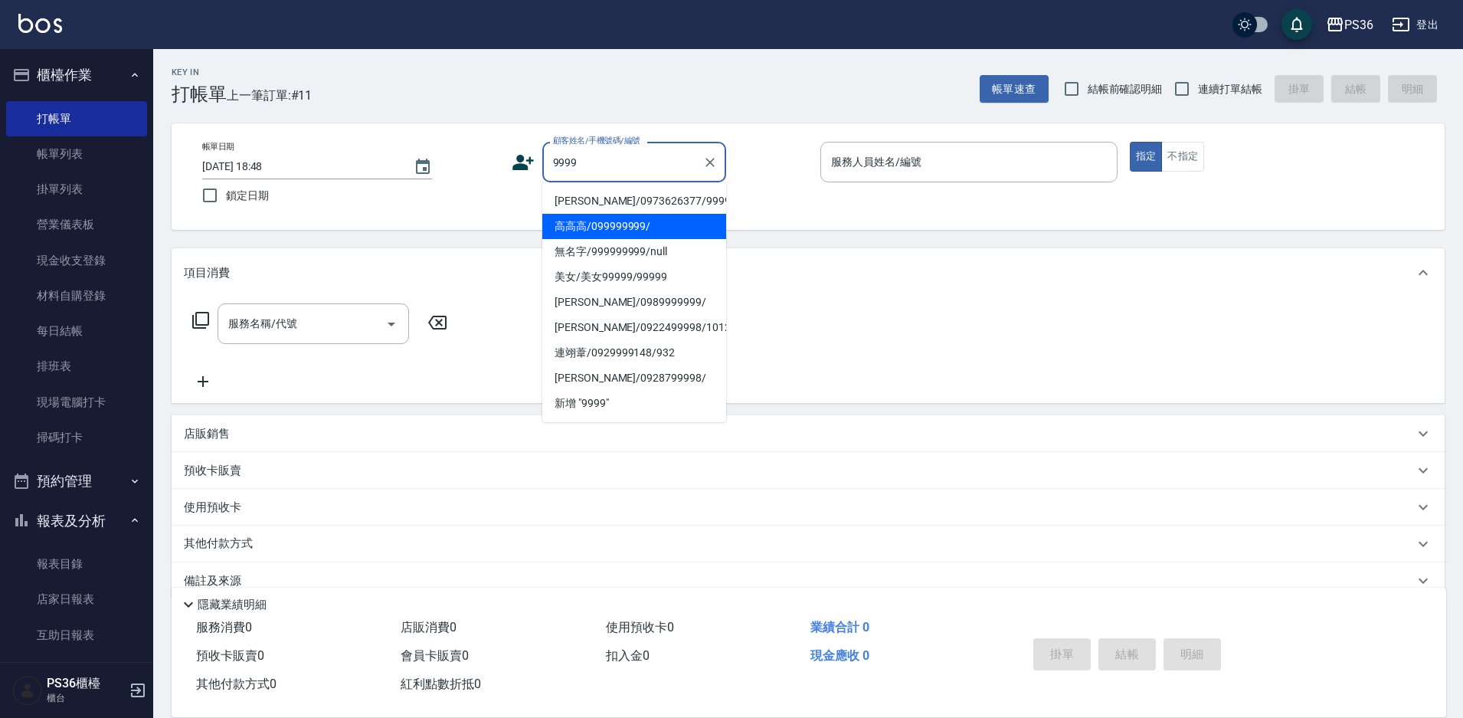
click at [615, 230] on li "高高高/099999999/" at bounding box center [634, 226] width 184 height 25
type input "高高高/099999999/"
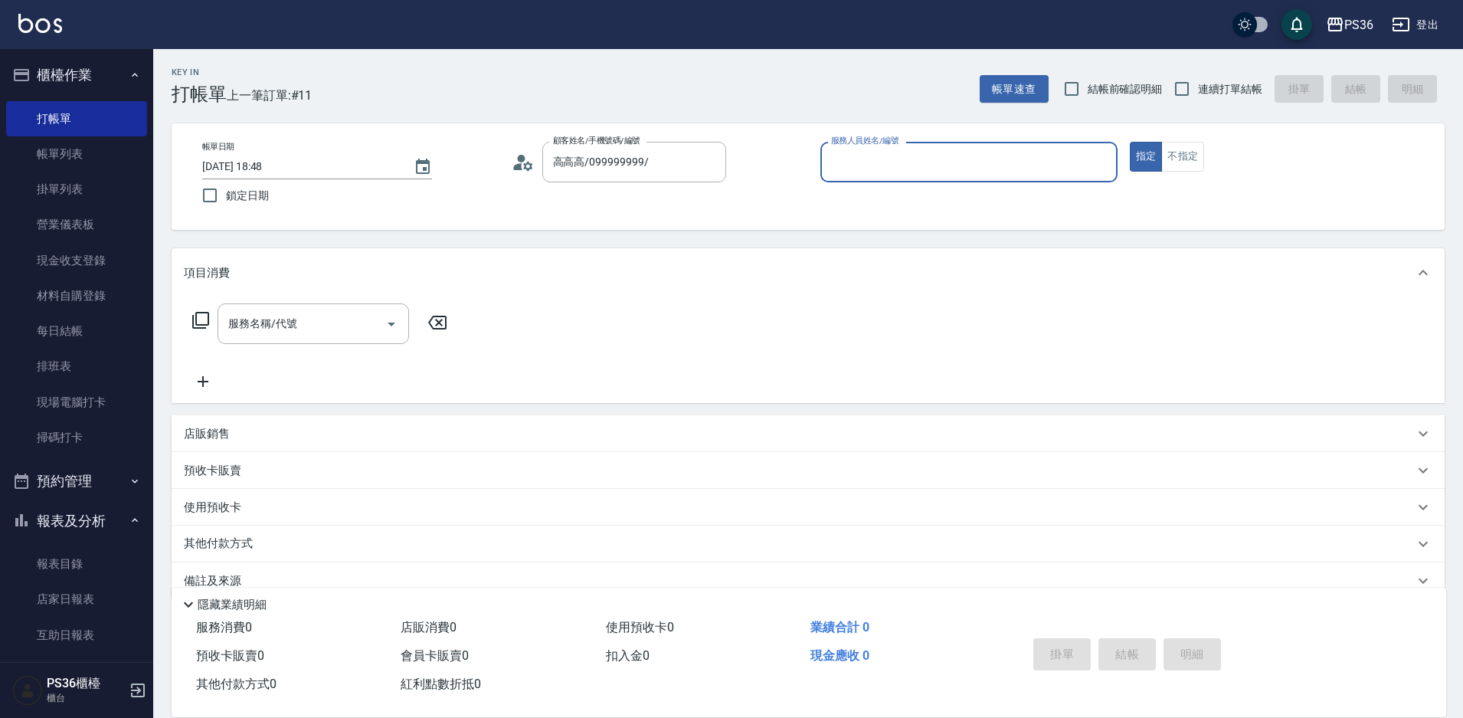
type input "EJ-7"
drag, startPoint x: 297, startPoint y: 343, endPoint x: 304, endPoint y: 339, distance: 7.9
click at [299, 343] on div "服務名稱/代號" at bounding box center [313, 323] width 191 height 41
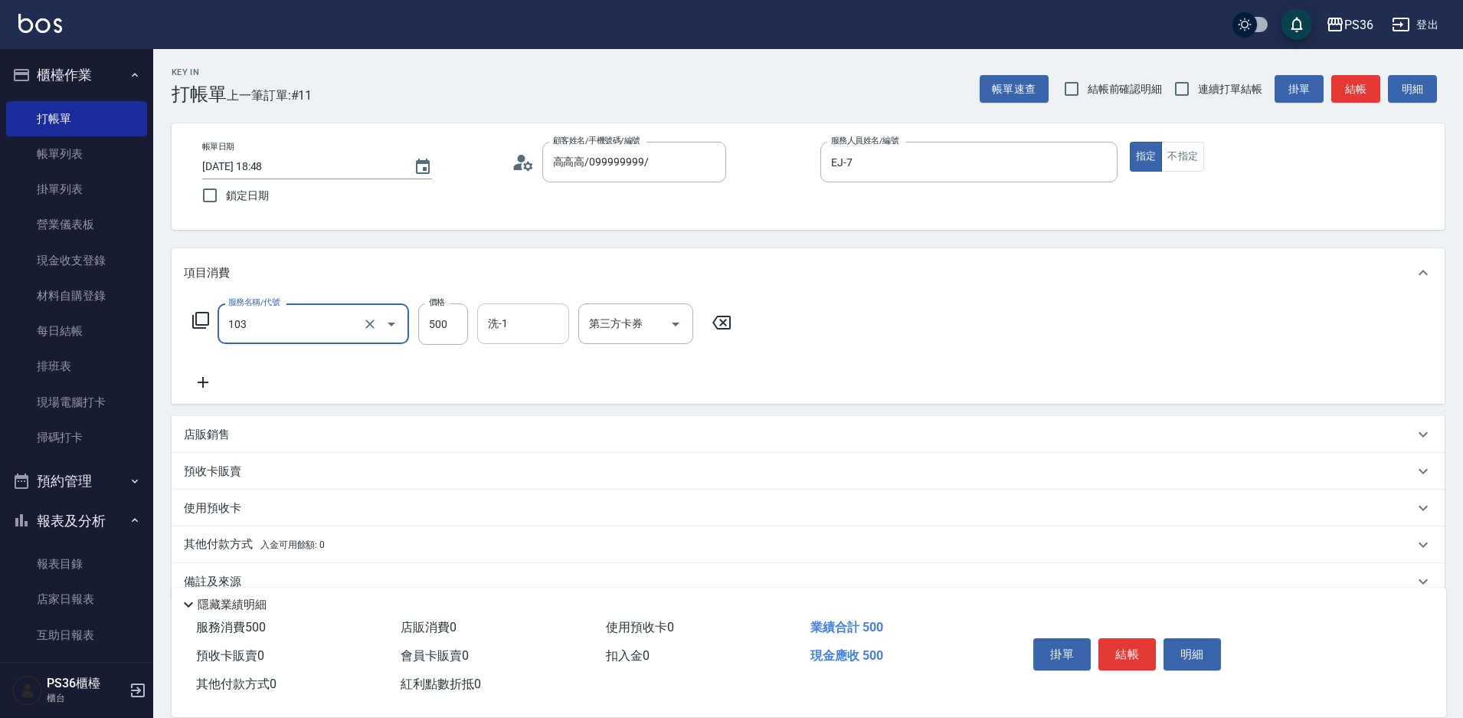
type input "B級洗剪(103)"
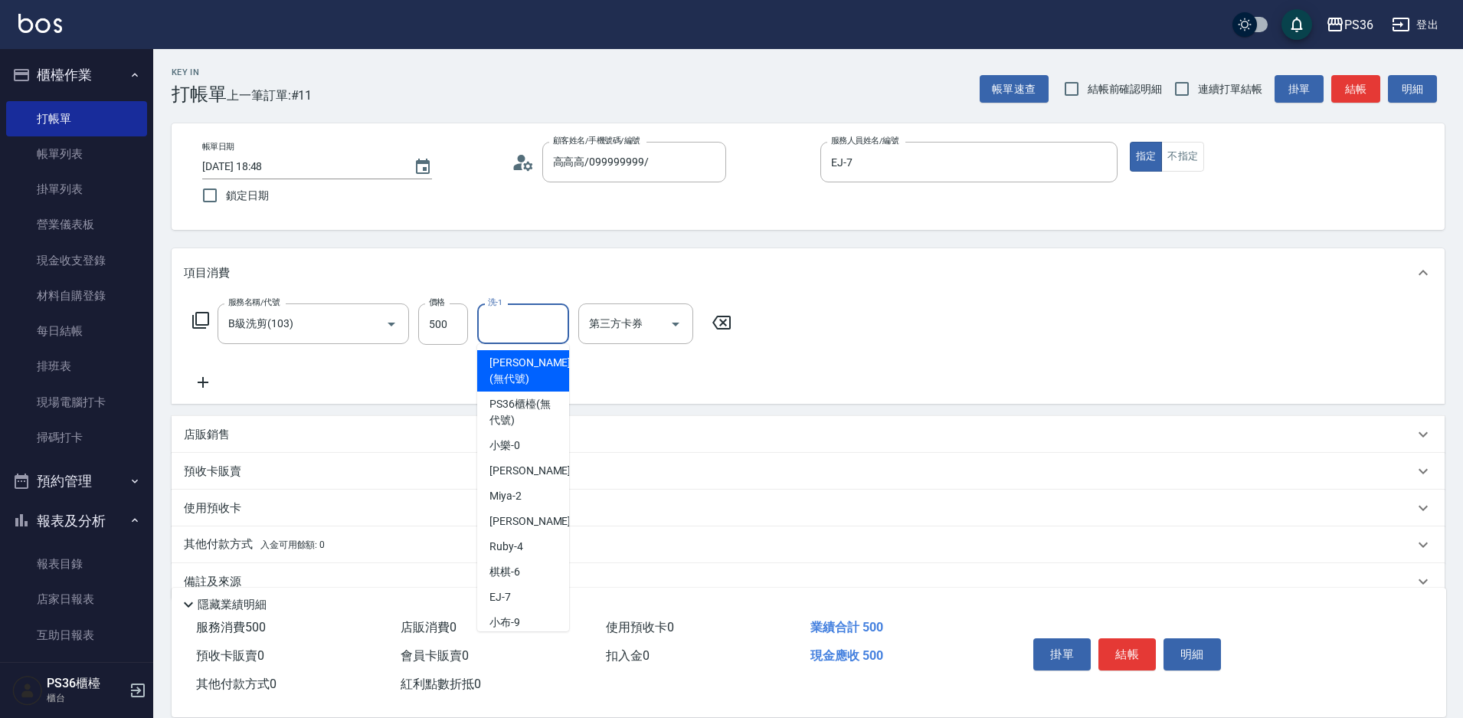
click at [535, 318] on input "洗-1" at bounding box center [523, 323] width 78 height 27
type input "[PERSON_NAME]-22"
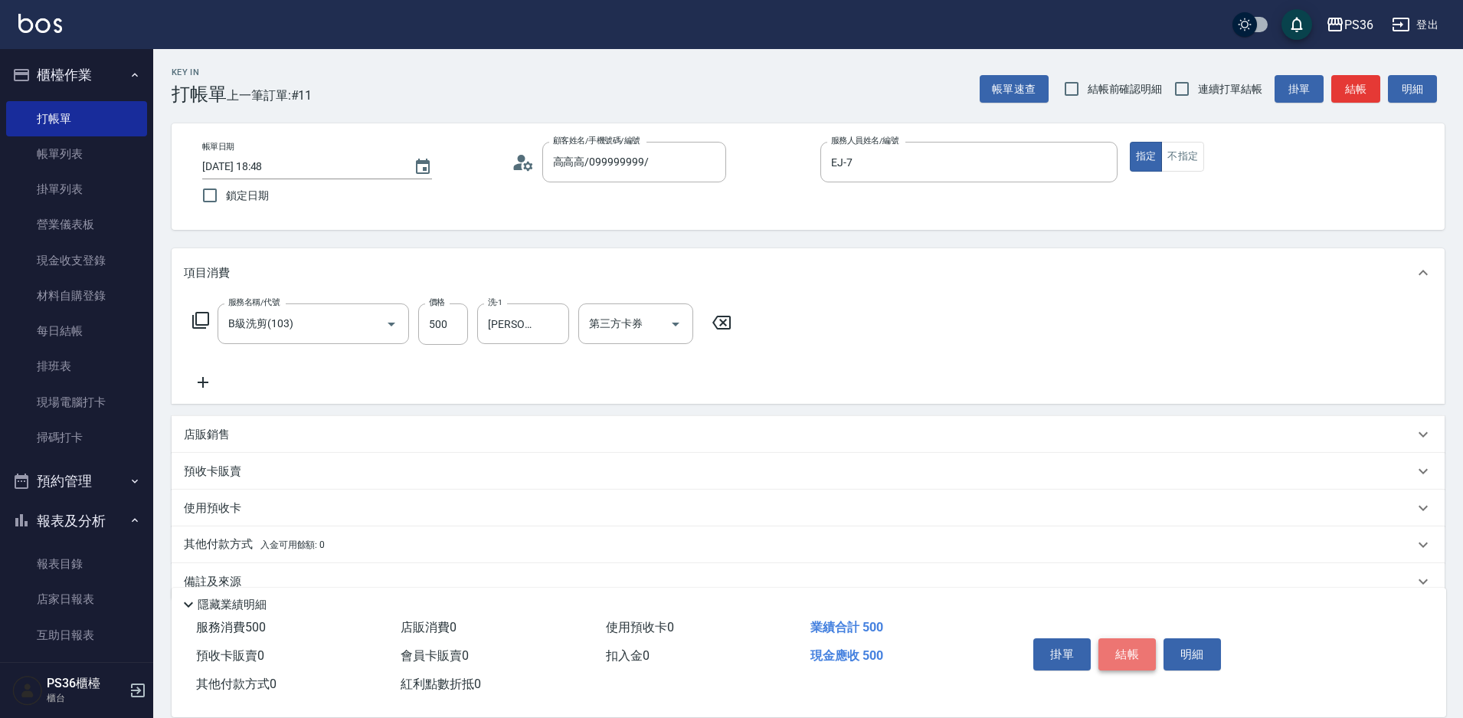
click at [1134, 638] on button "結帳" at bounding box center [1126, 654] width 57 height 32
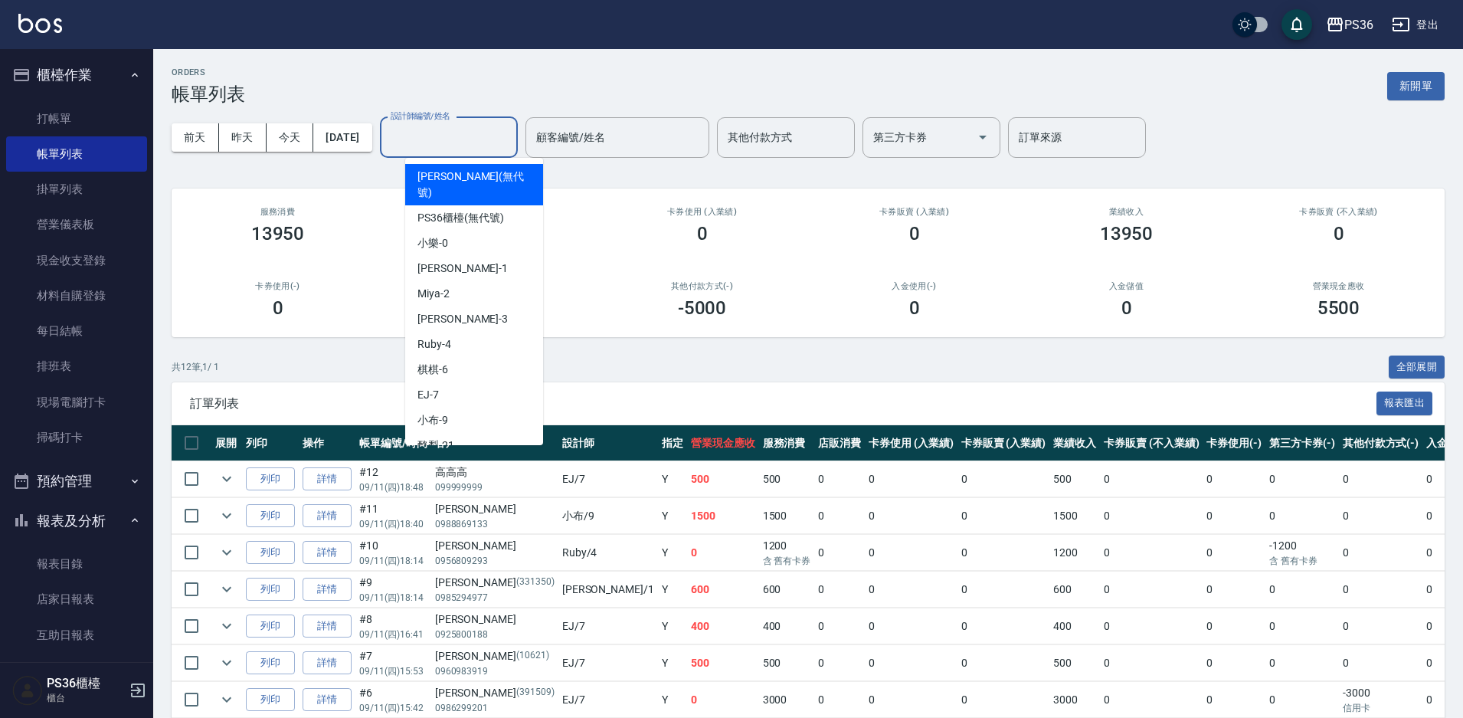
click at [460, 149] on input "設計師編號/姓名" at bounding box center [449, 137] width 124 height 27
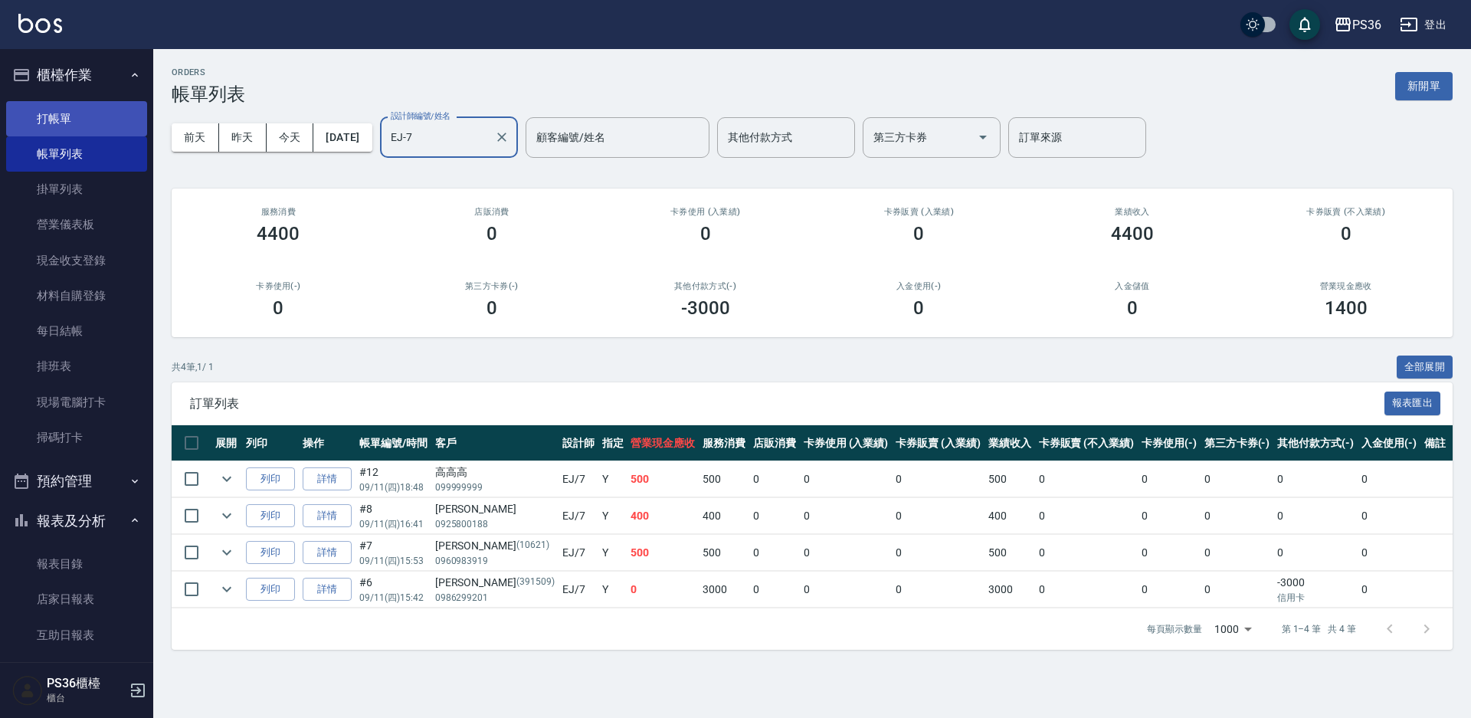
type input "EJ-7"
click at [67, 116] on link "打帳單" at bounding box center [76, 118] width 141 height 35
